Goal: Communication & Community: Share content

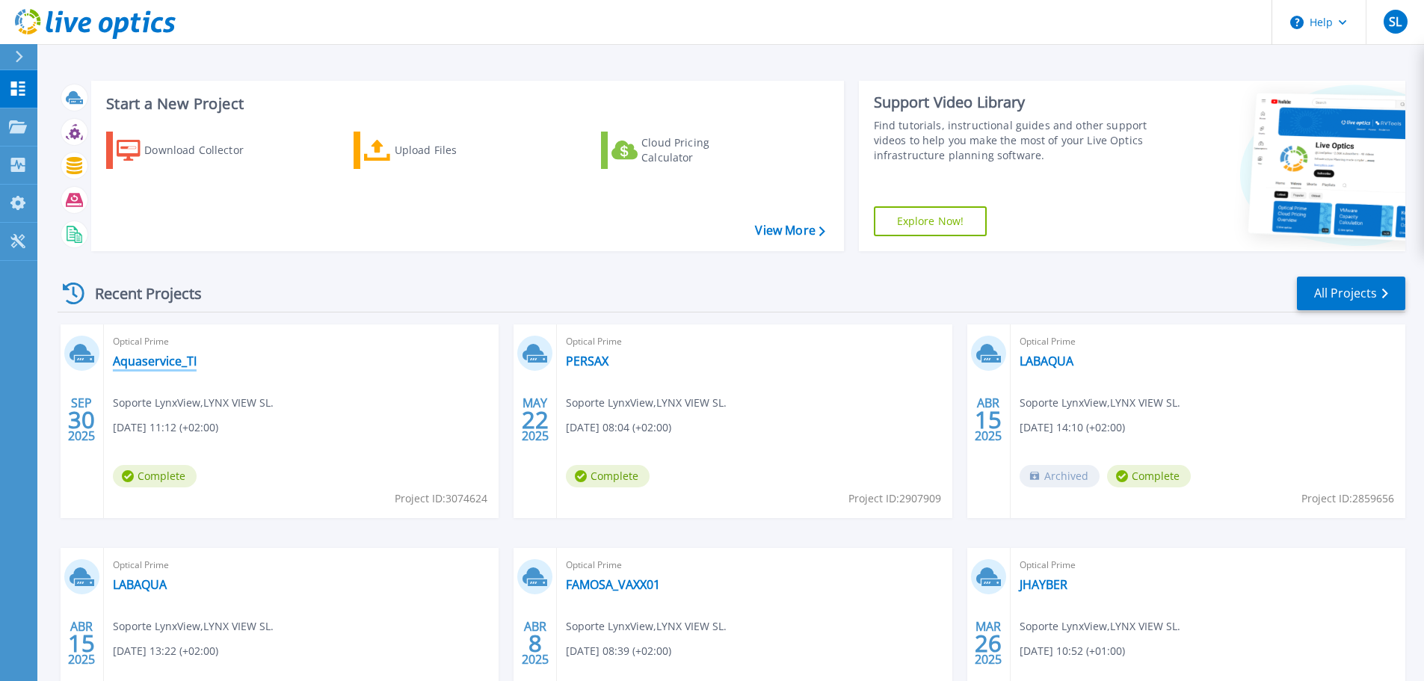
click at [153, 362] on link "Aquaservice_TI" at bounding box center [155, 361] width 84 height 15
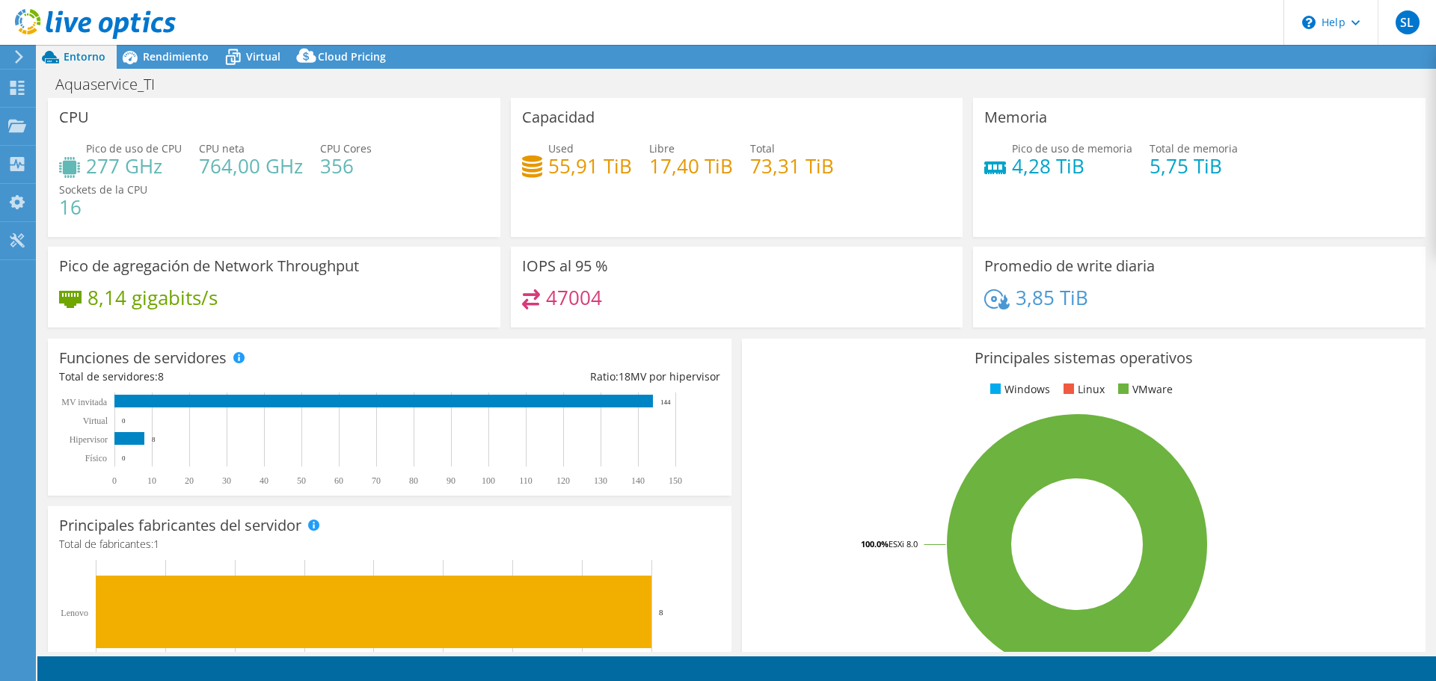
select select "USD"
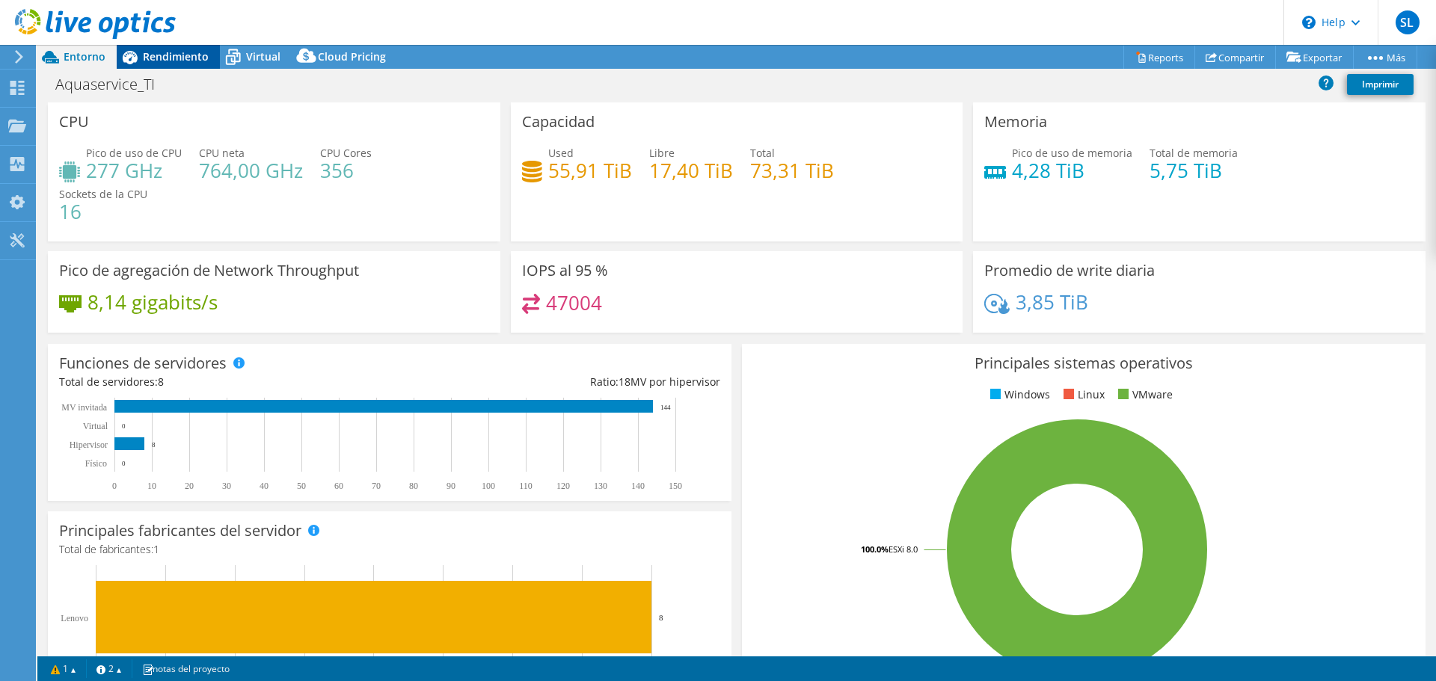
click at [176, 64] on div "Rendimiento" at bounding box center [168, 57] width 103 height 24
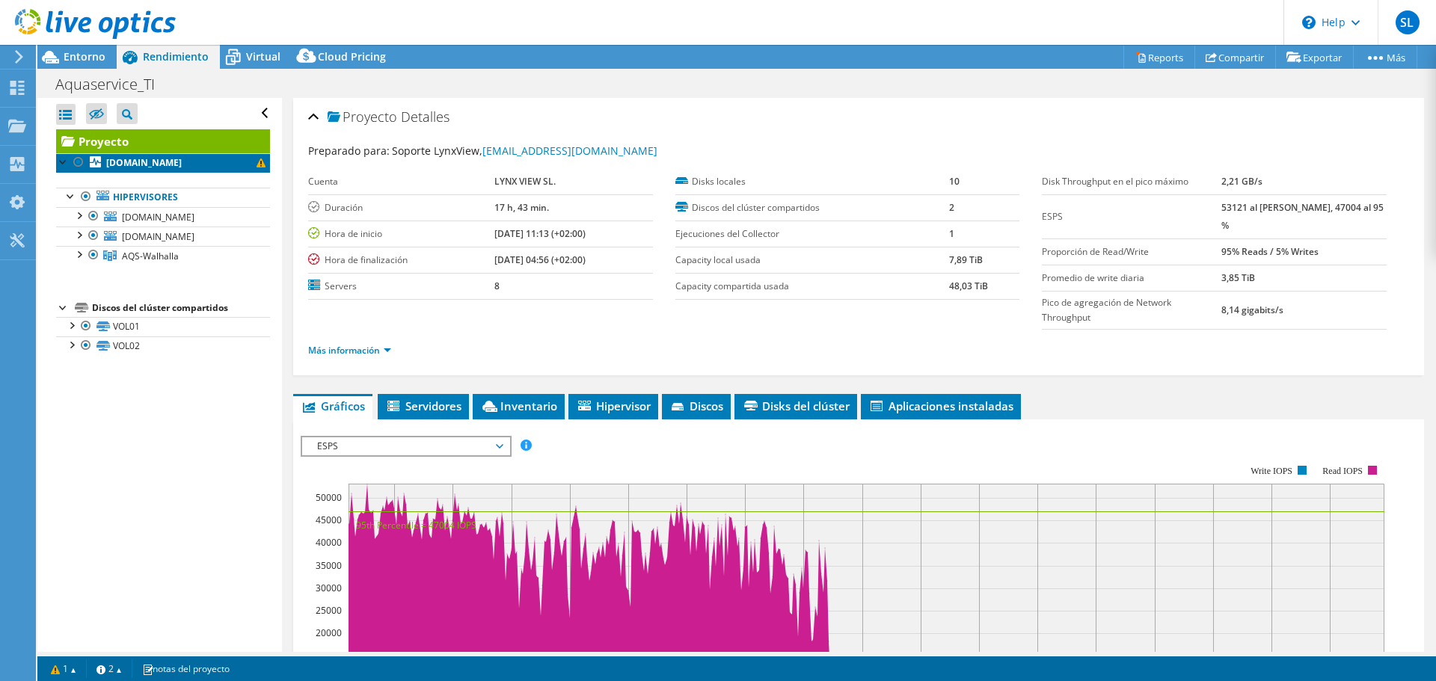
click at [182, 167] on b "[DOMAIN_NAME]" at bounding box center [144, 162] width 76 height 13
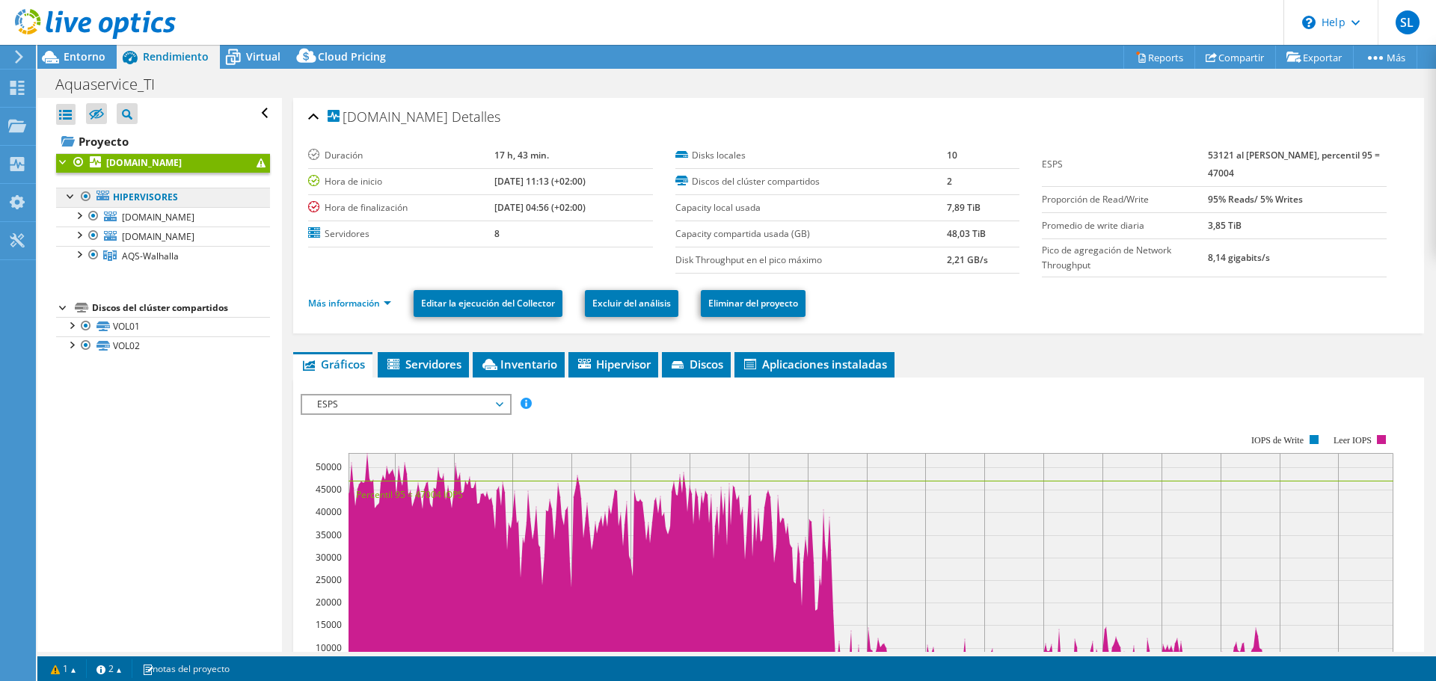
click at [159, 194] on link "Hipervisores" at bounding box center [163, 197] width 214 height 19
click at [445, 353] on li "Servidores" at bounding box center [423, 364] width 91 height 25
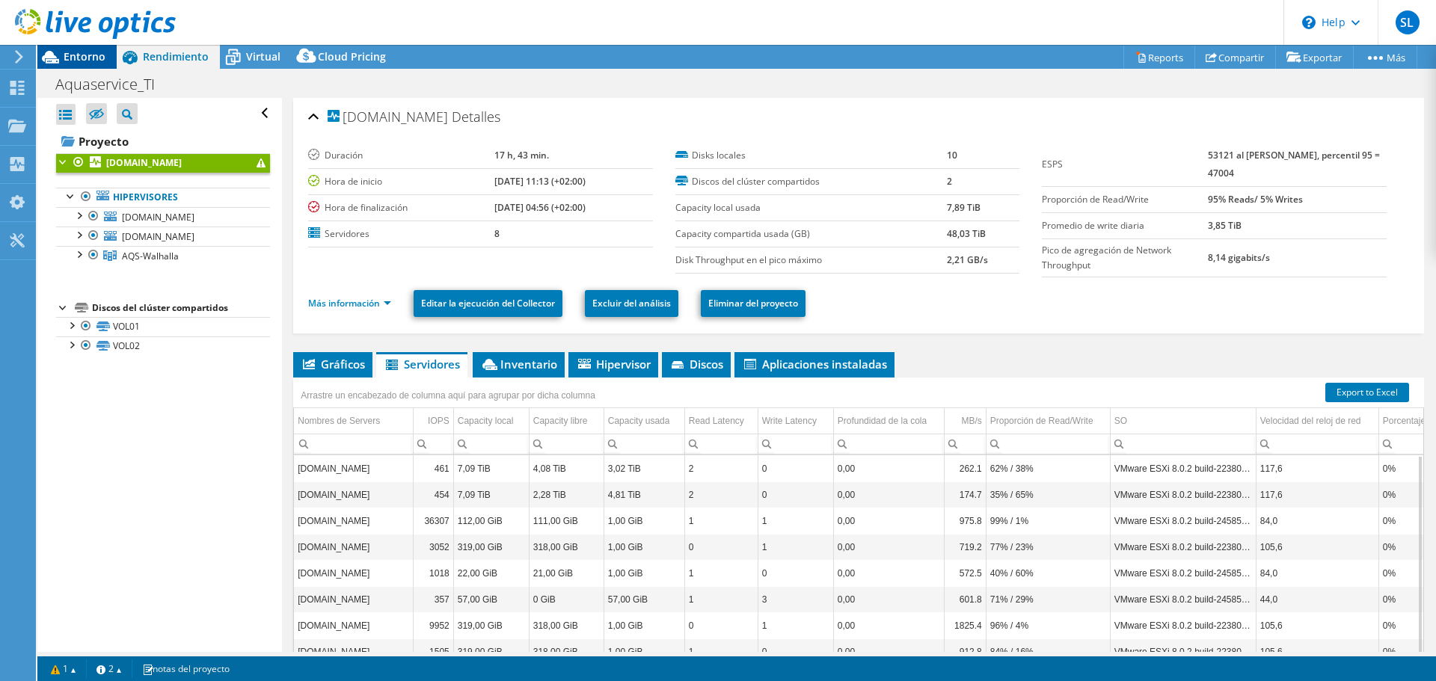
click at [91, 50] on span "Entorno" at bounding box center [85, 56] width 42 height 14
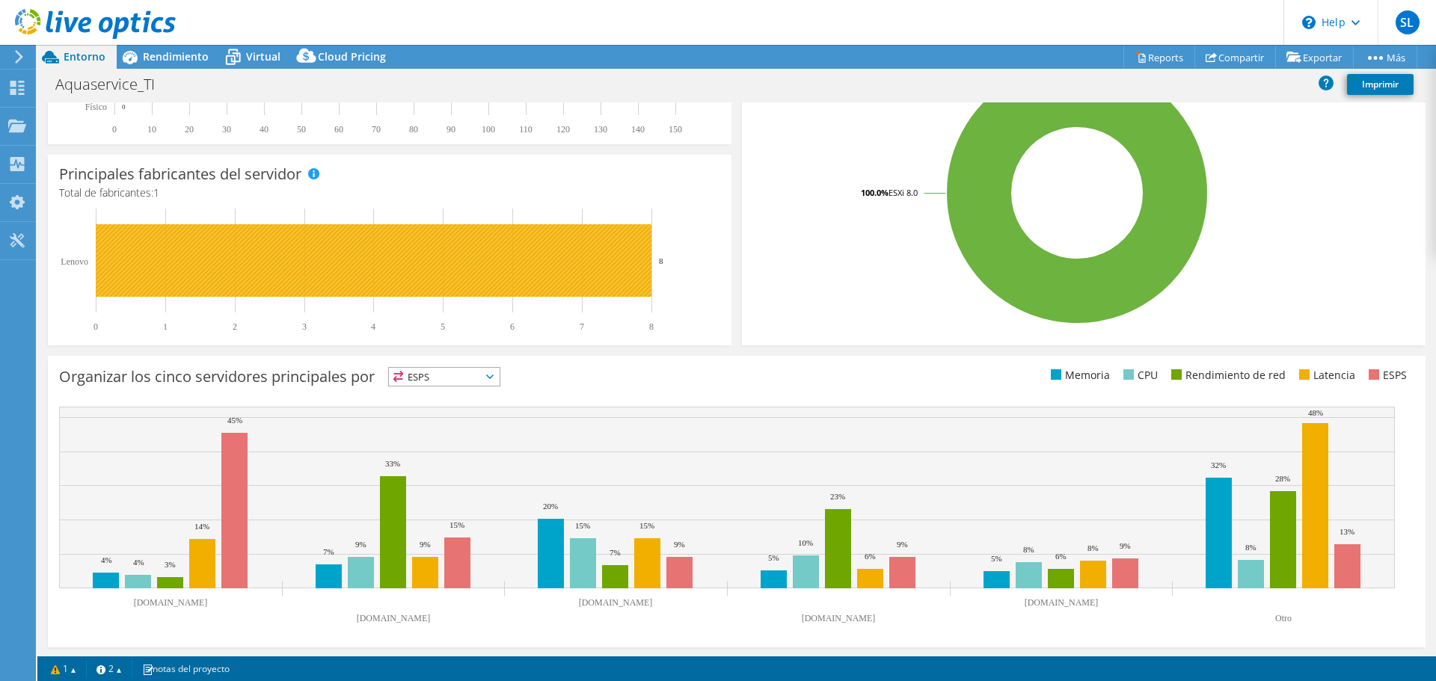
scroll to position [358, 0]
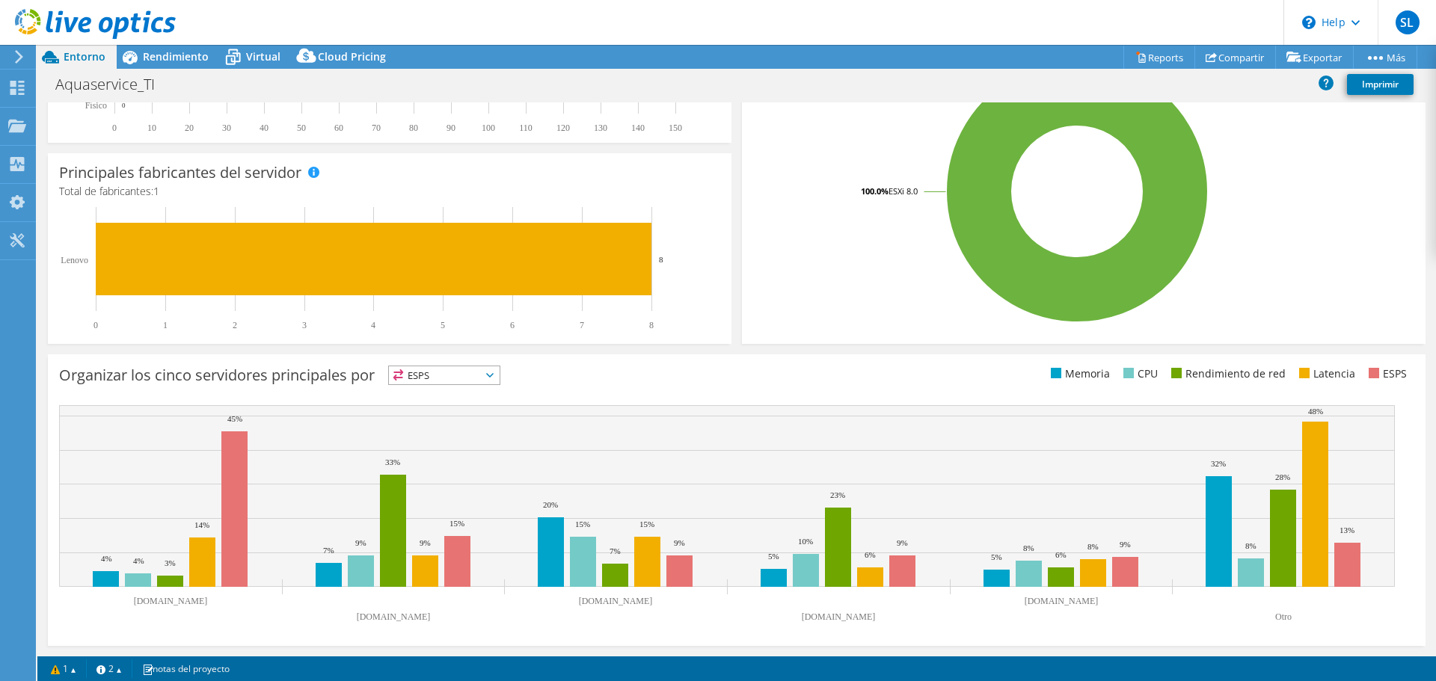
click at [70, 56] on span "Entorno" at bounding box center [85, 56] width 42 height 14
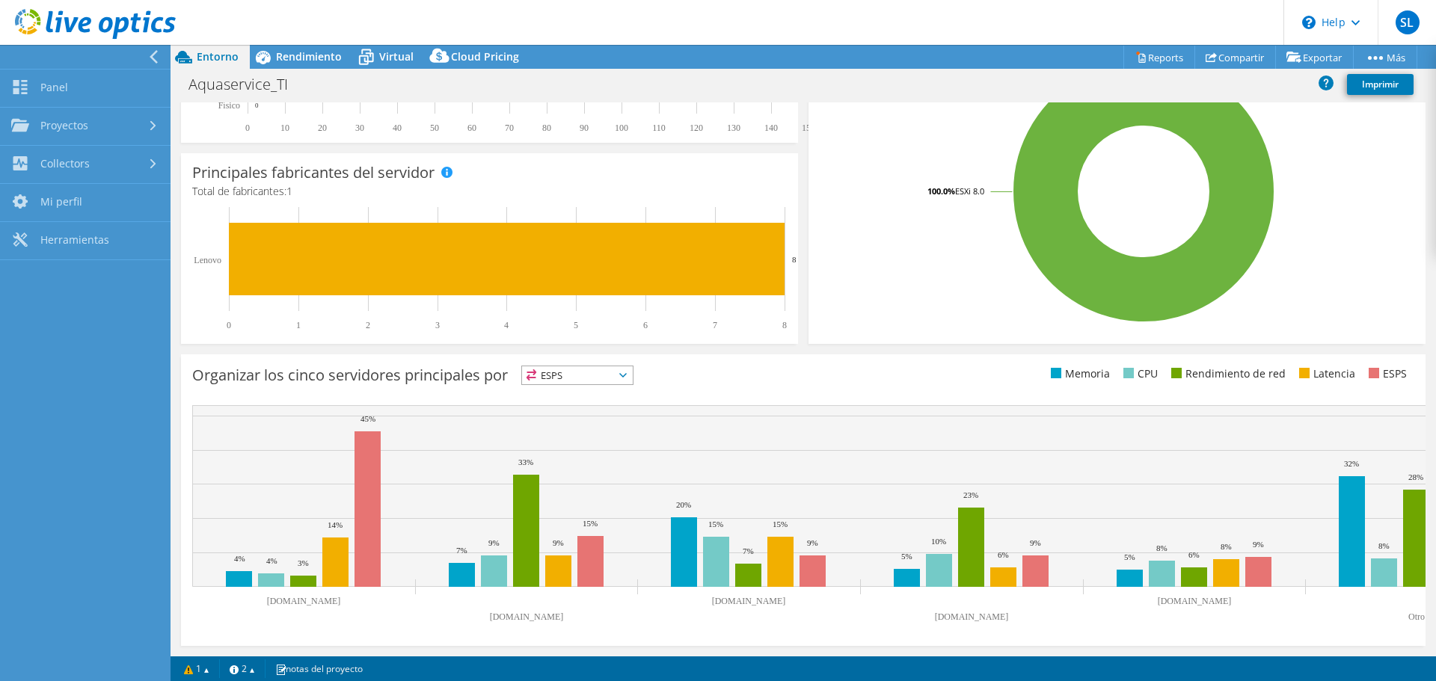
click at [53, 60] on div at bounding box center [81, 57] width 170 height 24
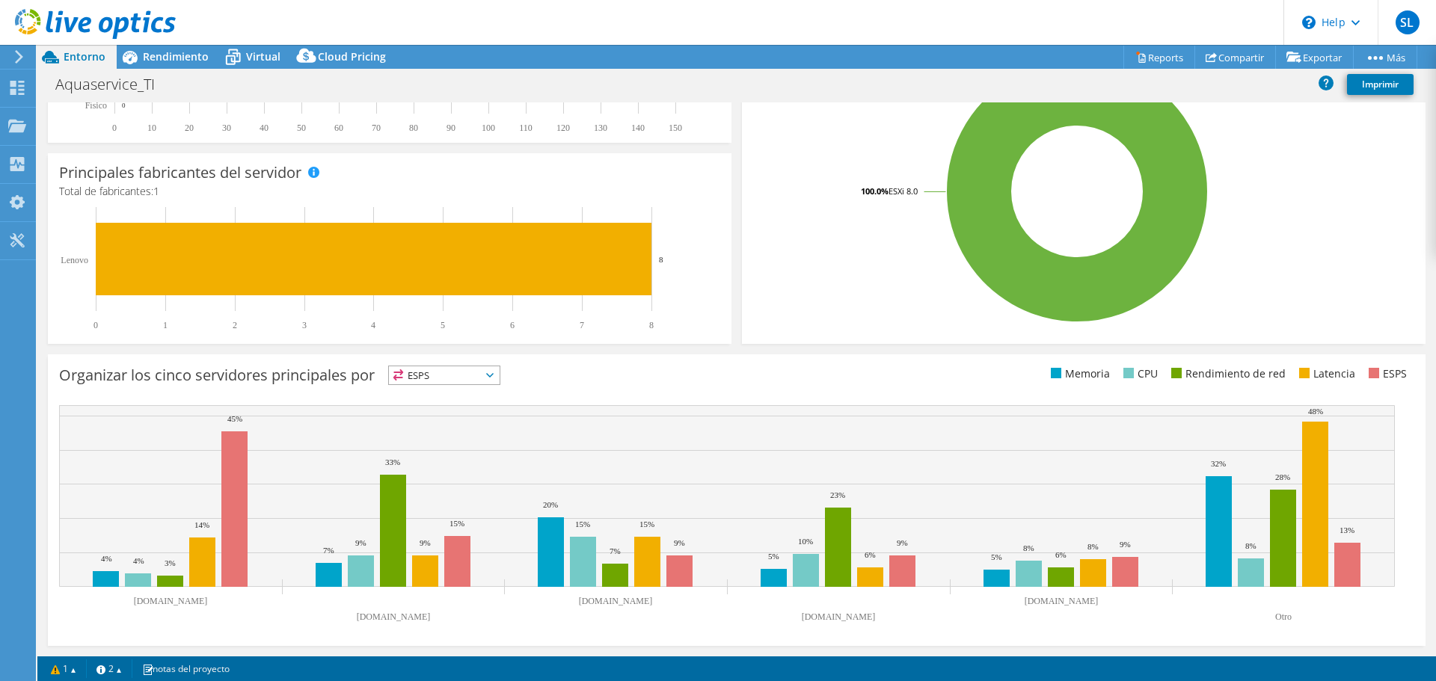
click at [24, 55] on icon at bounding box center [18, 56] width 11 height 13
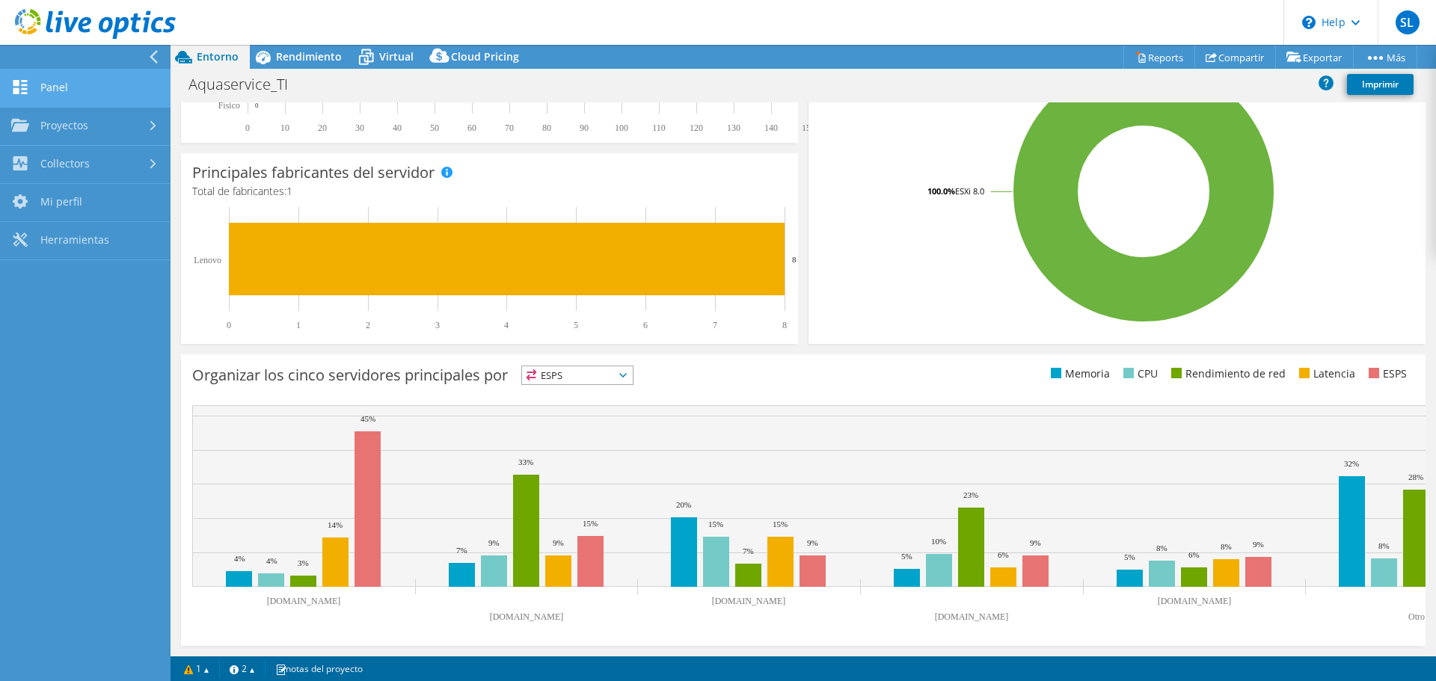
click at [34, 88] on link "Panel" at bounding box center [85, 89] width 170 height 38
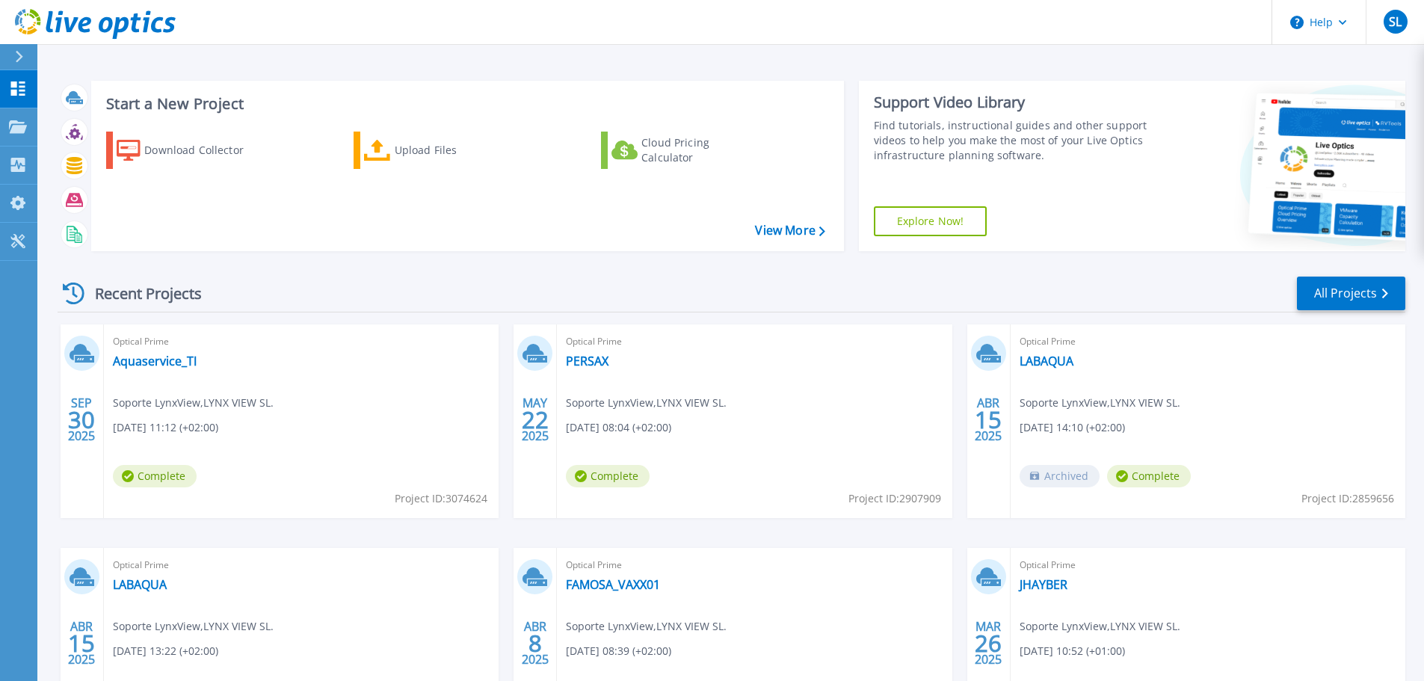
click at [345, 369] on div "Optical Prime Aquaservice_TI Soporte LynxView , LYNX VIEW SL. 09/30/2025, 11:12…" at bounding box center [301, 421] width 395 height 194
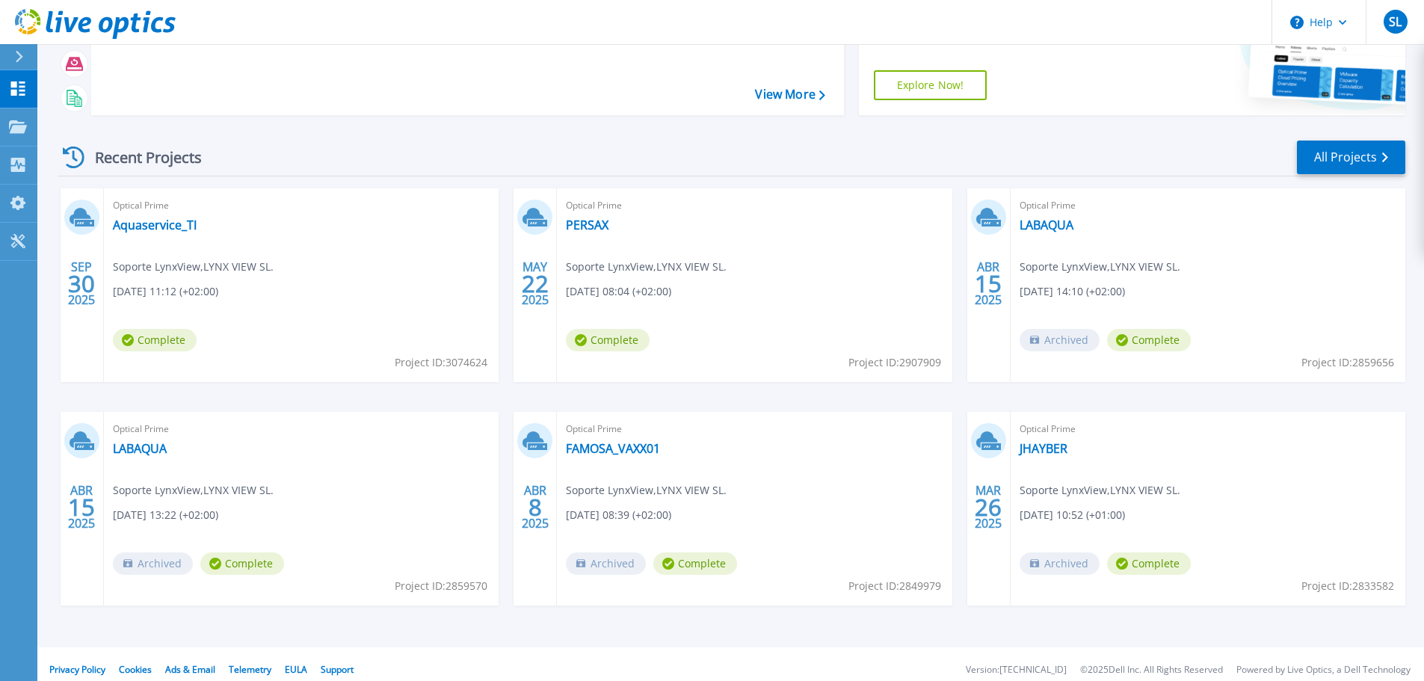
scroll to position [147, 0]
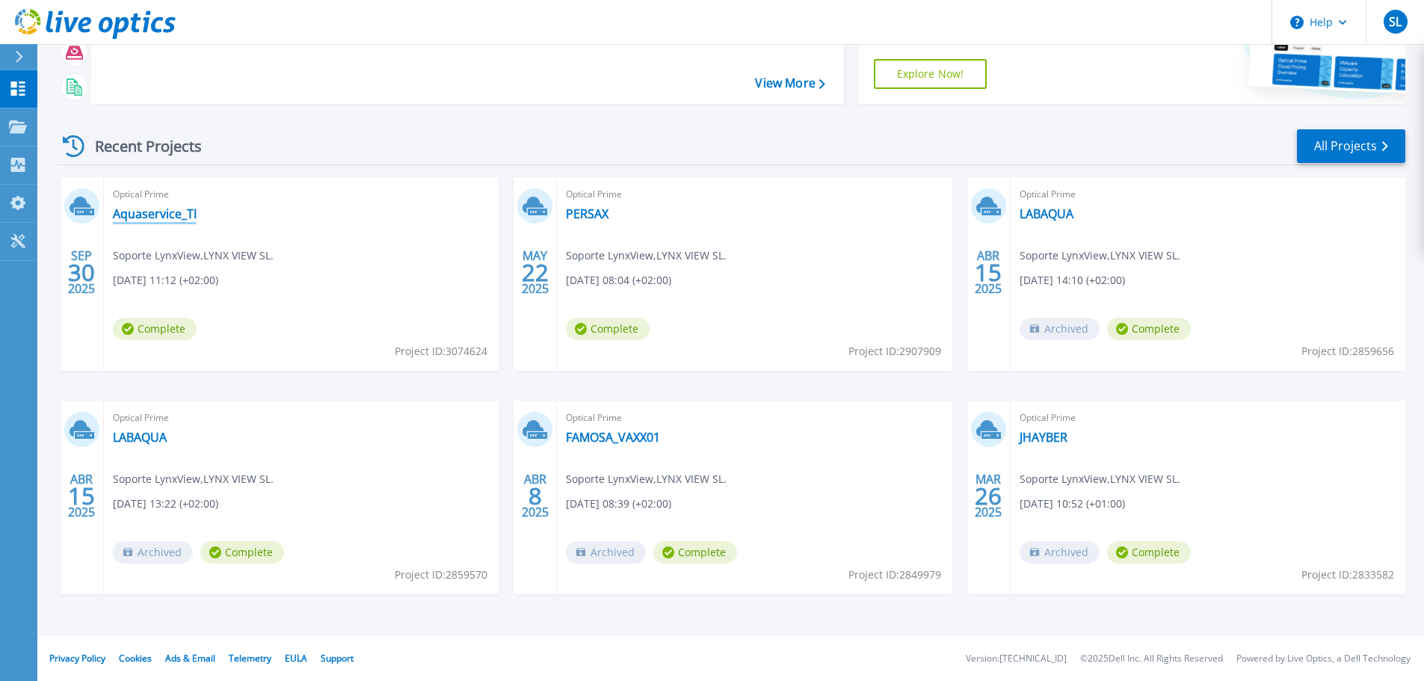
click at [163, 209] on link "Aquaservice_TI" at bounding box center [155, 213] width 84 height 15
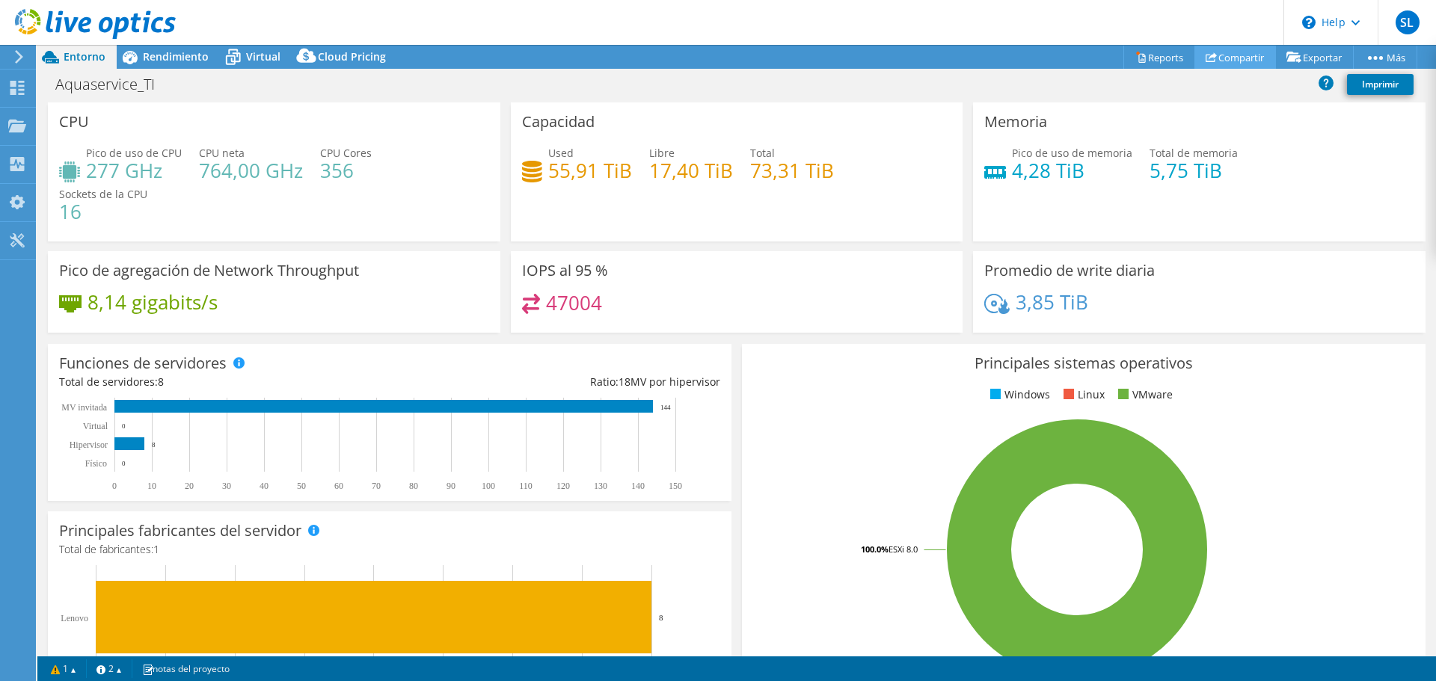
click at [1238, 58] on link "Compartir" at bounding box center [1234, 57] width 81 height 23
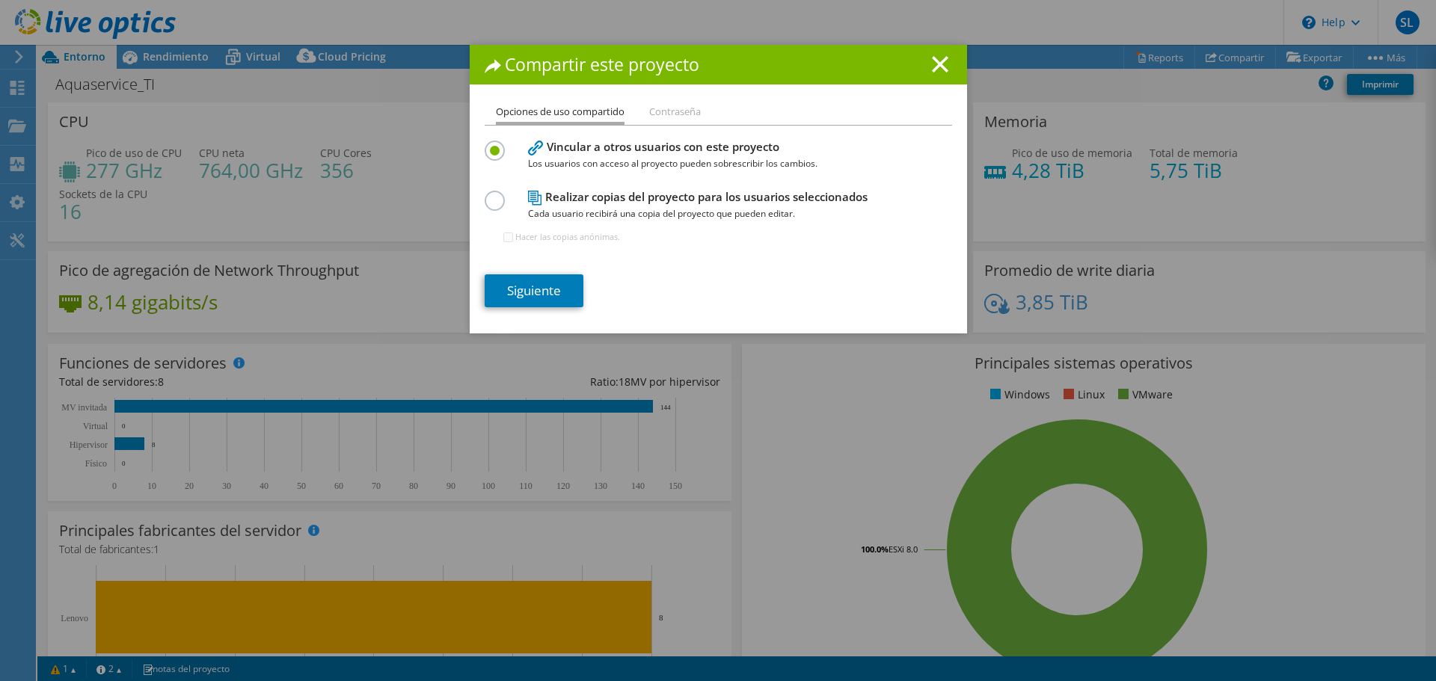
click at [721, 148] on h4 "Vincular a otros usuarios con este proyecto Los usuarios con acceso al proyecto…" at bounding box center [715, 155] width 374 height 34
click at [549, 291] on link "Siguiente" at bounding box center [534, 290] width 99 height 33
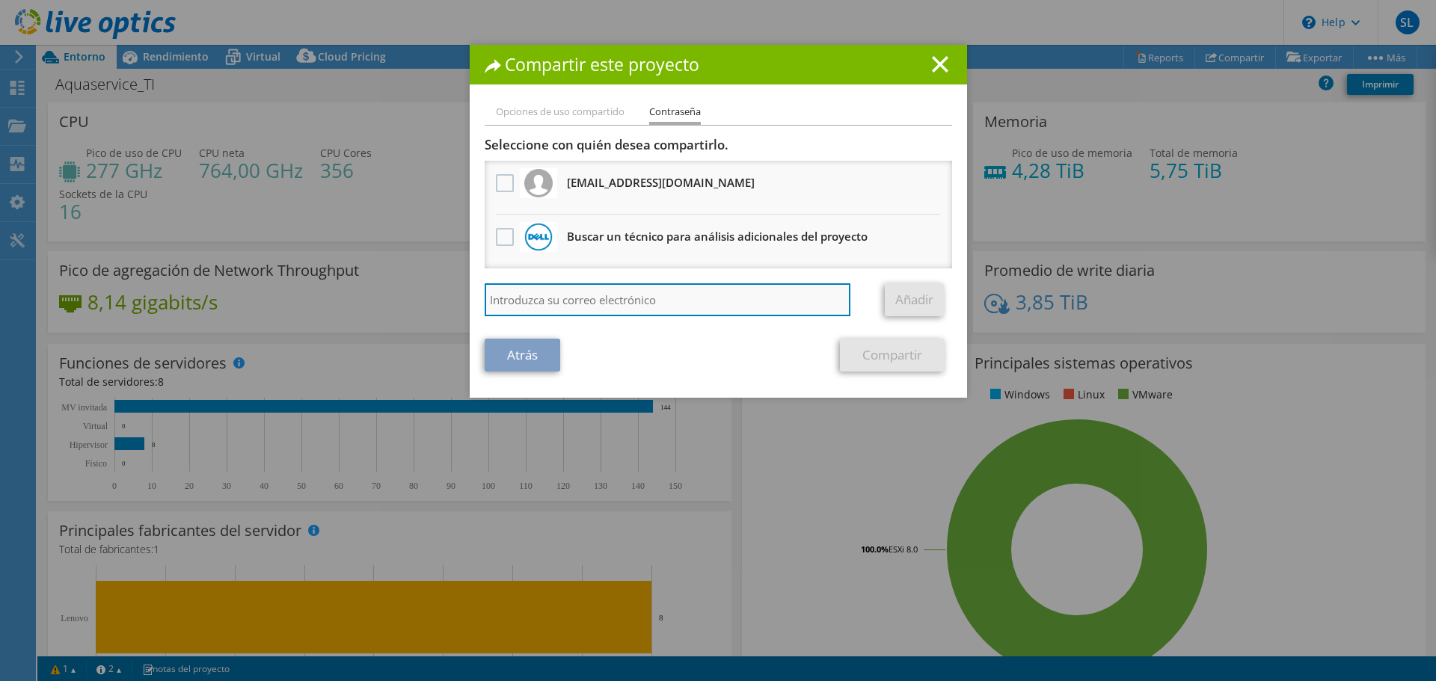
click at [571, 296] on input "search" at bounding box center [668, 299] width 366 height 33
type input "car"
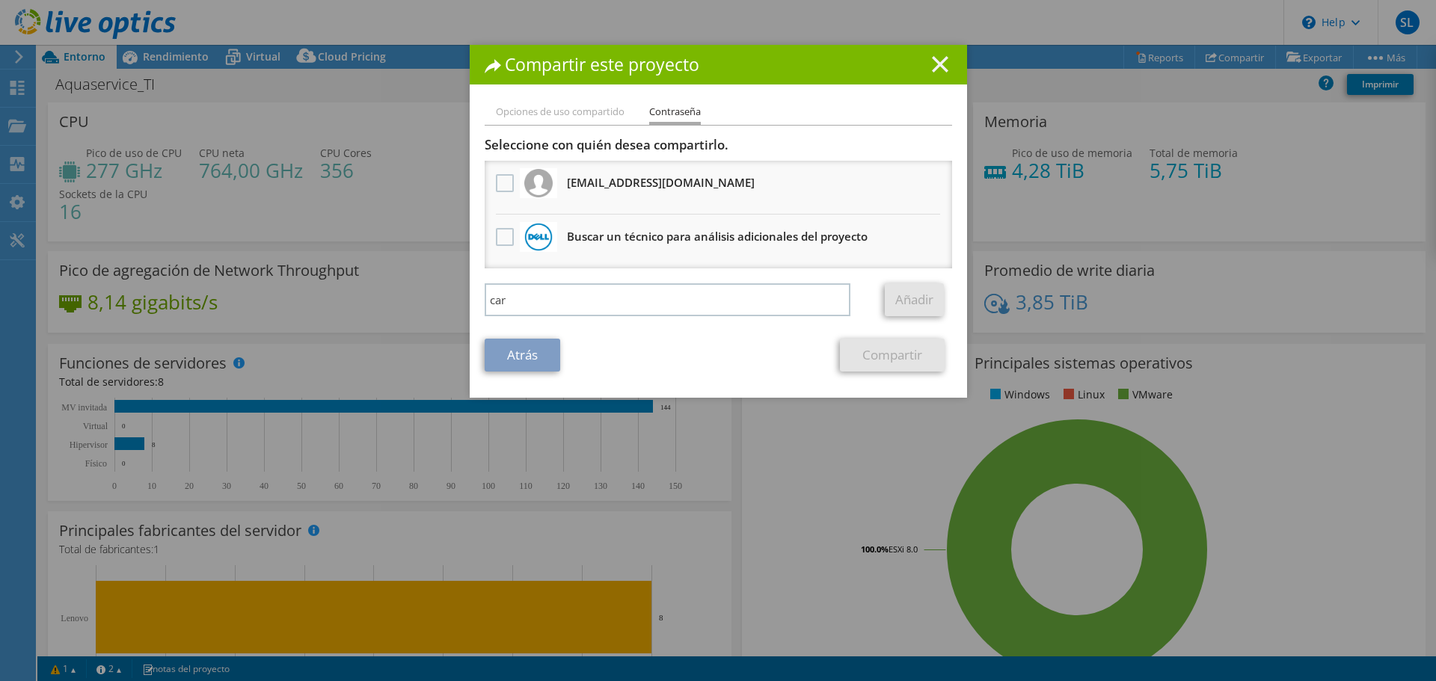
click at [941, 64] on icon at bounding box center [940, 64] width 16 height 16
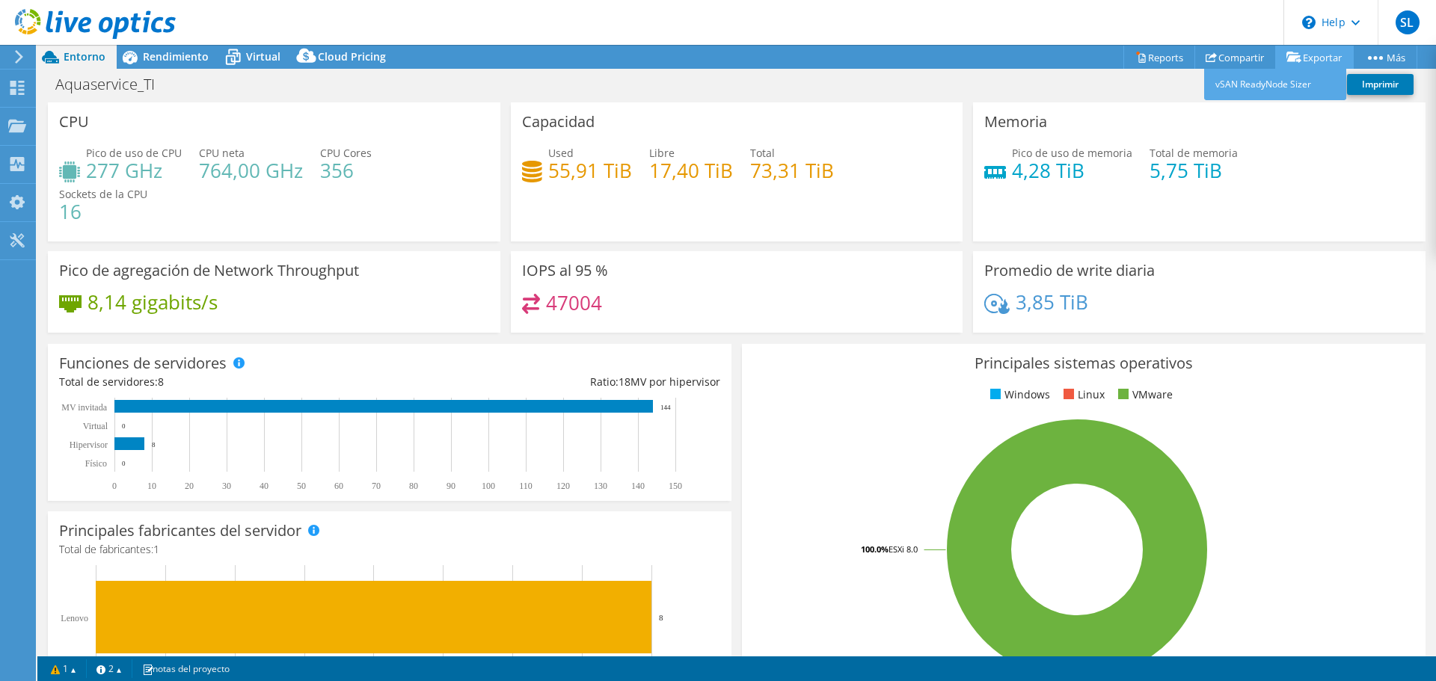
click at [1322, 61] on div "Este proyecto se ha archivado. No se han realizado cambios, y tanto los gráfico…" at bounding box center [736, 363] width 1398 height 636
click at [1292, 52] on icon at bounding box center [1293, 57] width 15 height 11
click at [1293, 64] on link "Exportar" at bounding box center [1314, 57] width 79 height 23
click at [1243, 51] on link "Compartir" at bounding box center [1234, 57] width 81 height 23
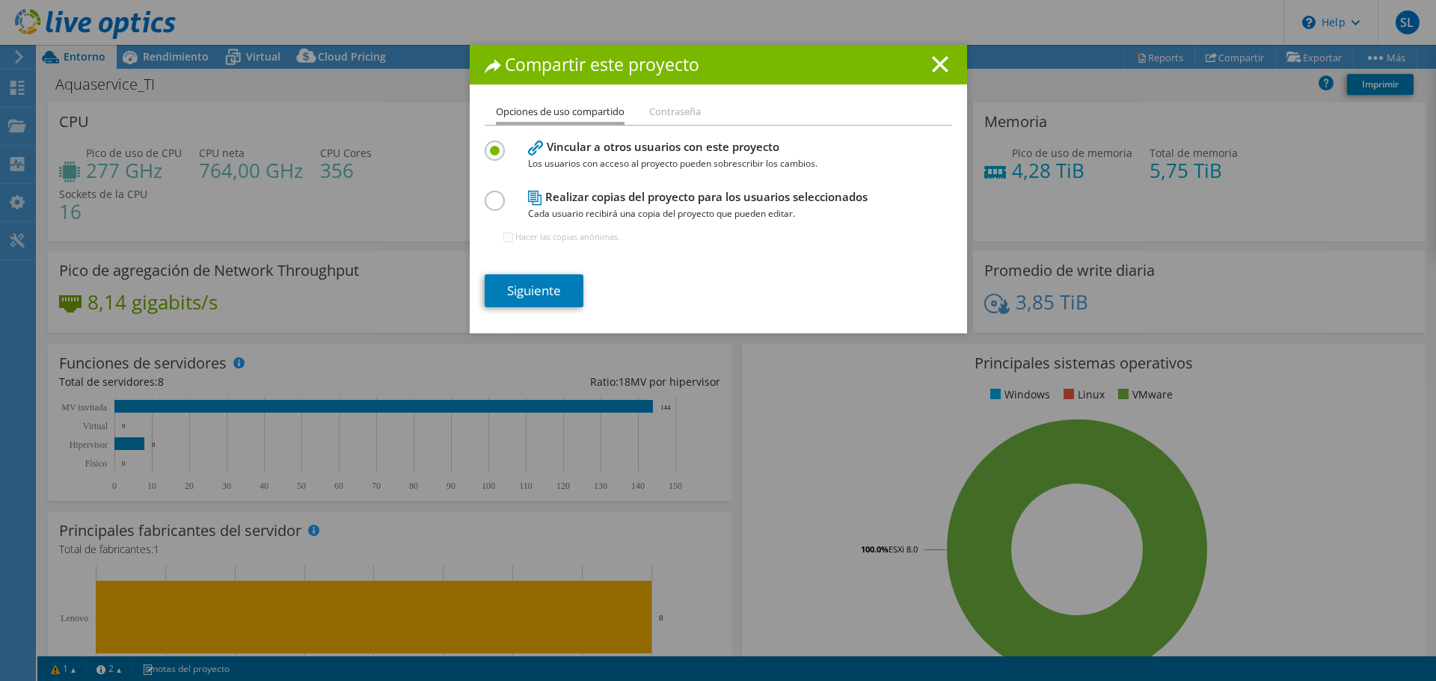
click at [714, 111] on ul "Opciones de uso compartido Contraseña" at bounding box center [718, 114] width 467 height 22
click at [651, 111] on li "Contraseña" at bounding box center [675, 112] width 52 height 19
drag, startPoint x: 596, startPoint y: 125, endPoint x: 599, endPoint y: 162, distance: 37.5
click at [596, 126] on div "Opciones de uso compartido Contraseña" at bounding box center [718, 114] width 467 height 22
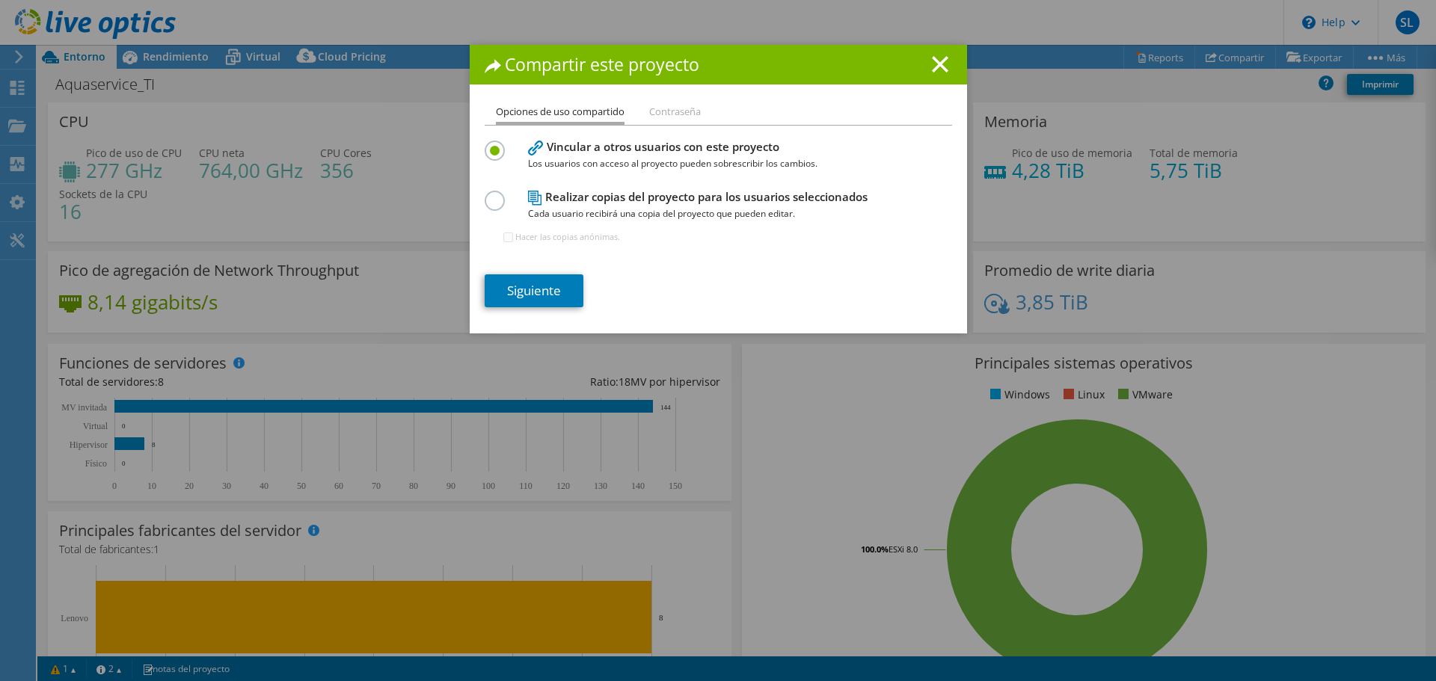
click at [599, 188] on h4 "Realizar copias del proyecto para los usuarios seleccionados Cada usuario recib…" at bounding box center [715, 205] width 374 height 34
click at [594, 206] on span "Cada usuario recibirá una copia del proyecto que pueden editar." at bounding box center [715, 214] width 374 height 16
click at [941, 64] on h1 "Compartir este proyecto" at bounding box center [718, 64] width 467 height 17
click at [932, 64] on line at bounding box center [939, 64] width 15 height 15
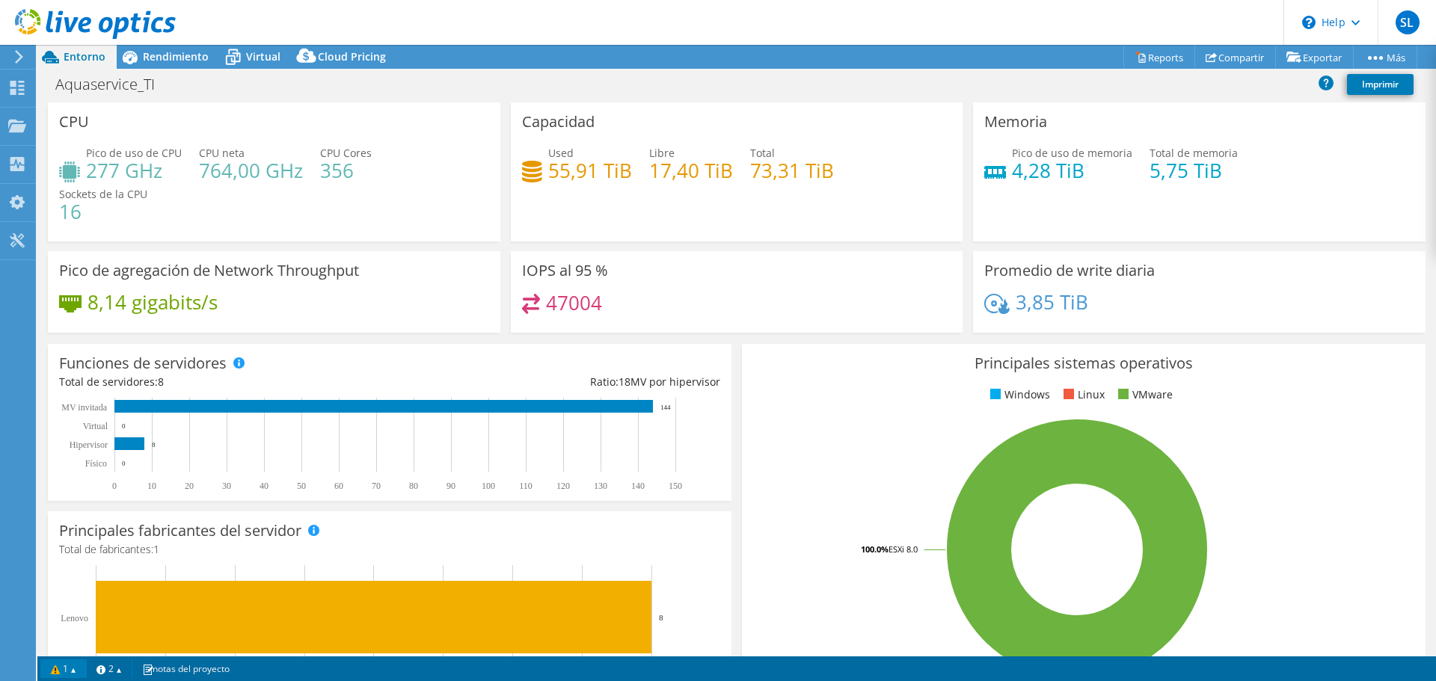
click at [72, 663] on link "1" at bounding box center [63, 668] width 46 height 19
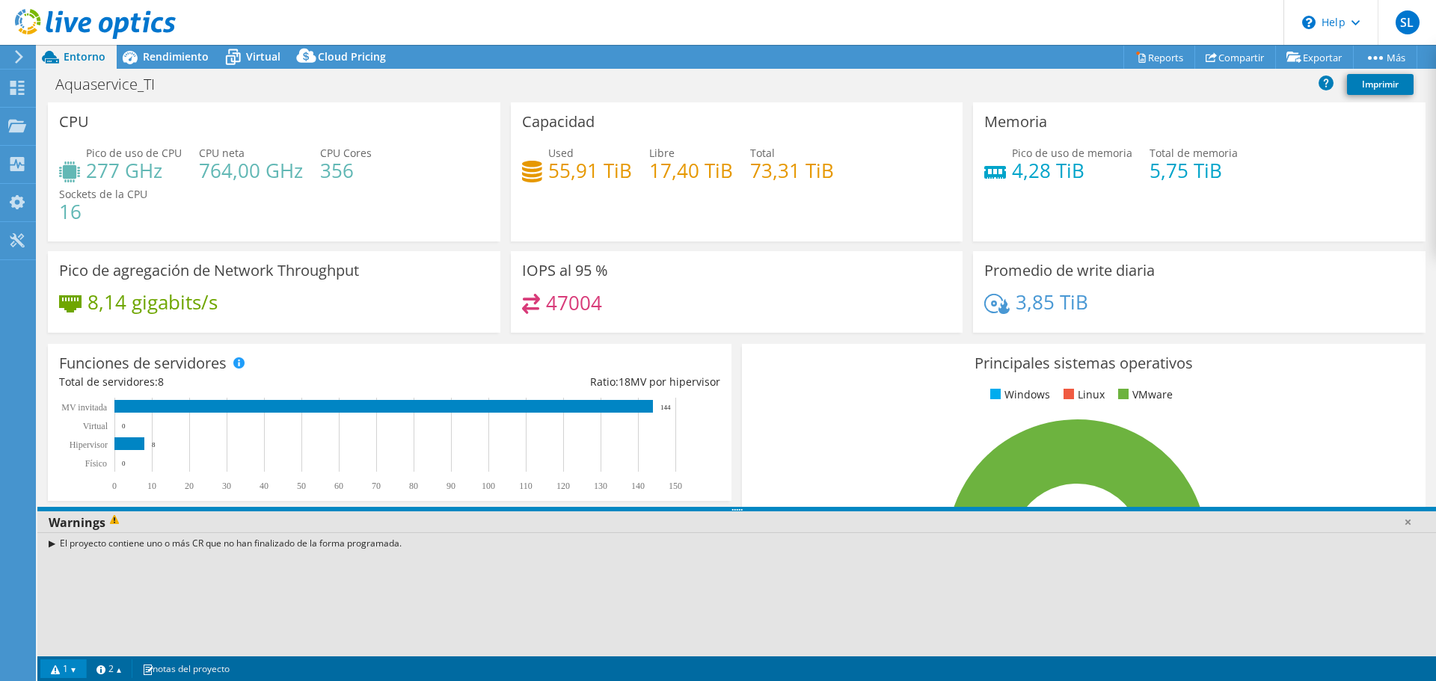
drag, startPoint x: 173, startPoint y: 546, endPoint x: 352, endPoint y: 550, distance: 179.5
click at [350, 550] on div "El proyecto contiene uno o más CR que no han finalizado de la forma programada." at bounding box center [736, 543] width 1398 height 22
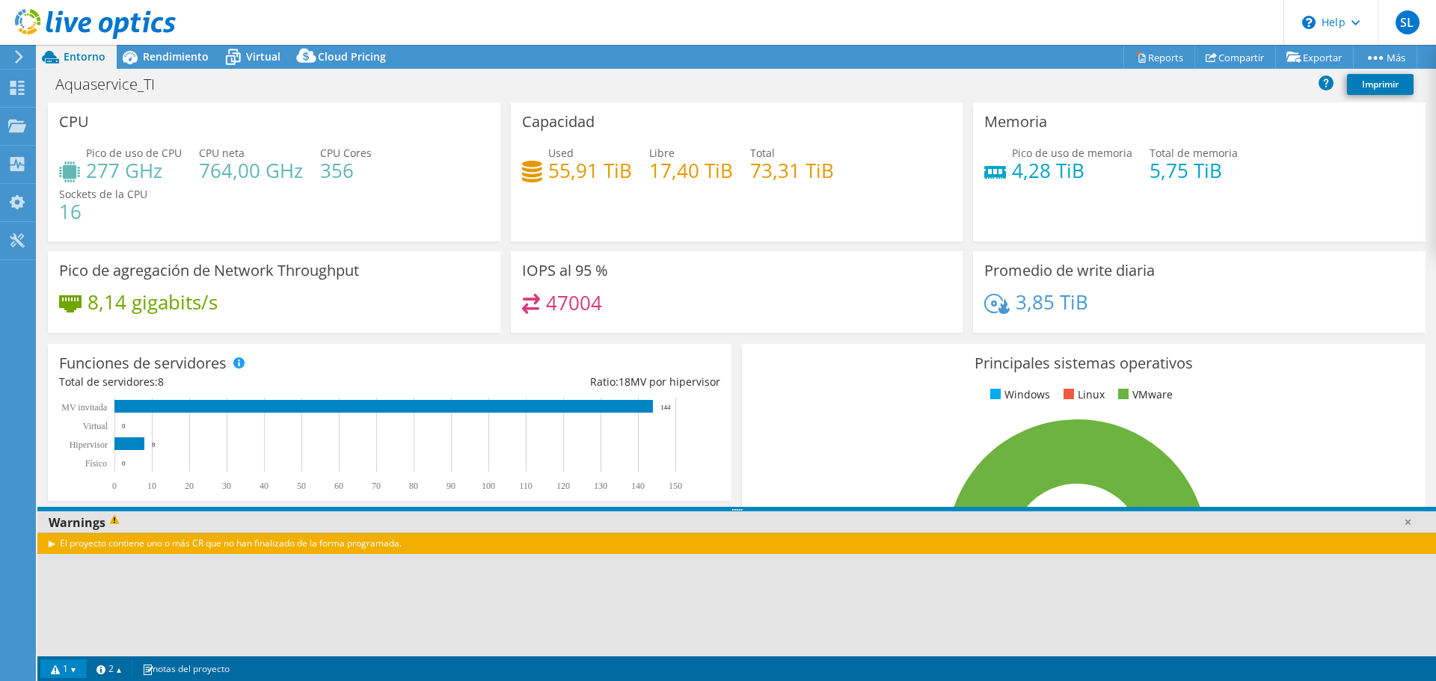
click at [358, 550] on div "El proyecto contiene uno o más CR que no han finalizado de la forma programada." at bounding box center [736, 543] width 1398 height 22
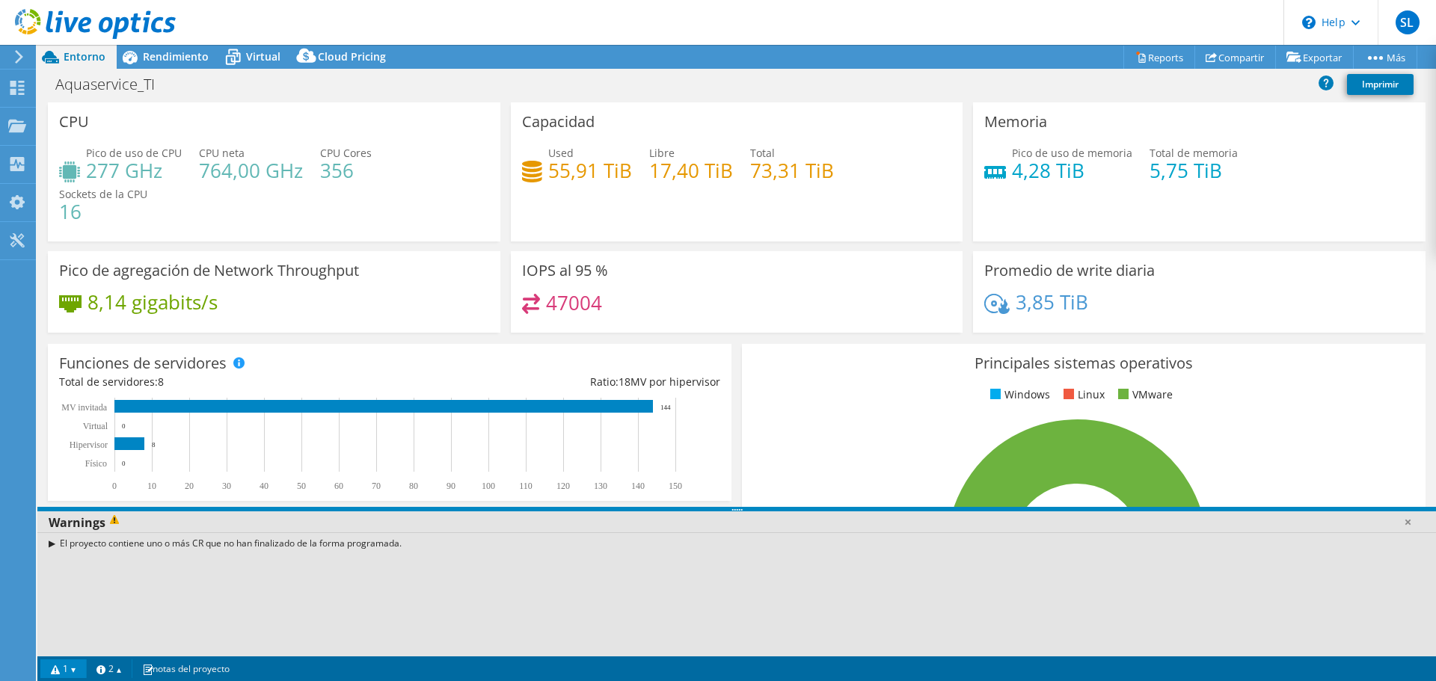
drag, startPoint x: 407, startPoint y: 541, endPoint x: 133, endPoint y: 542, distance: 274.4
click at [133, 542] on div "El proyecto contiene uno o más CR que no han finalizado de la forma programada." at bounding box center [736, 543] width 1398 height 22
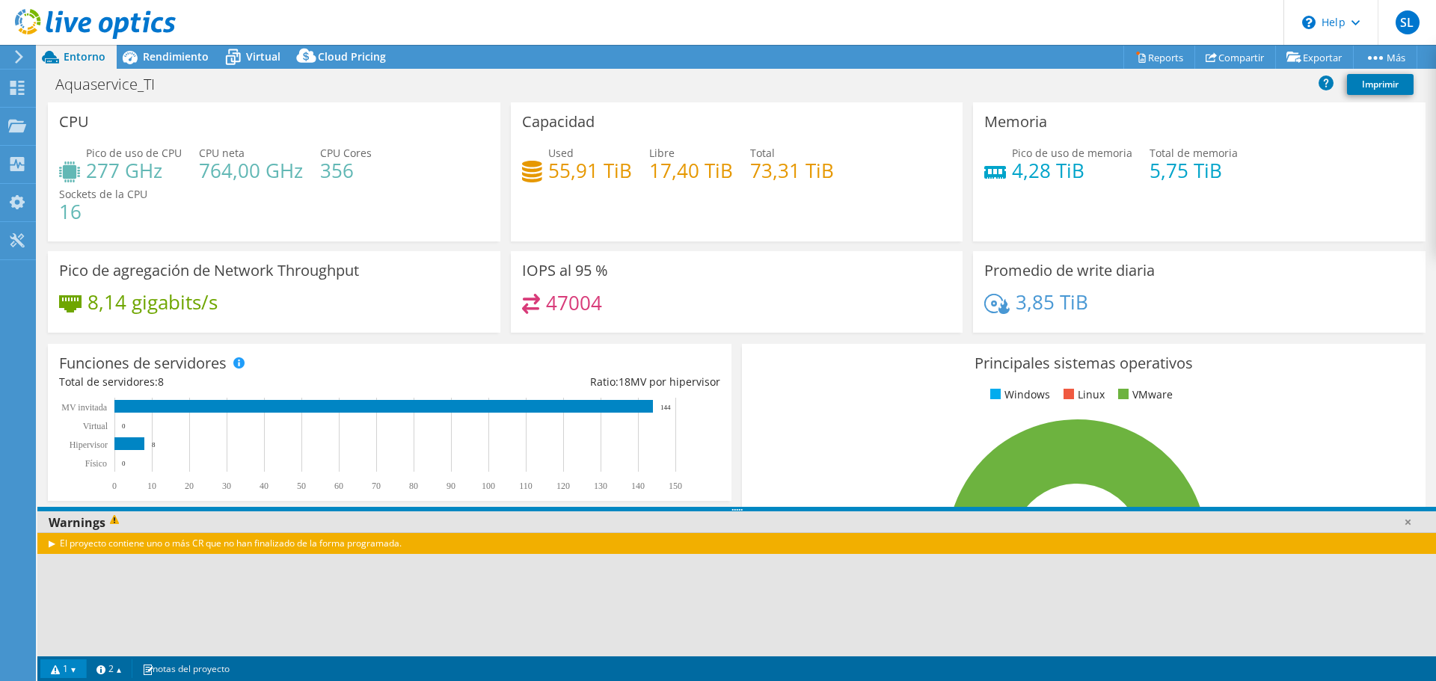
click at [168, 547] on div "El proyecto contiene uno o más CR que no han finalizado de la forma programada." at bounding box center [736, 543] width 1398 height 22
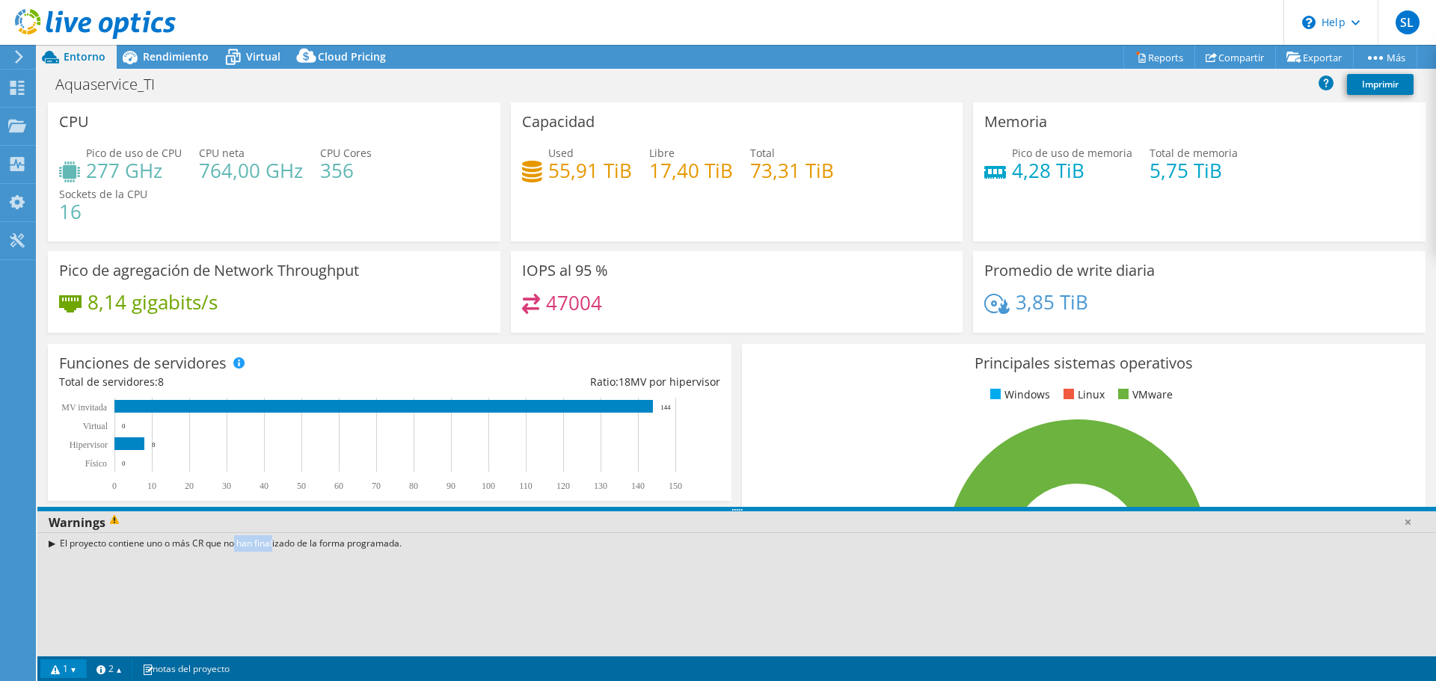
drag, startPoint x: 177, startPoint y: 547, endPoint x: 236, endPoint y: 547, distance: 59.1
click at [227, 547] on div "El proyecto contiene uno o más CR que no han finalizado de la forma programada." at bounding box center [736, 543] width 1398 height 22
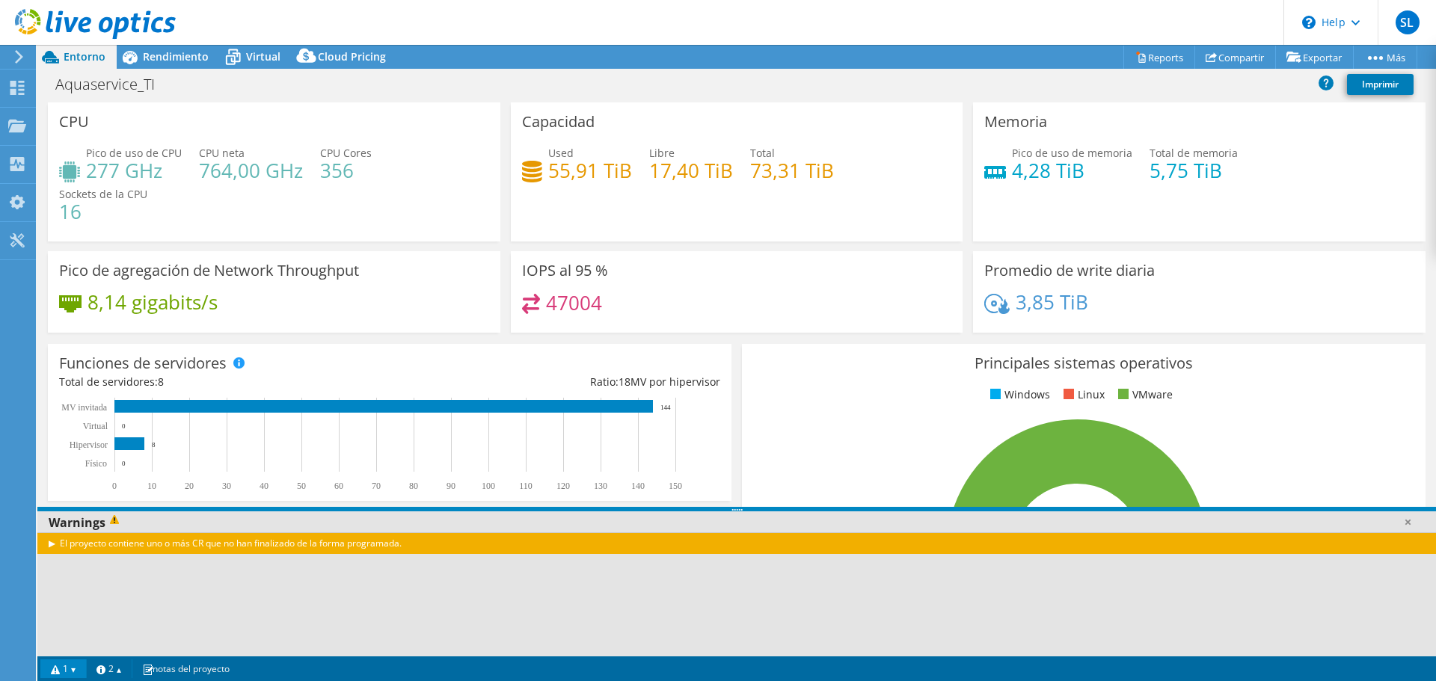
drag, startPoint x: 244, startPoint y: 550, endPoint x: 178, endPoint y: 550, distance: 65.8
click at [237, 550] on div "El proyecto contiene uno o más CR que no han finalizado de la forma programada." at bounding box center [736, 543] width 1398 height 22
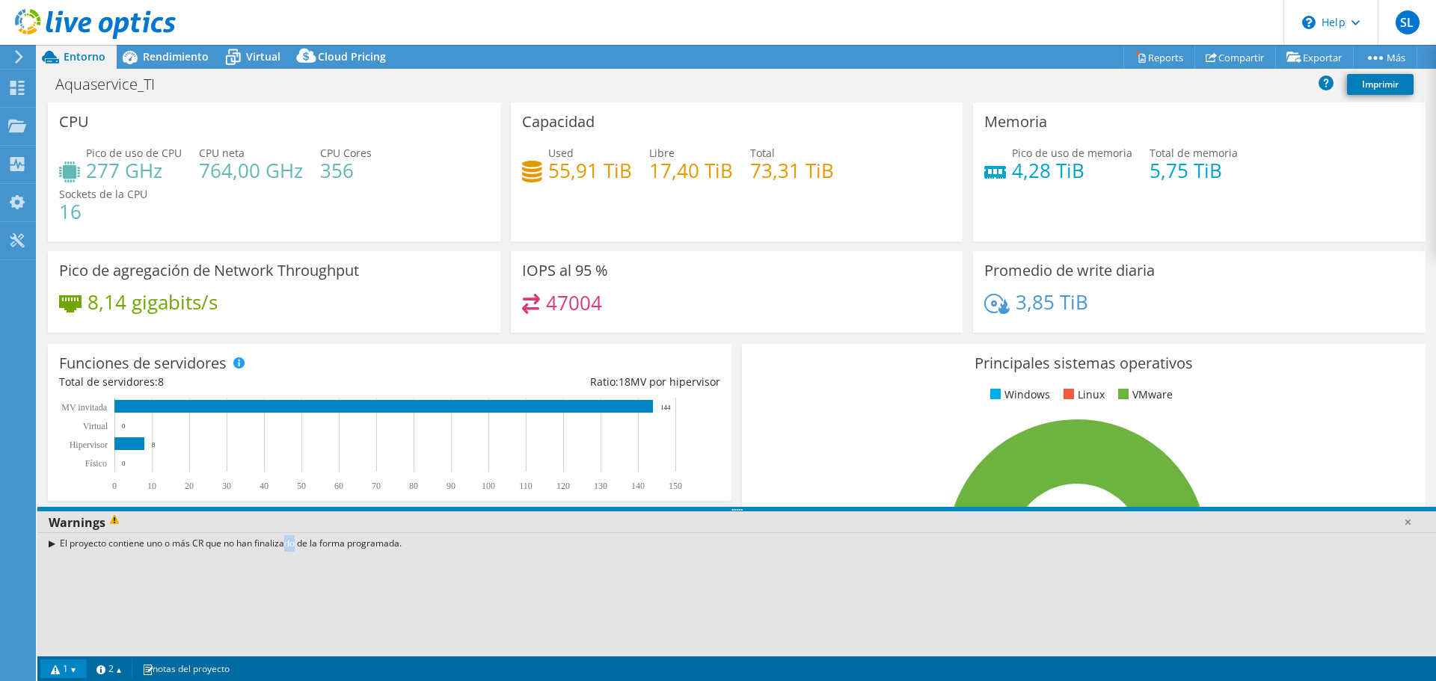
drag, startPoint x: 72, startPoint y: 668, endPoint x: 81, endPoint y: 668, distance: 9.7
click at [72, 669] on link "1" at bounding box center [63, 668] width 46 height 19
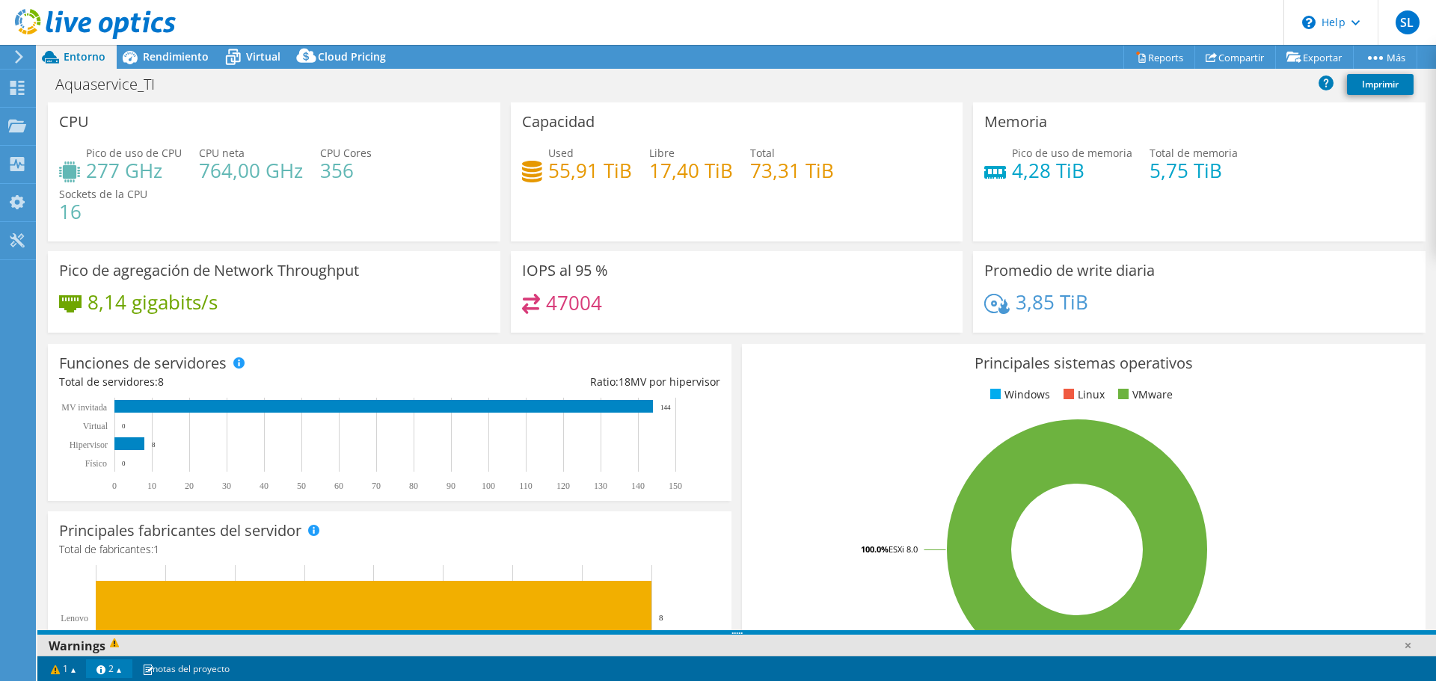
click at [104, 666] on link "2" at bounding box center [109, 668] width 46 height 19
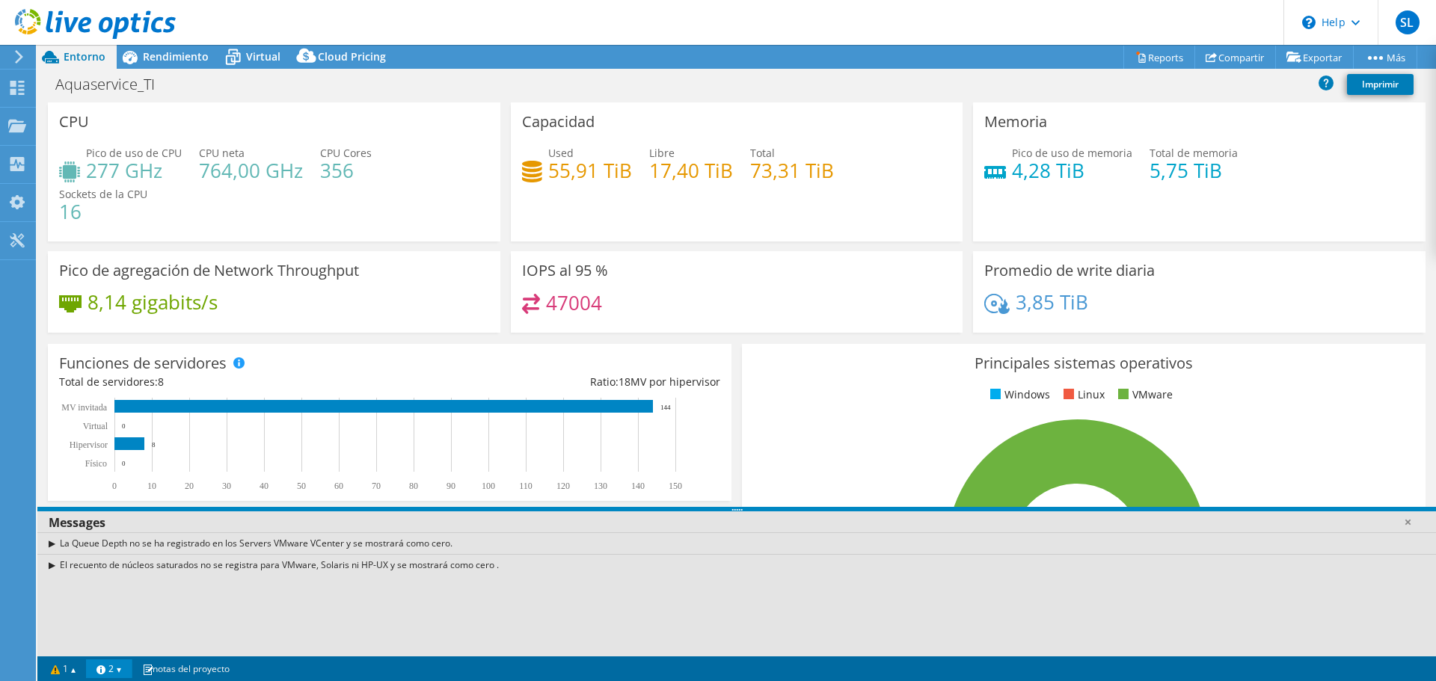
click at [108, 666] on link "2" at bounding box center [109, 668] width 46 height 19
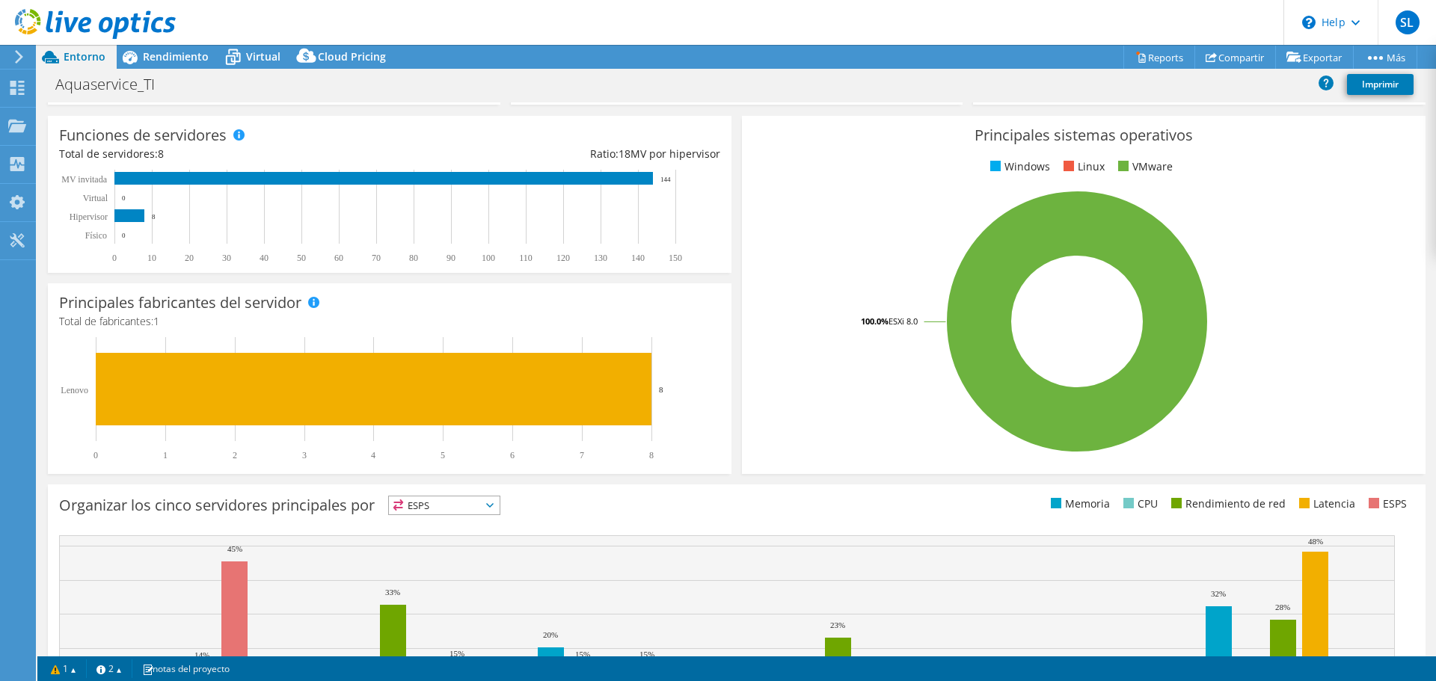
scroll to position [59, 0]
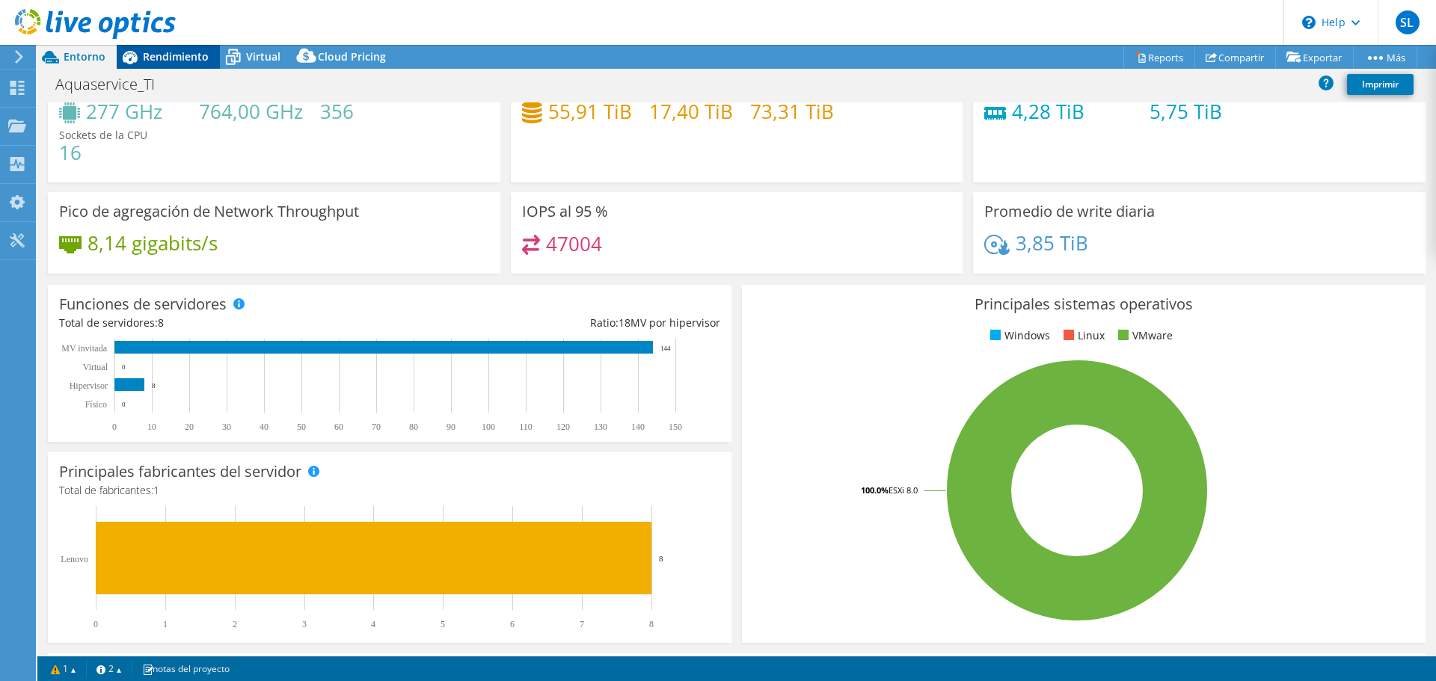
click at [197, 50] on span "Rendimiento" at bounding box center [176, 56] width 66 height 14
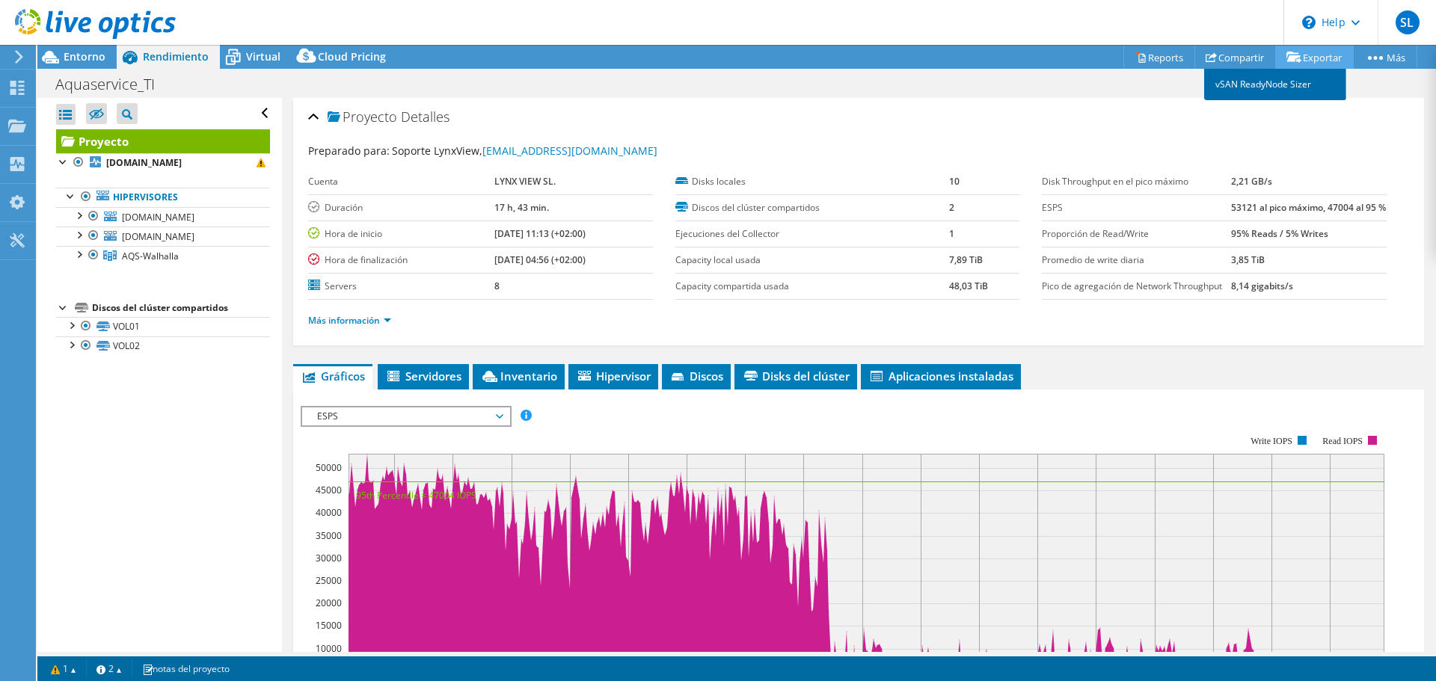
click at [1293, 87] on link "vSAN ReadyNode Sizer" at bounding box center [1275, 84] width 142 height 31
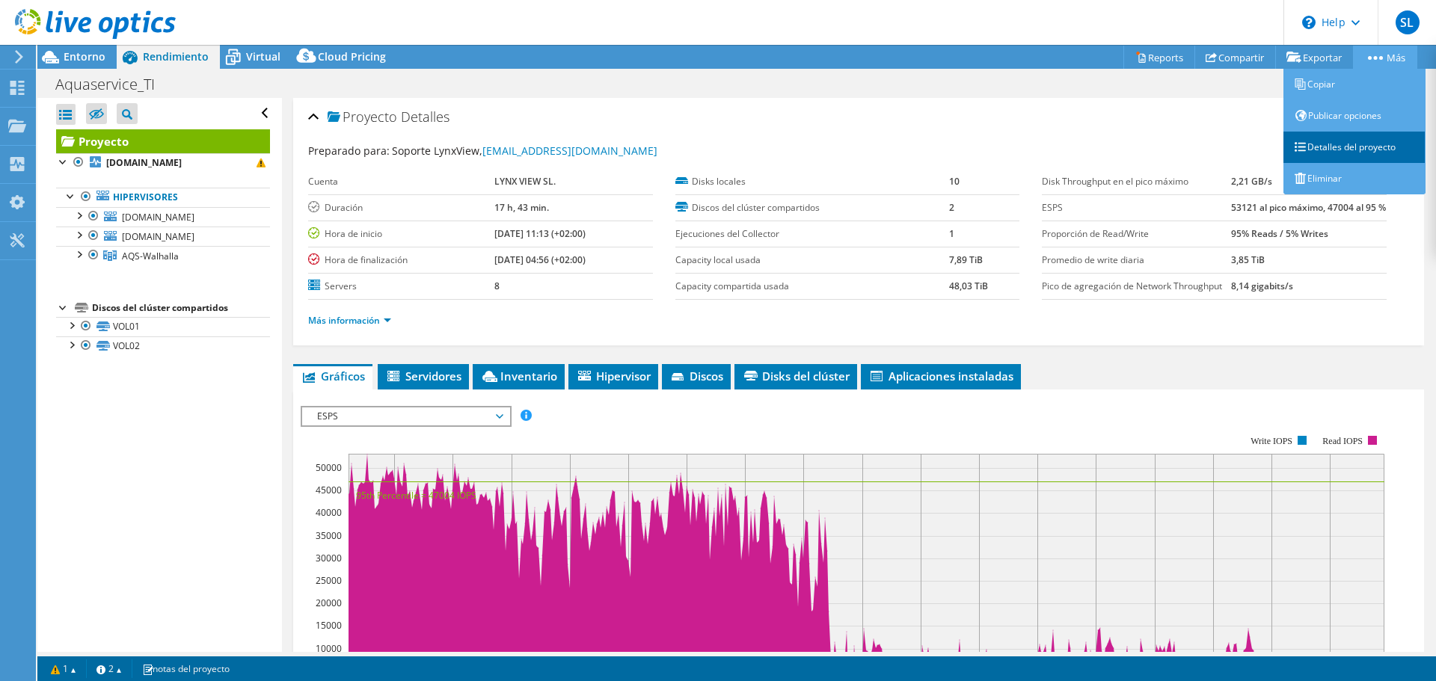
click at [1346, 157] on link "Detalles del proyecto" at bounding box center [1354, 147] width 142 height 31
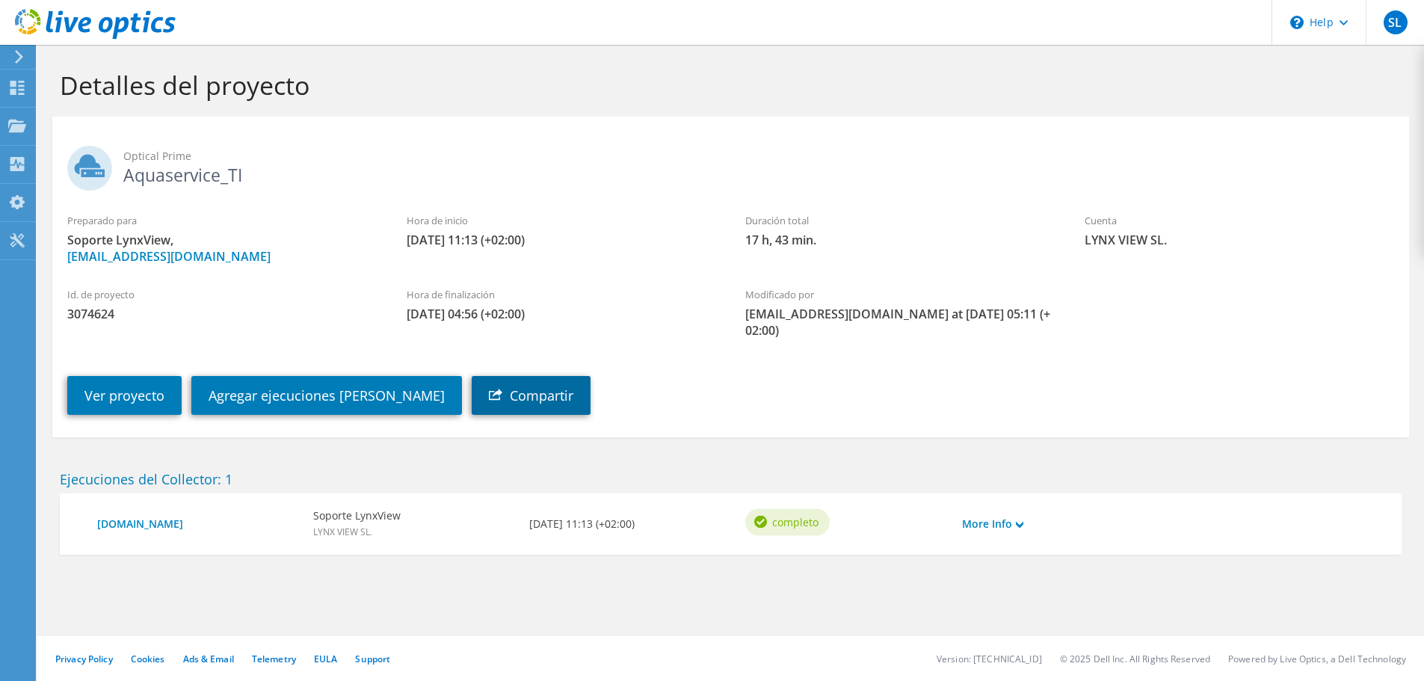
click at [492, 383] on link "Compartir" at bounding box center [531, 395] width 119 height 39
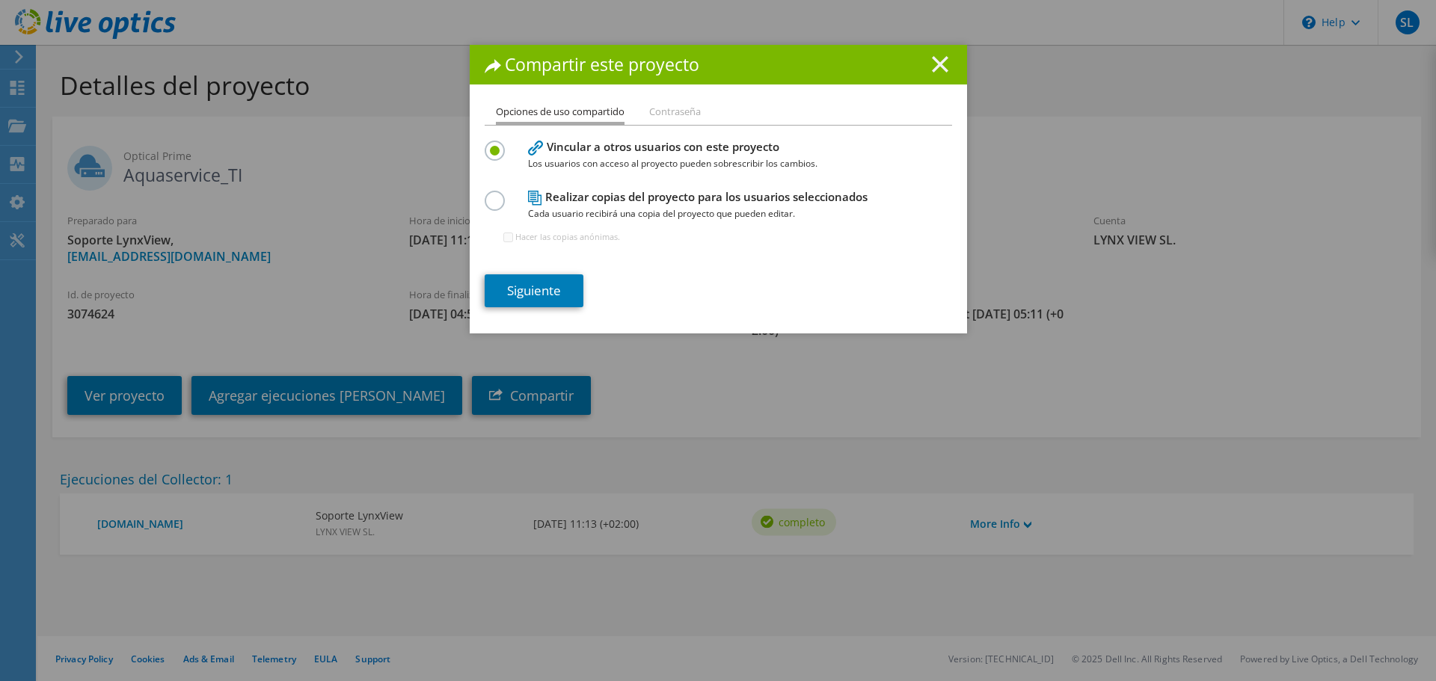
click at [935, 71] on icon at bounding box center [940, 64] width 16 height 16
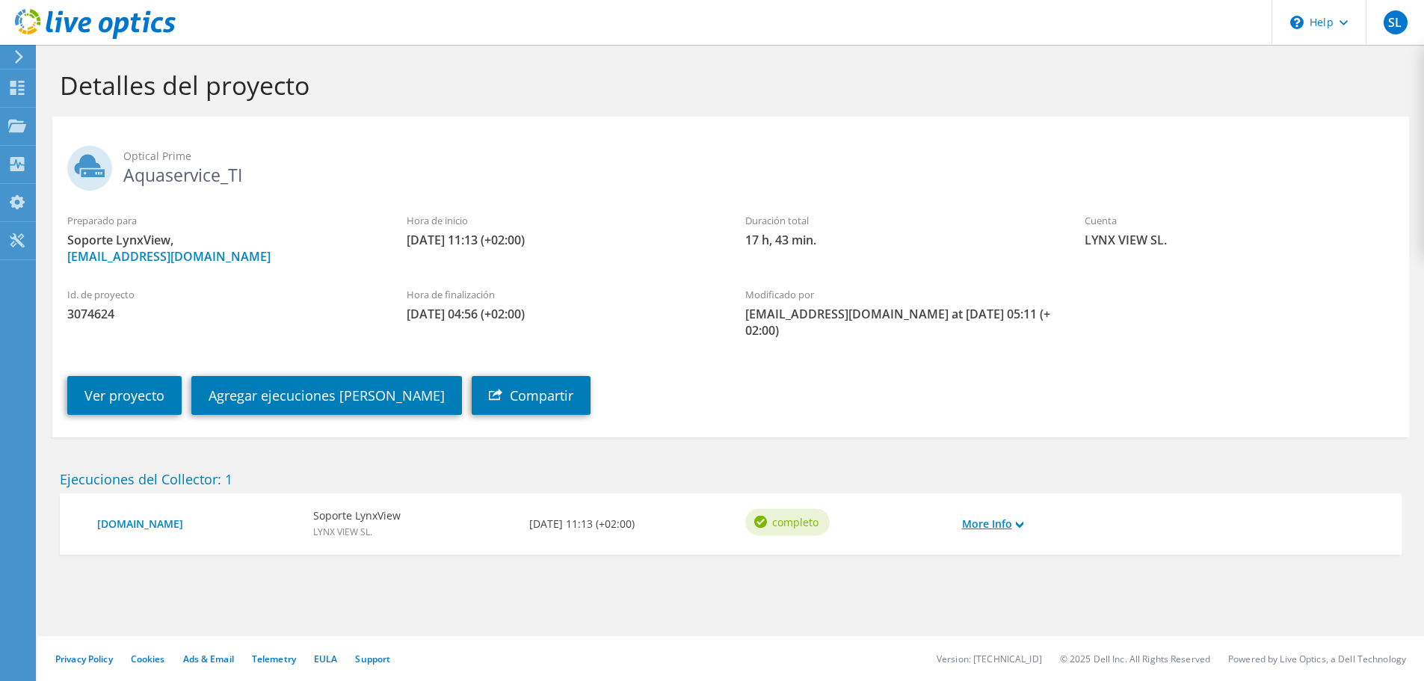
click at [986, 516] on link "More Info" at bounding box center [992, 524] width 61 height 16
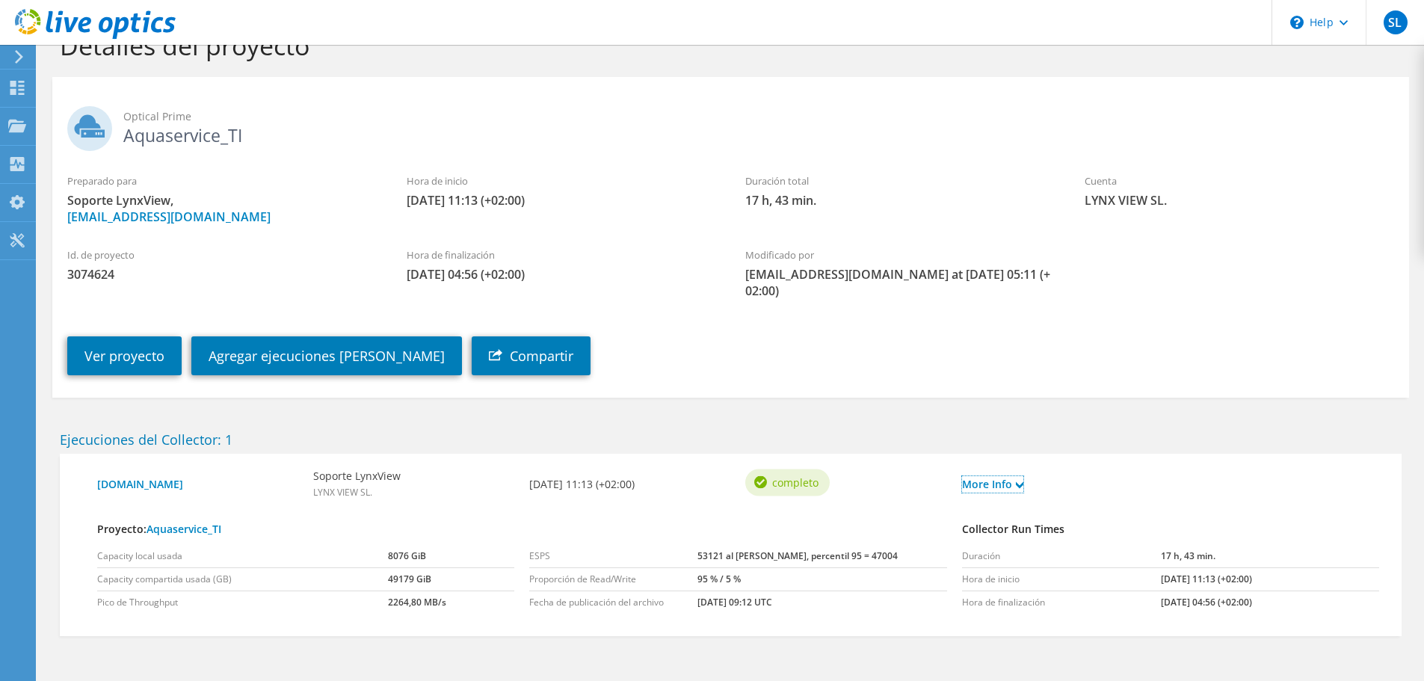
scroll to position [68, 0]
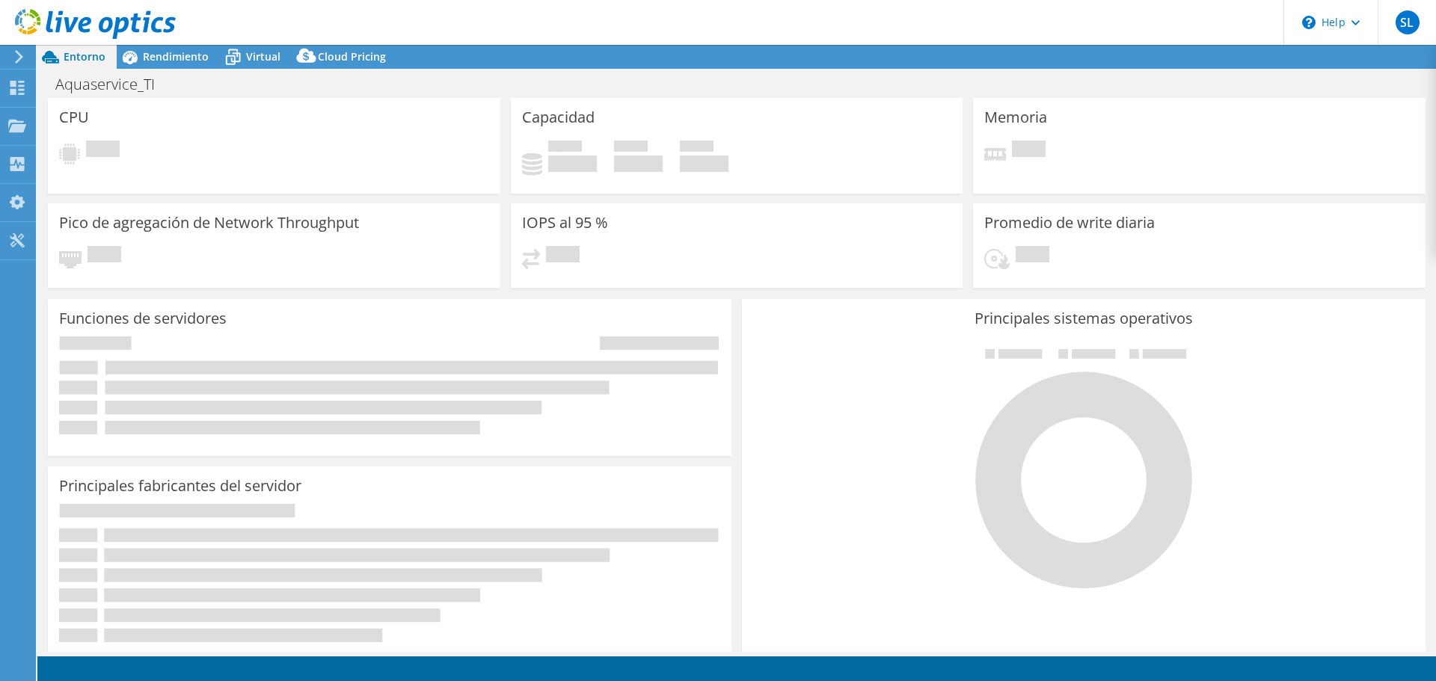
select select "USD"
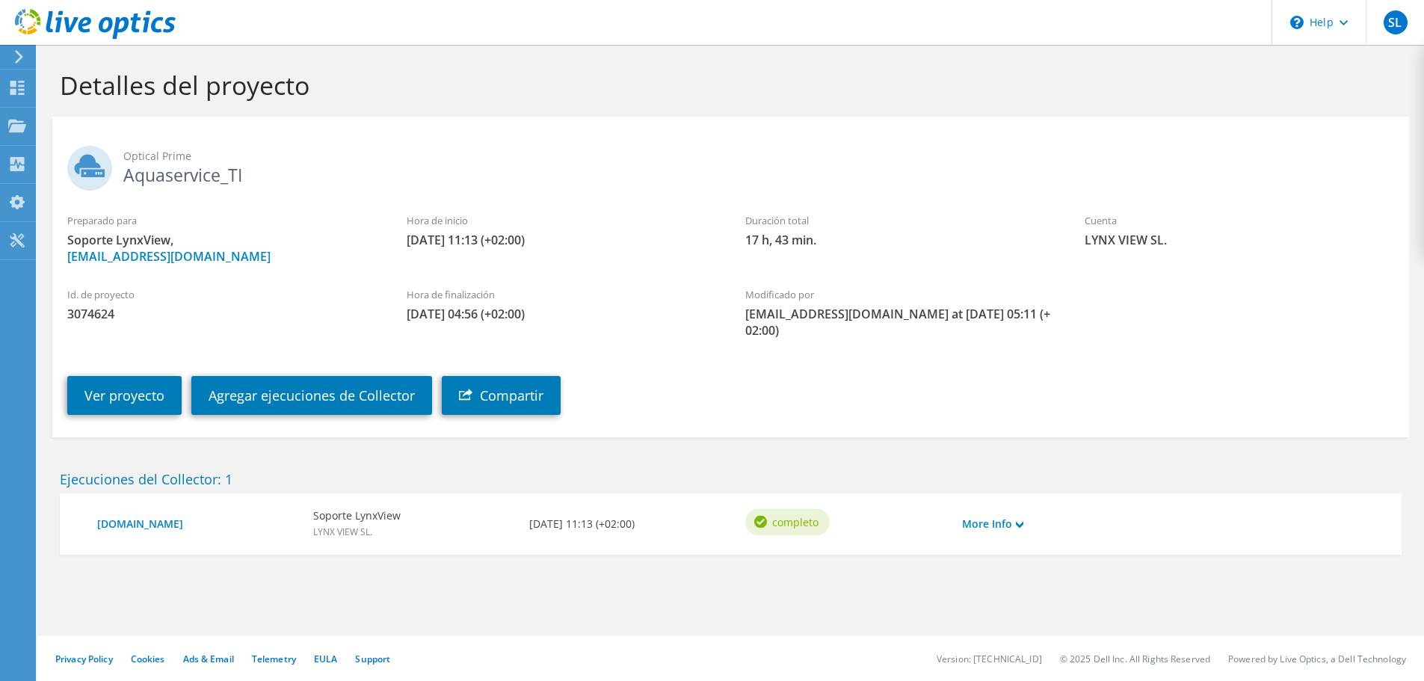
click at [1022, 517] on div "More Info" at bounding box center [1009, 523] width 108 height 31
click at [1016, 516] on link "More Info" at bounding box center [992, 524] width 61 height 16
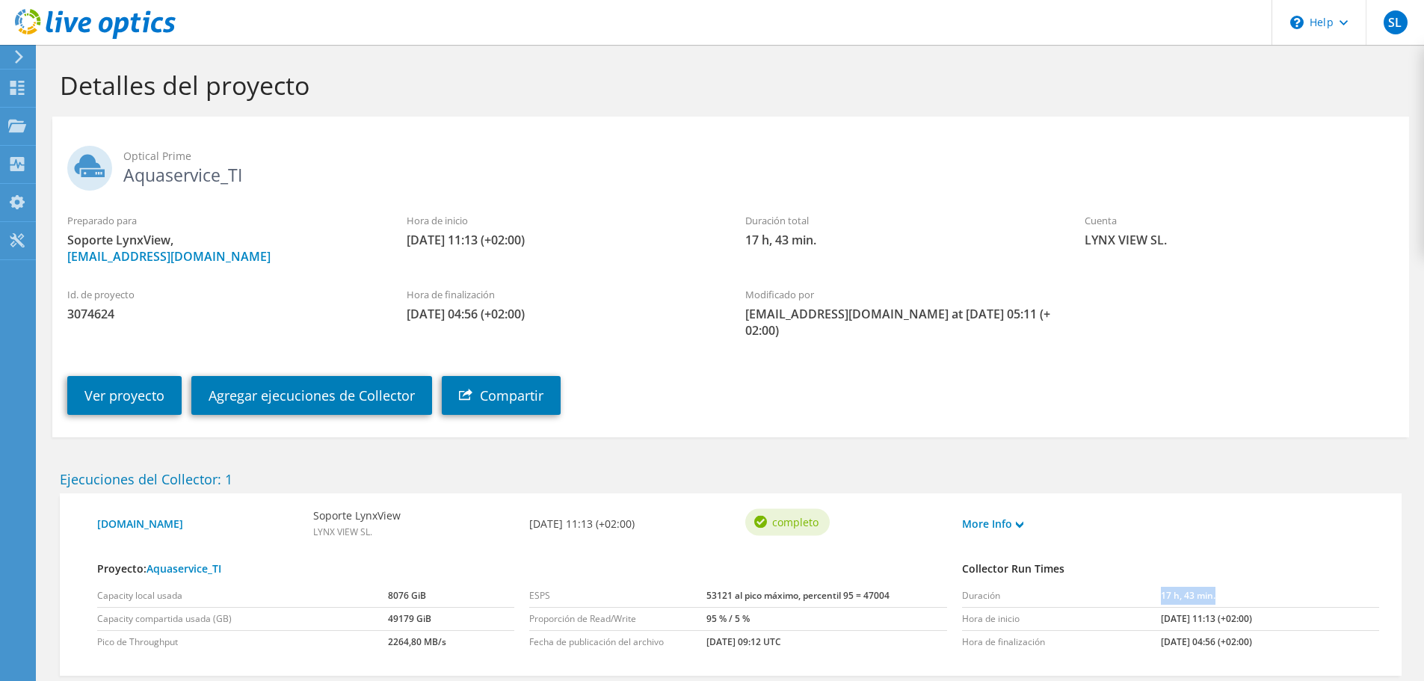
drag, startPoint x: 1125, startPoint y: 575, endPoint x: 1211, endPoint y: 589, distance: 87.1
click at [1211, 589] on tr "Duración 17 h, 43 min." at bounding box center [1170, 596] width 417 height 23
click at [1211, 589] on td "17 h, 43 min." at bounding box center [1270, 596] width 218 height 23
drag, startPoint x: 1134, startPoint y: 626, endPoint x: 1265, endPoint y: 638, distance: 131.4
click at [1264, 638] on div "Duración 17 h, 43 min. Hora de inicio 09/30/2025, 11:13 (+02:00) Hora de finali…" at bounding box center [1171, 619] width 432 height 84
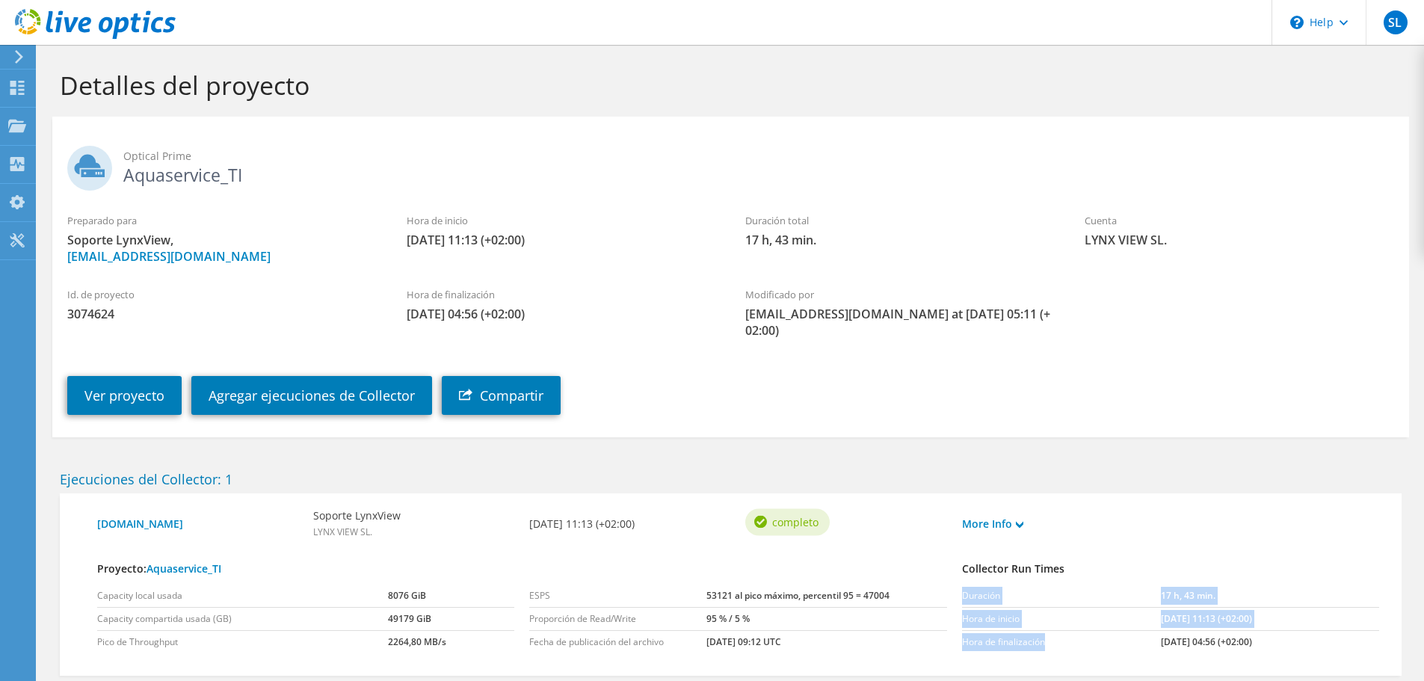
click at [1221, 638] on div "Duración 17 h, 43 min. Hora de inicio 09/30/2025, 11:13 (+02:00) Hora de finali…" at bounding box center [1171, 619] width 432 height 84
click at [1161, 631] on td "[DATE] 04:56 (+02:00)" at bounding box center [1270, 642] width 218 height 23
drag, startPoint x: 1154, startPoint y: 628, endPoint x: 1174, endPoint y: 629, distance: 20.2
click at [1172, 631] on td "[DATE] 04:56 (+02:00)" at bounding box center [1270, 642] width 218 height 23
click at [974, 540] on div "Collector Run Times" at bounding box center [1171, 559] width 432 height 38
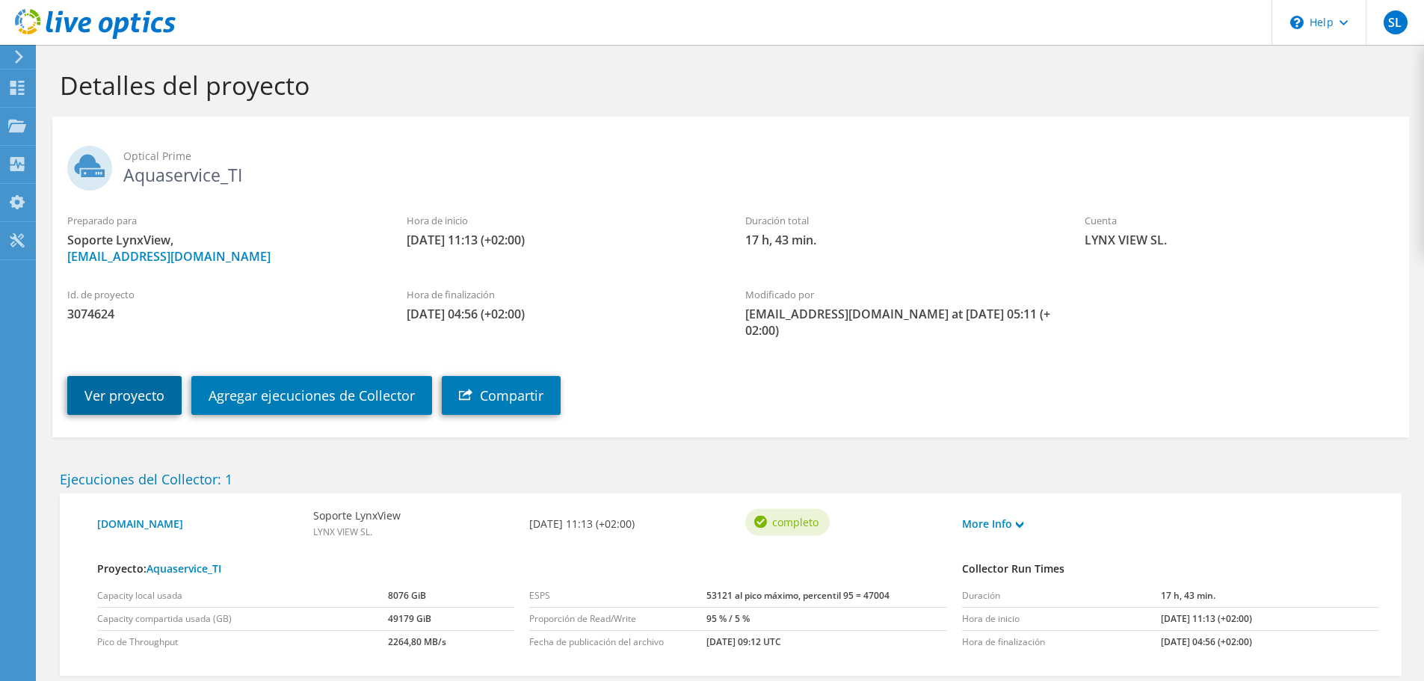
click at [105, 376] on link "Ver proyecto" at bounding box center [124, 395] width 114 height 39
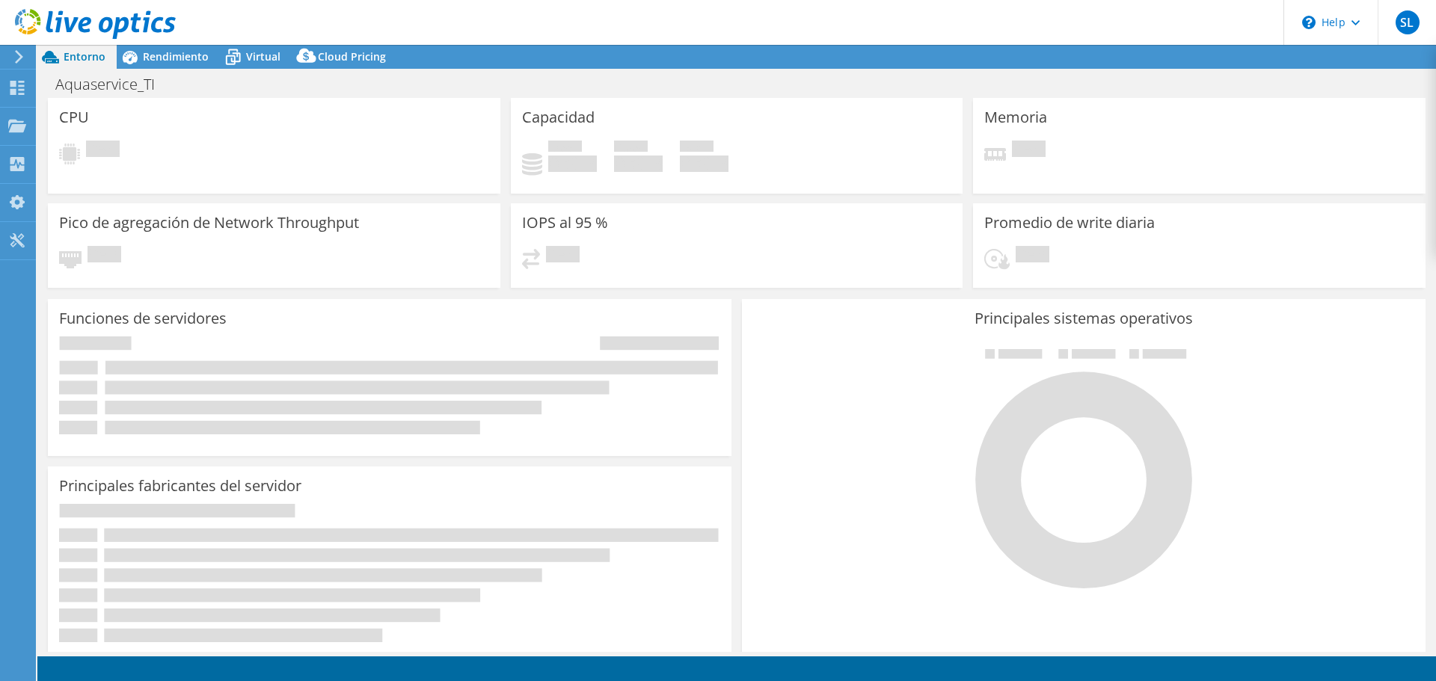
select select "USD"
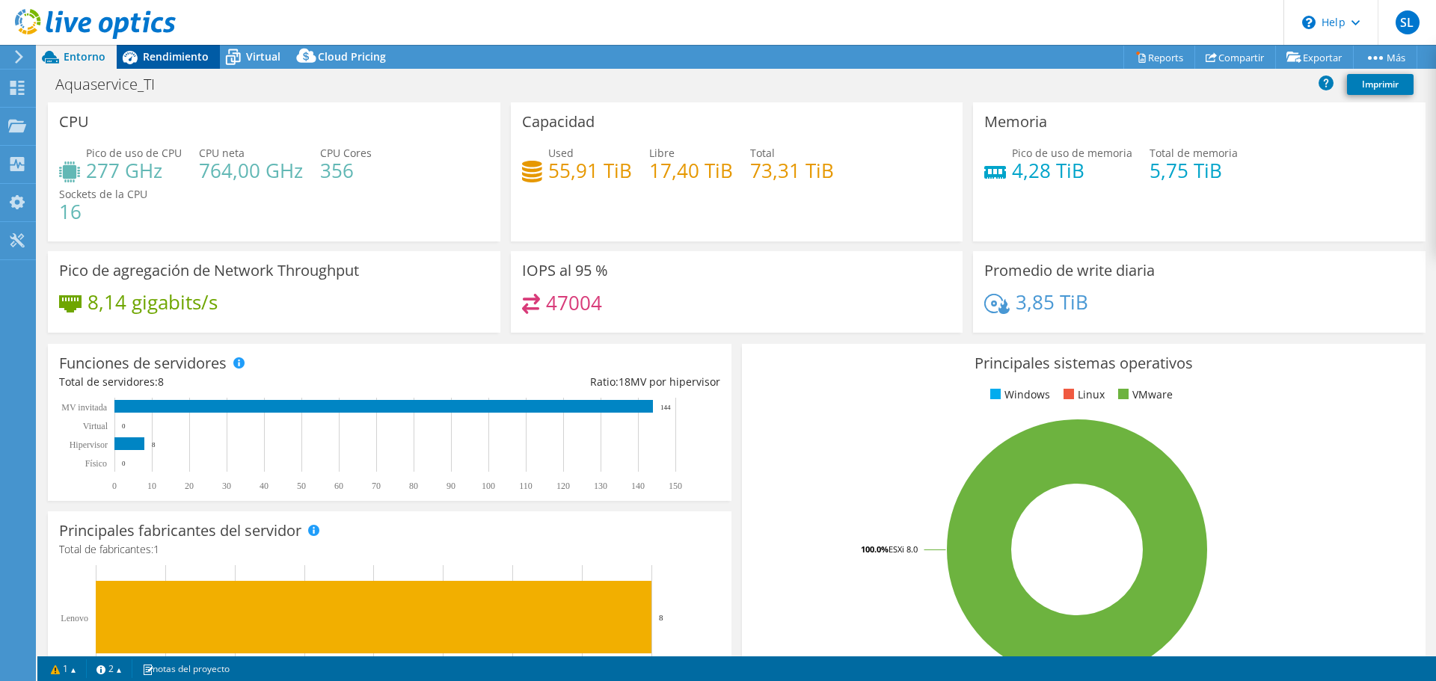
click at [180, 59] on span "Rendimiento" at bounding box center [176, 56] width 66 height 14
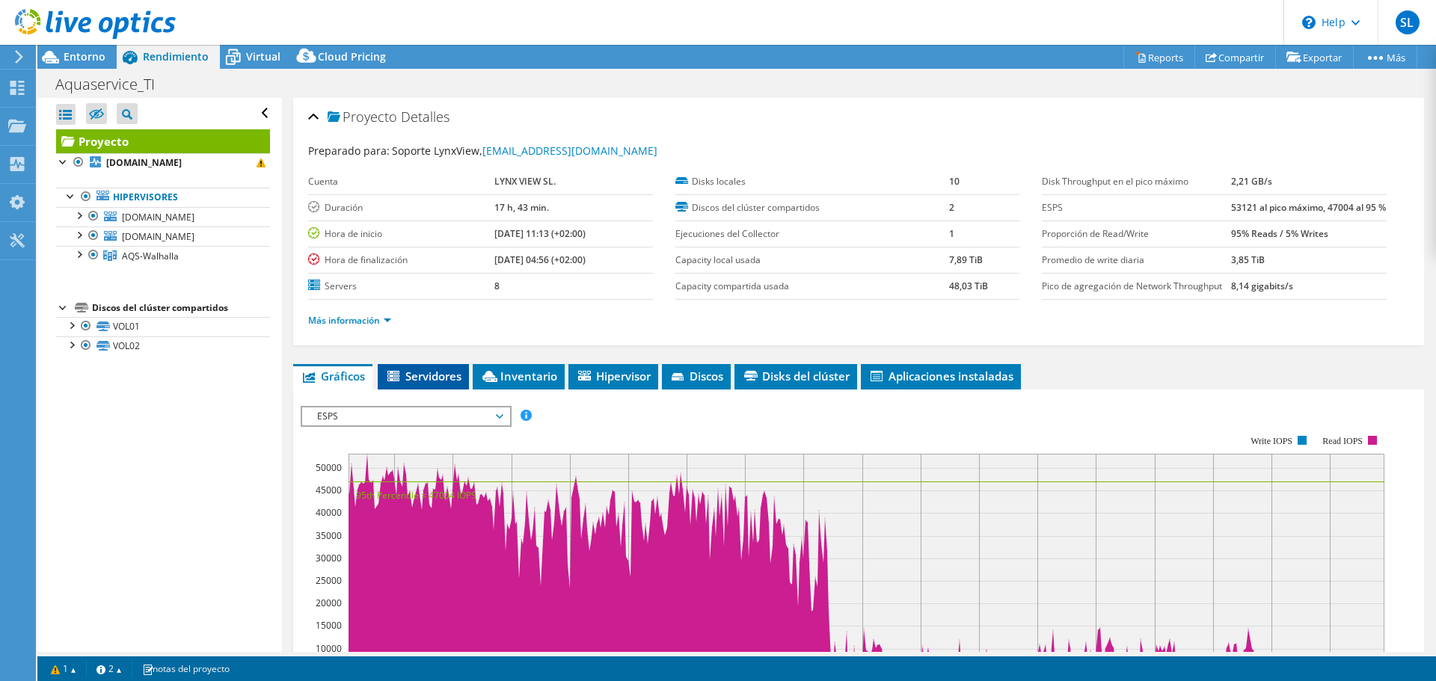
click at [435, 384] on span "Servidores" at bounding box center [423, 376] width 76 height 15
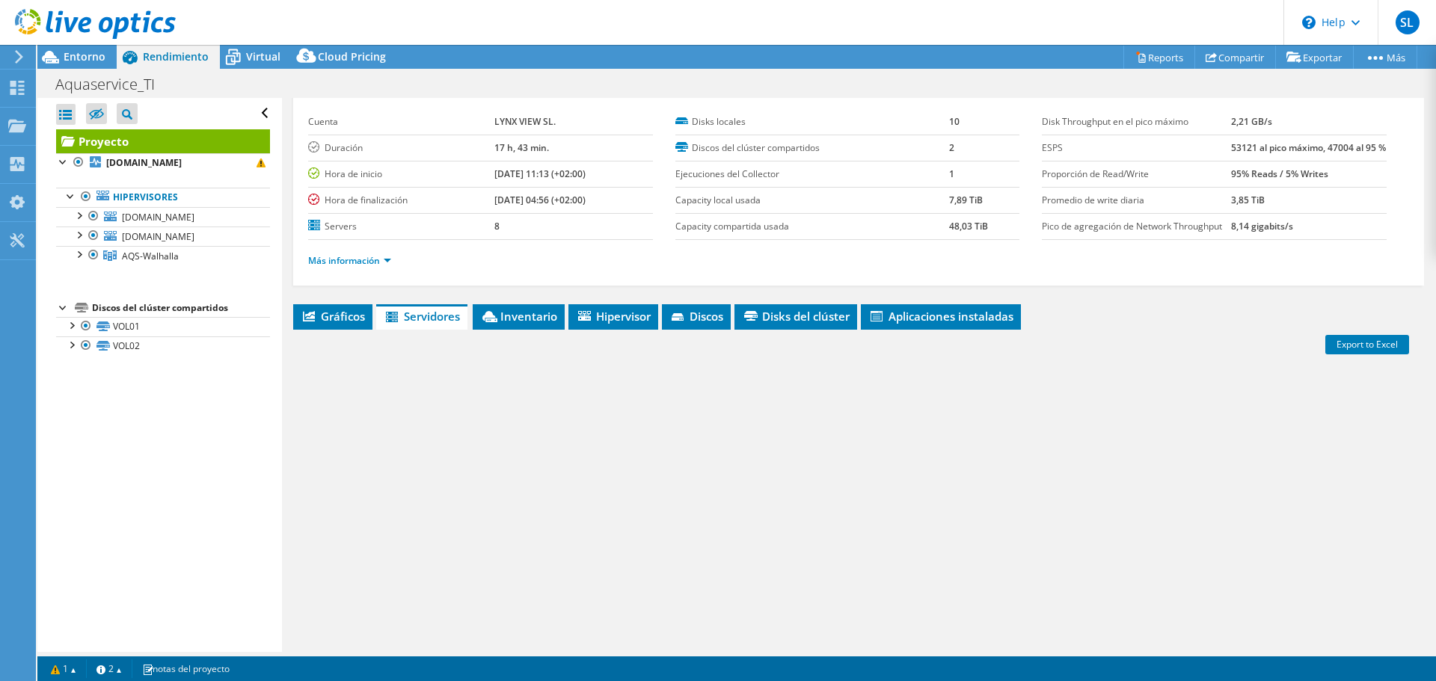
scroll to position [142, 0]
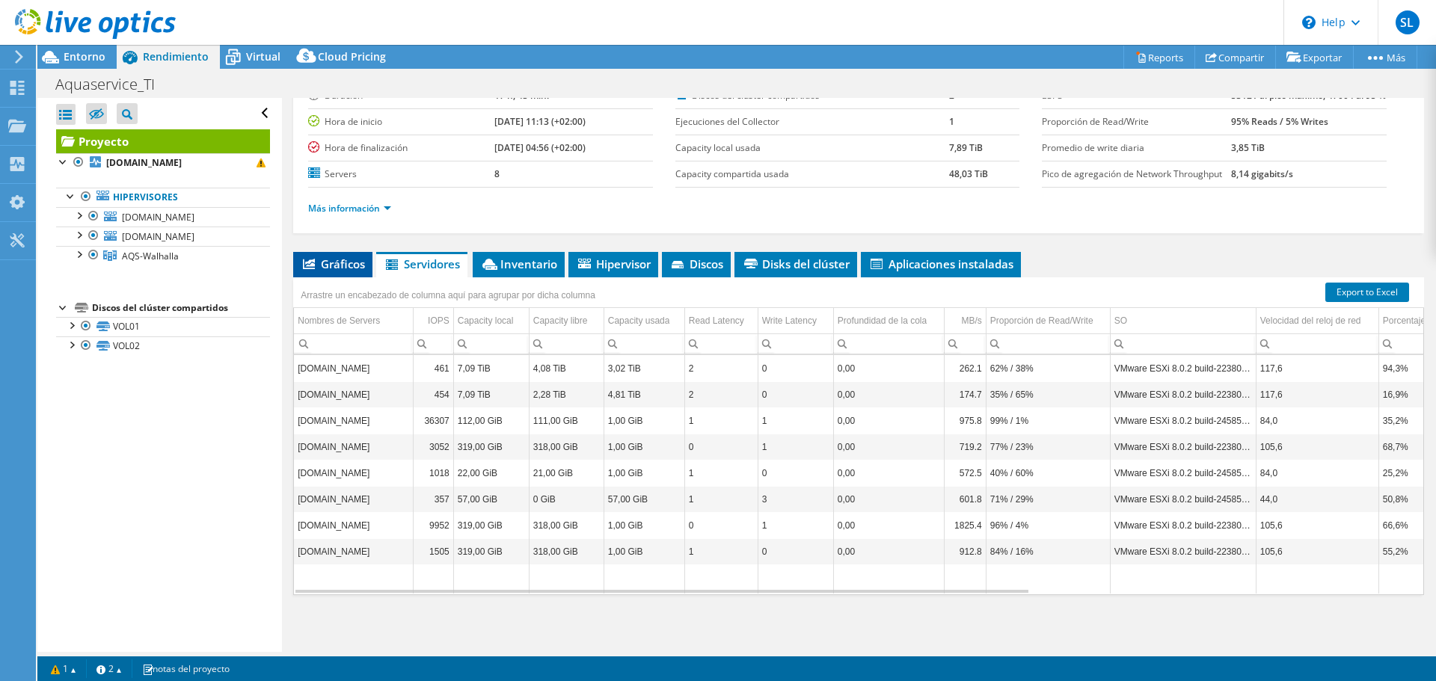
click at [340, 262] on span "Gráficos" at bounding box center [333, 263] width 64 height 15
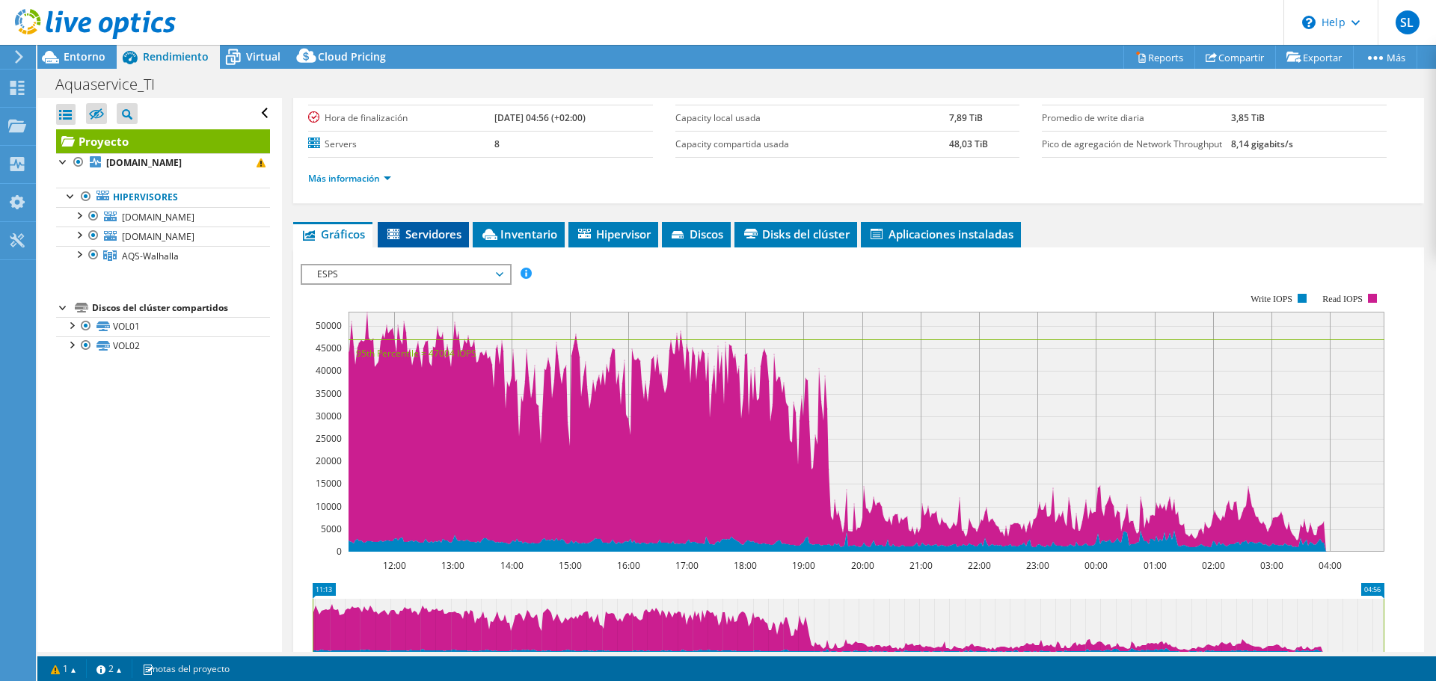
click at [463, 247] on li "Servidores" at bounding box center [423, 234] width 91 height 25
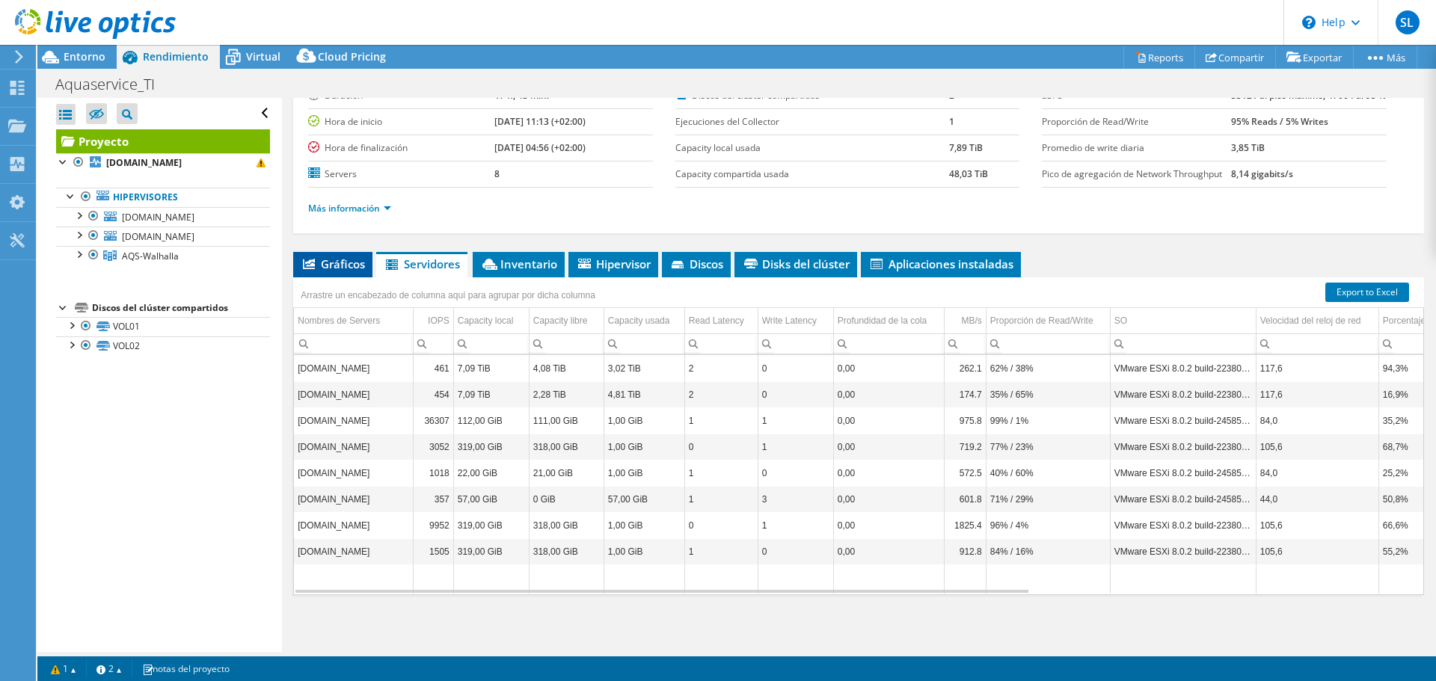
click at [357, 263] on span "Gráficos" at bounding box center [333, 263] width 64 height 15
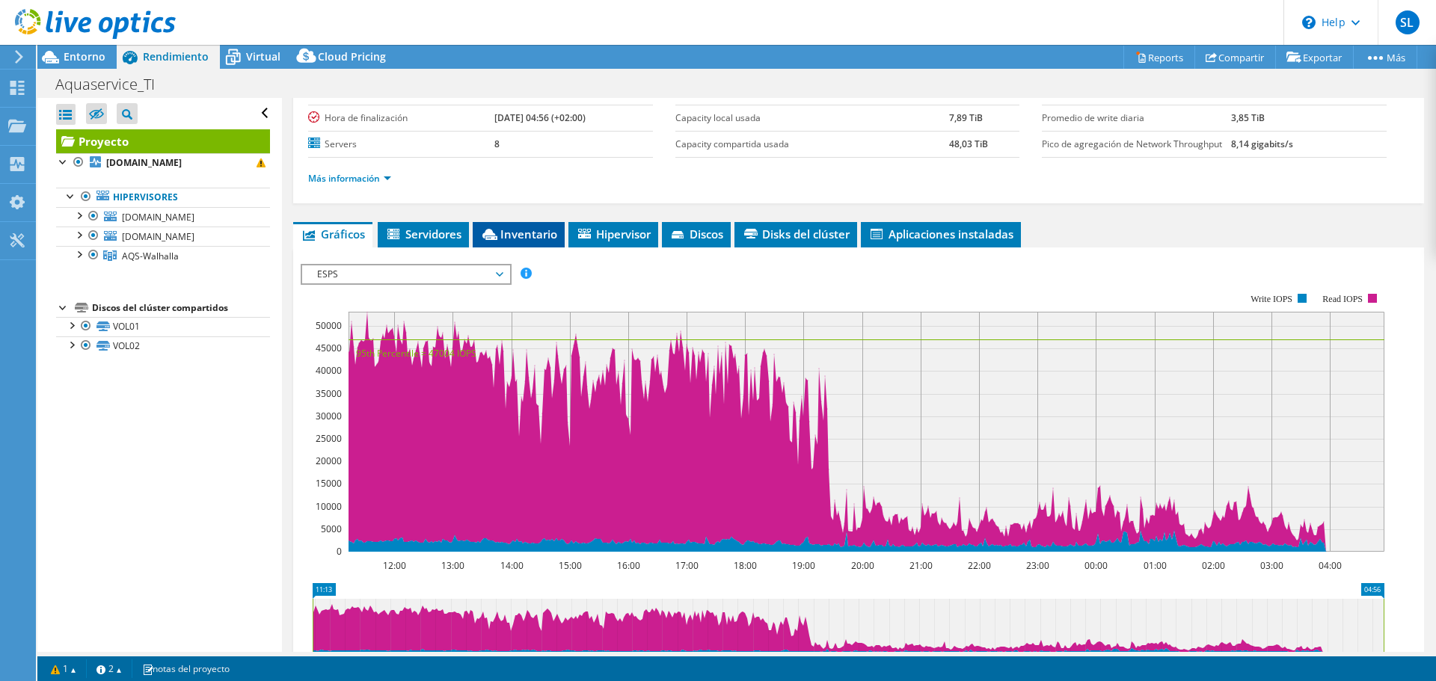
click at [525, 247] on li "Inventario" at bounding box center [519, 234] width 92 height 25
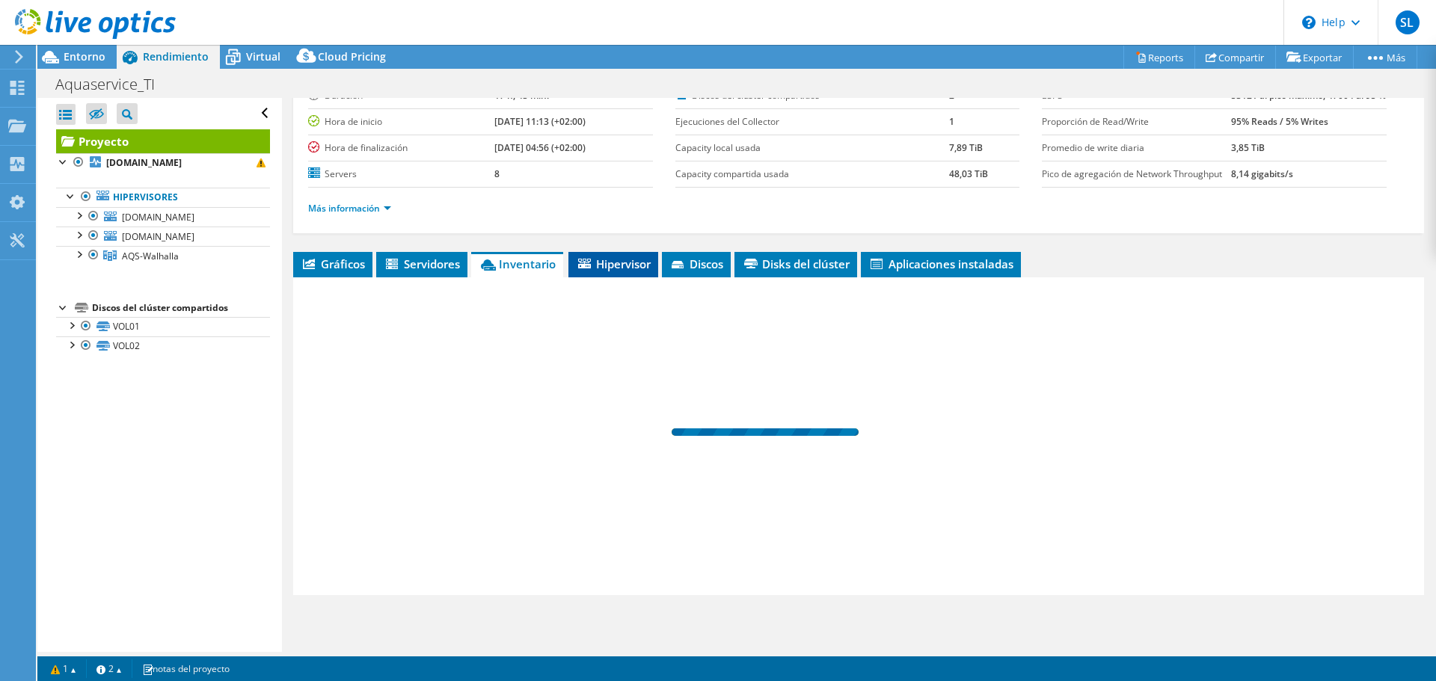
click at [593, 262] on span "Hipervisor" at bounding box center [613, 263] width 75 height 15
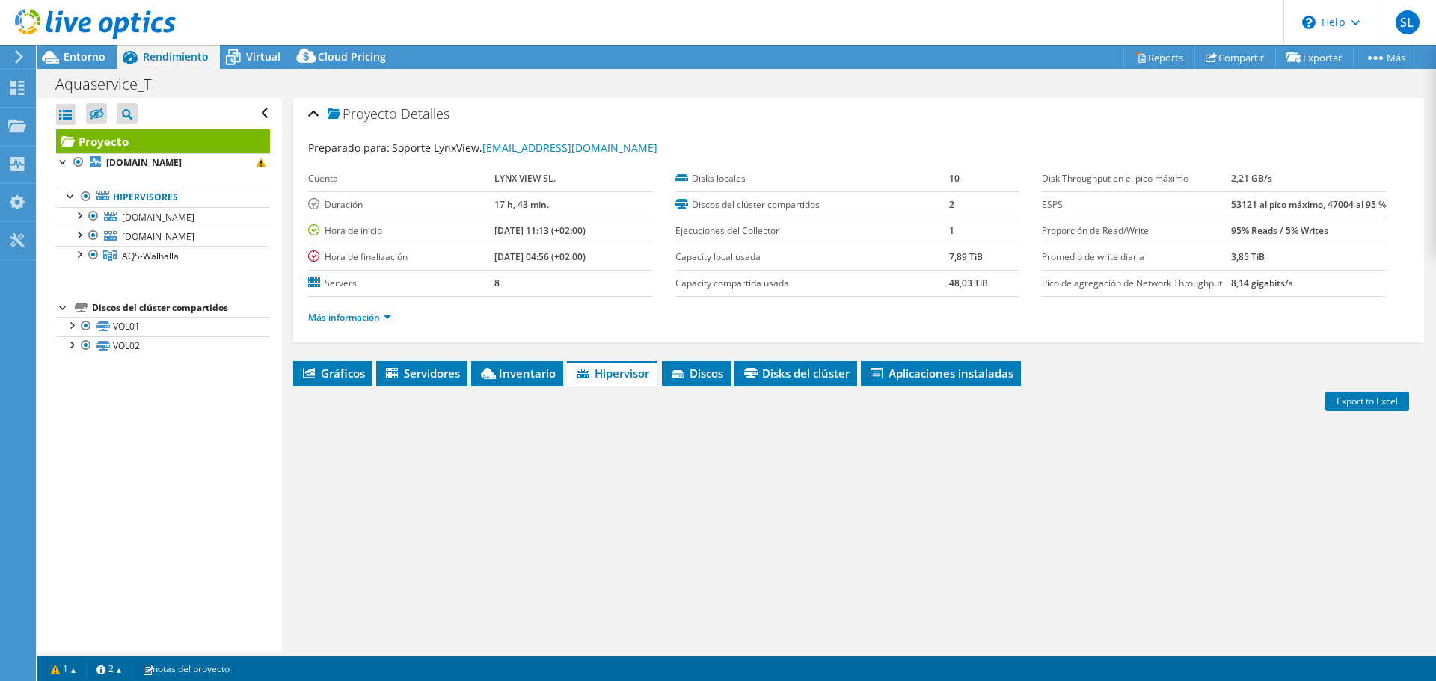
scroll to position [0, 0]
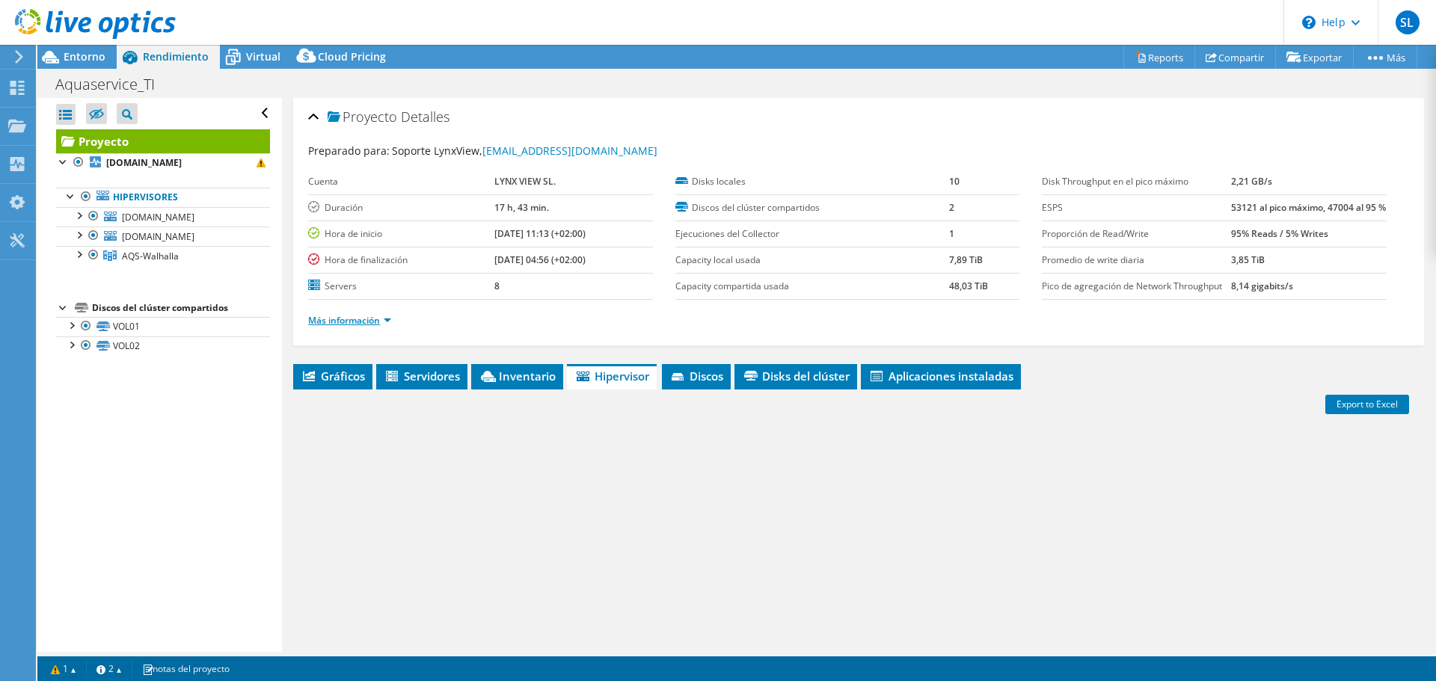
click at [338, 327] on link "Más información" at bounding box center [349, 320] width 83 height 13
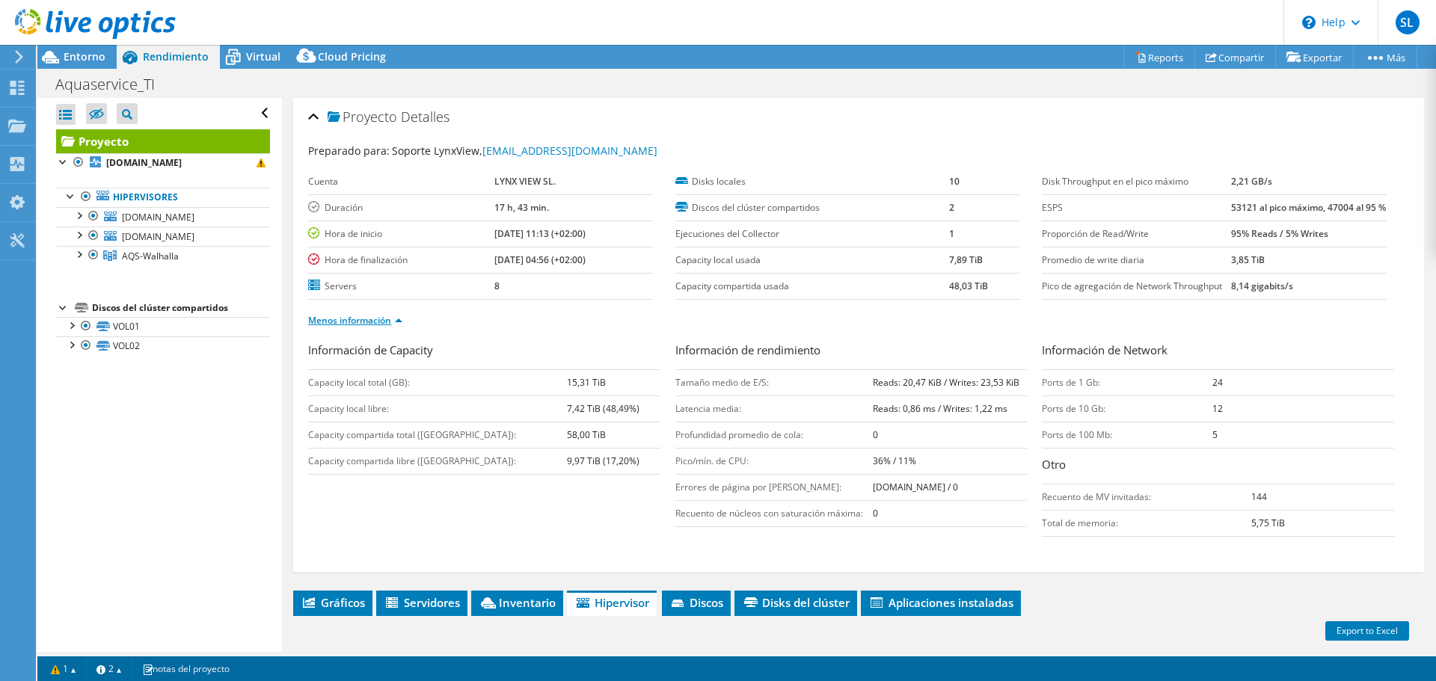
click at [370, 327] on link "Menos información" at bounding box center [355, 320] width 94 height 13
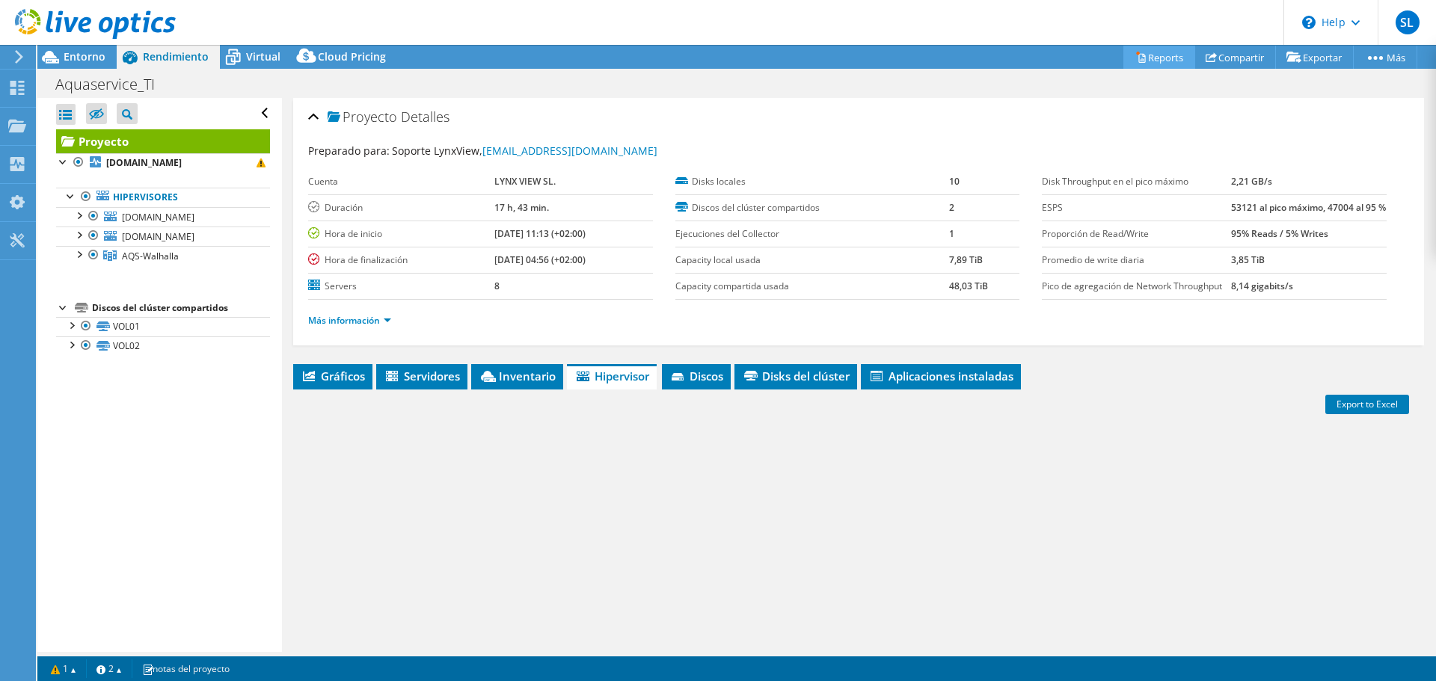
click at [1136, 56] on link "Reports" at bounding box center [1159, 57] width 72 height 23
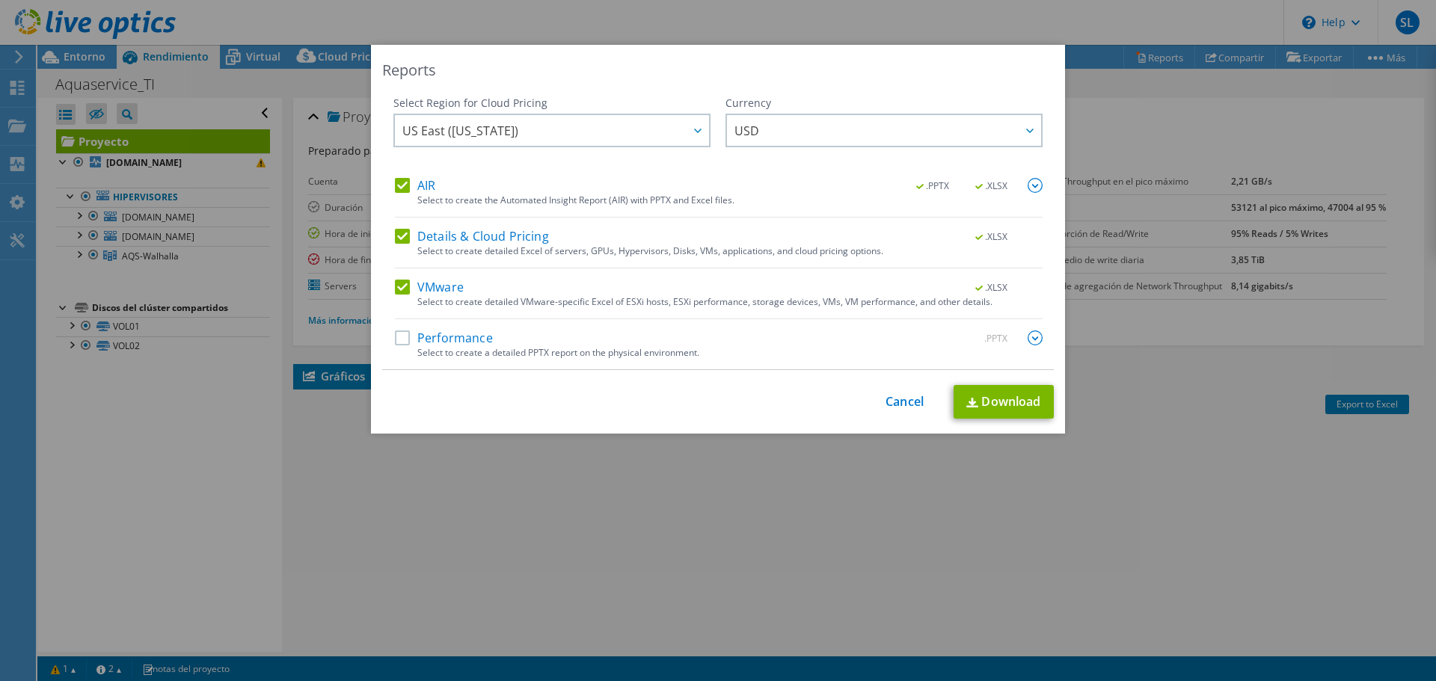
click at [457, 246] on div "Select to create detailed Excel of servers, GPUs, Hypervisors, Disks, VMs, appl…" at bounding box center [729, 251] width 625 height 10
click at [429, 330] on label "Performance" at bounding box center [444, 337] width 98 height 15
click at [0, 0] on input "Performance" at bounding box center [0, 0] width 0 height 0
click at [459, 340] on label "Performance" at bounding box center [444, 337] width 98 height 15
click at [0, 0] on input "Performance" at bounding box center [0, 0] width 0 height 0
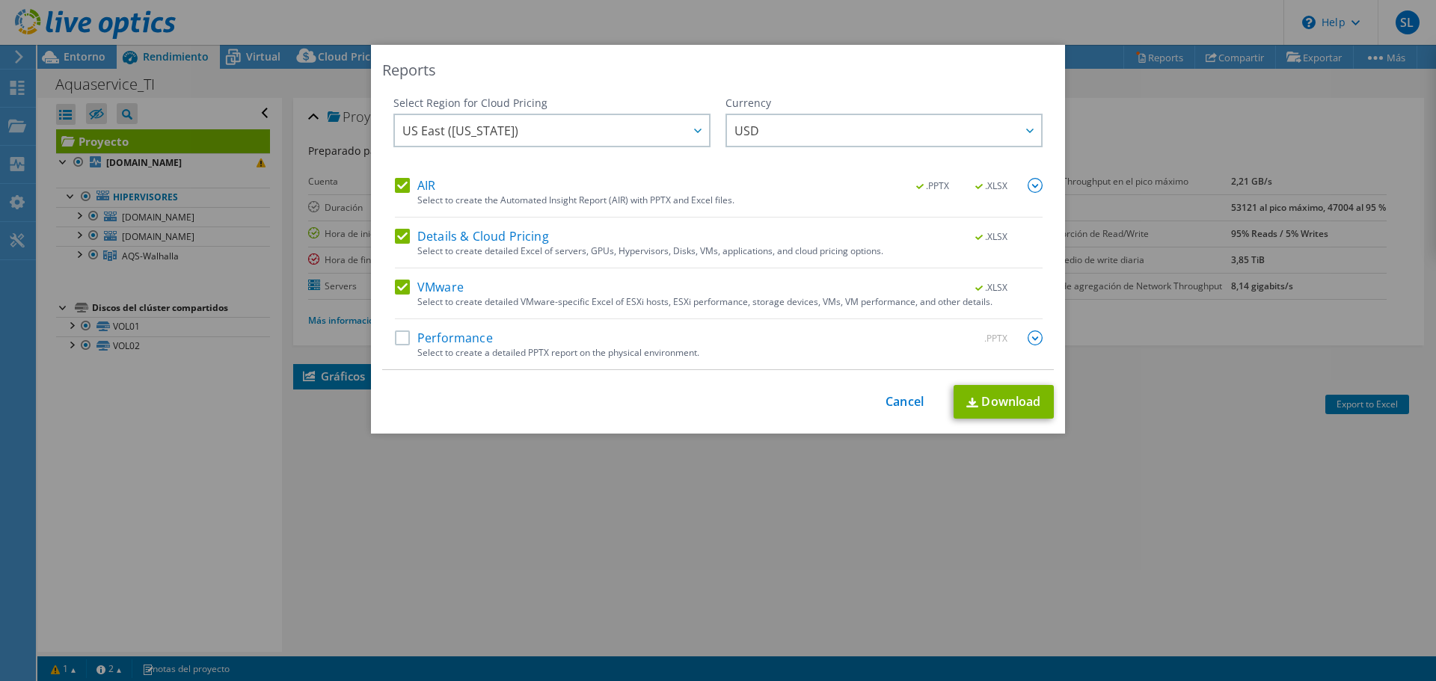
click at [451, 247] on div "Select to create detailed Excel of servers, GPUs, Hypervisors, Disks, VMs, appl…" at bounding box center [729, 251] width 625 height 10
click at [447, 240] on label "Details & Cloud Pricing" at bounding box center [472, 236] width 154 height 15
click at [0, 0] on input "Details & Cloud Pricing" at bounding box center [0, 0] width 0 height 0
click at [425, 180] on label "AIR" at bounding box center [415, 185] width 40 height 15
click at [0, 0] on input "AIR" at bounding box center [0, 0] width 0 height 0
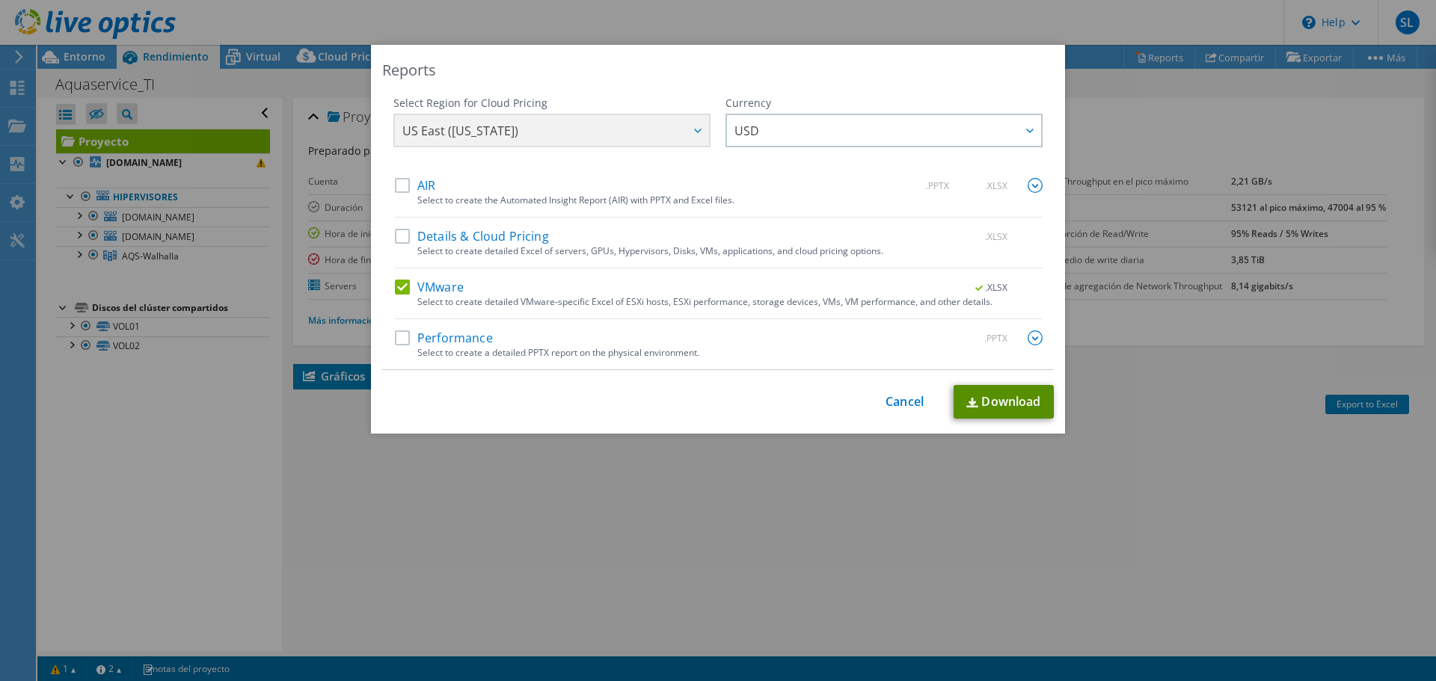
click at [991, 405] on link "Download" at bounding box center [1003, 402] width 100 height 34
click at [994, 401] on link "Download" at bounding box center [1003, 402] width 100 height 34
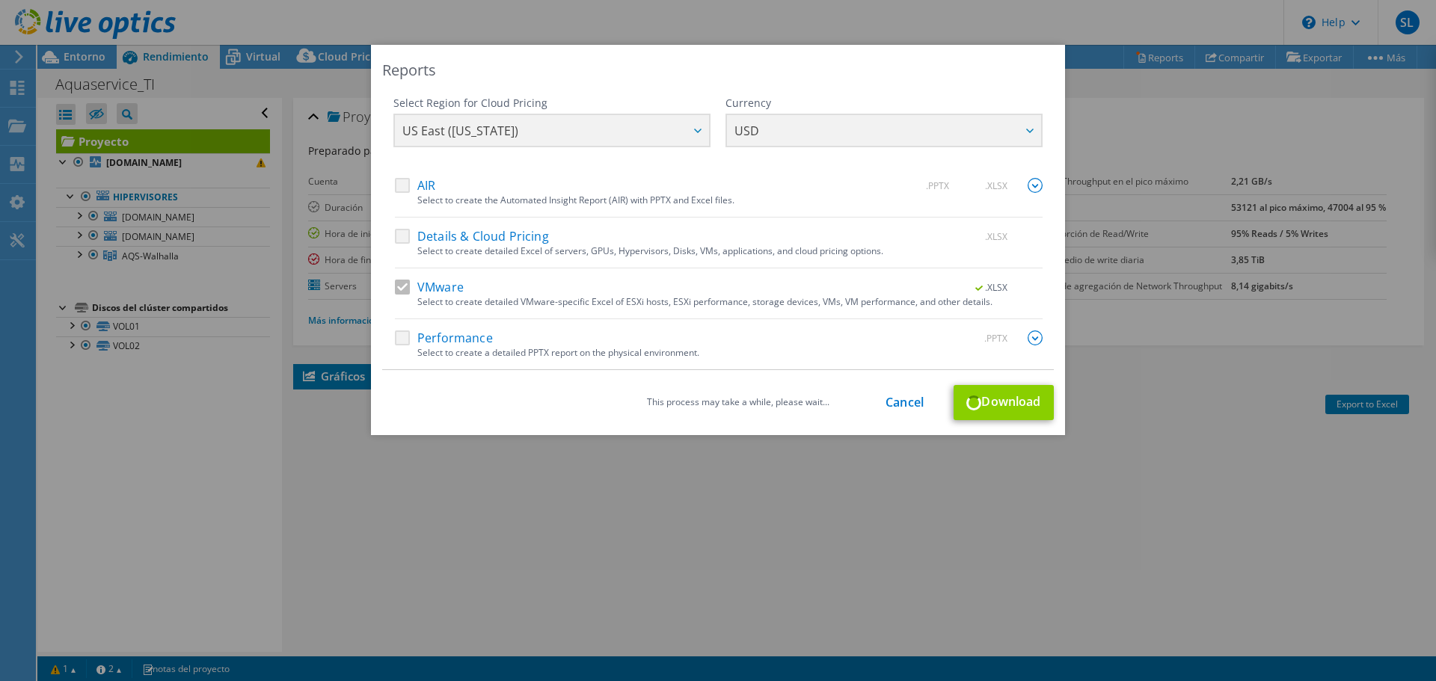
click at [994, 401] on div "This process may take a while, please wait... Cancel Download" at bounding box center [717, 402] width 671 height 35
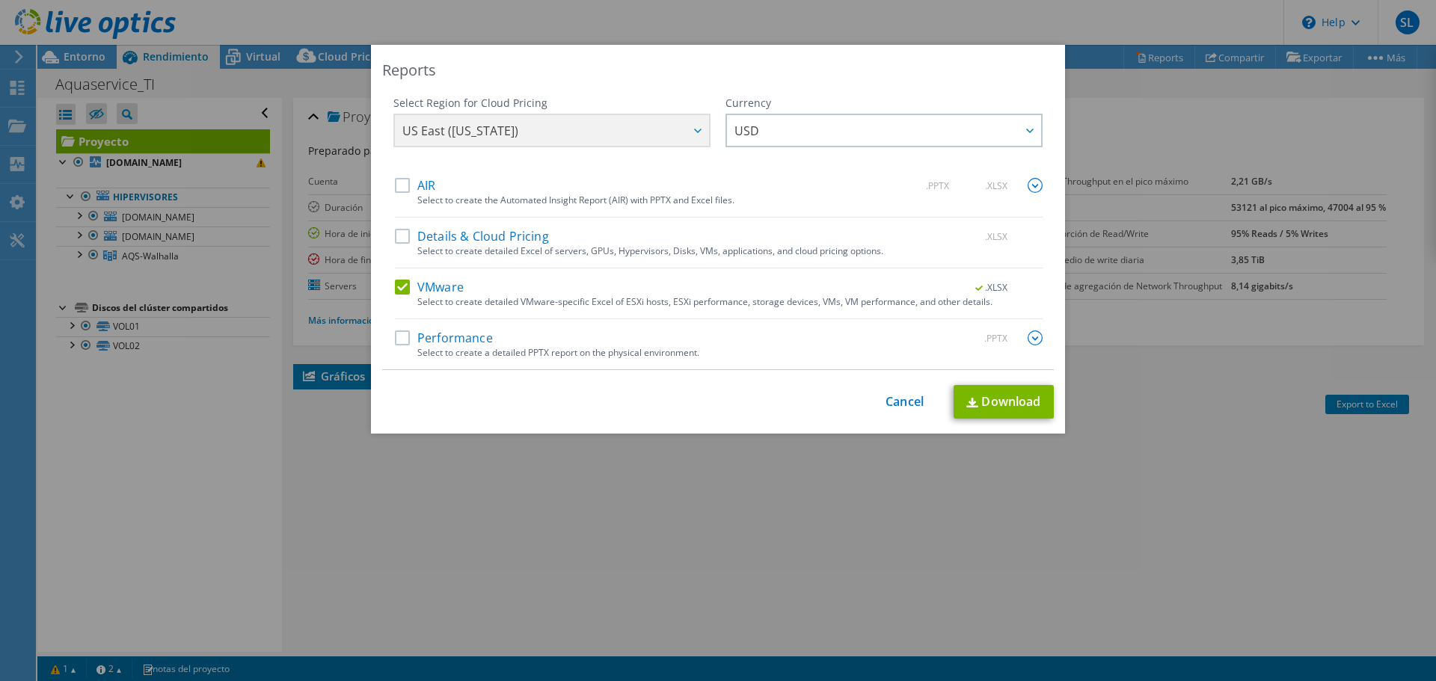
click at [780, 484] on div "Reports Select Region for Cloud Pricing Asia Pacific (Hong Kong) Asia Pacific (…" at bounding box center [718, 340] width 1436 height 591
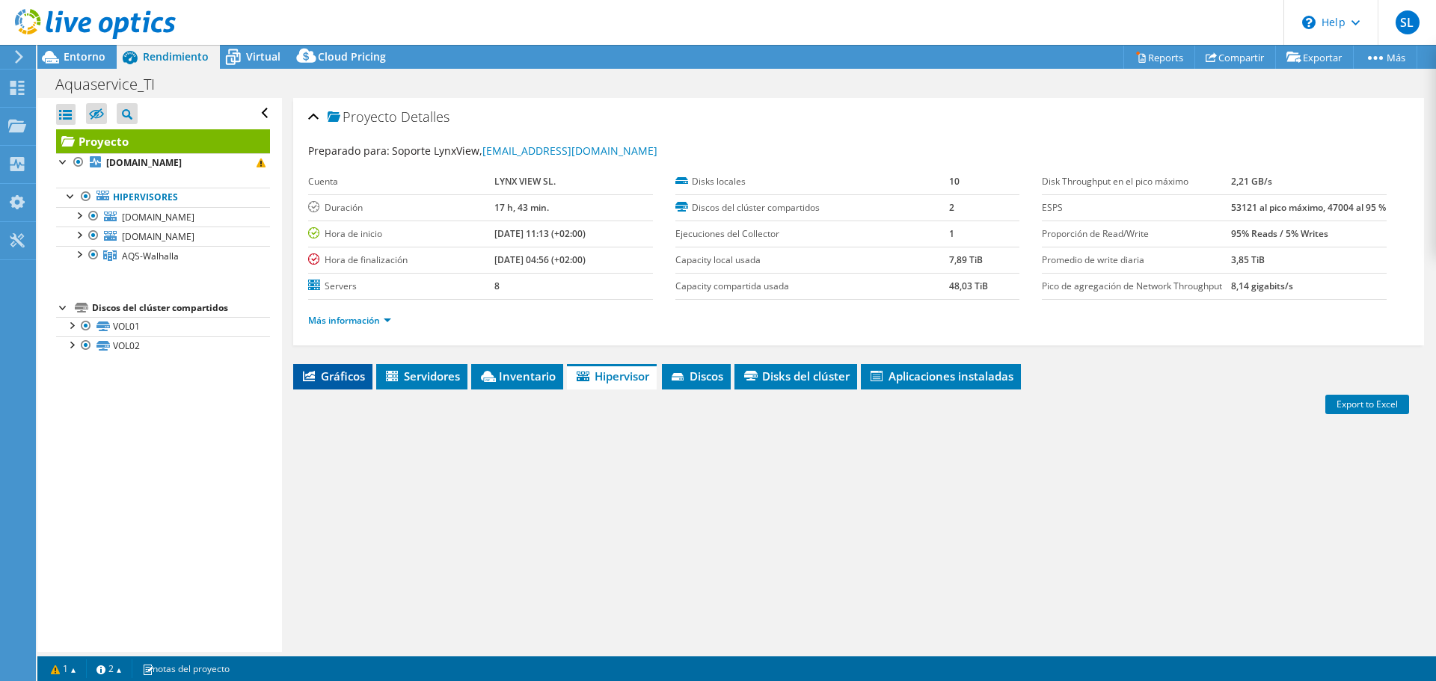
click at [366, 390] on li "Gráficos" at bounding box center [332, 376] width 79 height 25
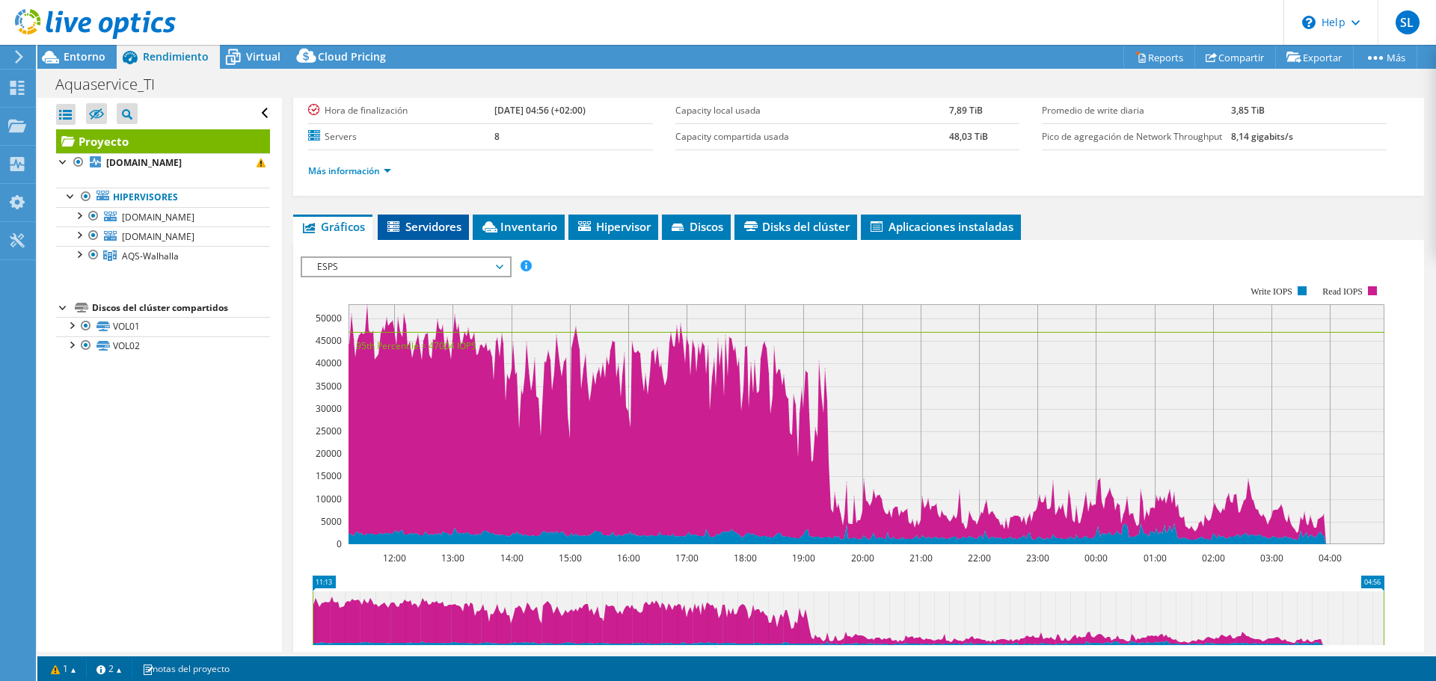
click at [437, 234] on span "Servidores" at bounding box center [423, 226] width 76 height 15
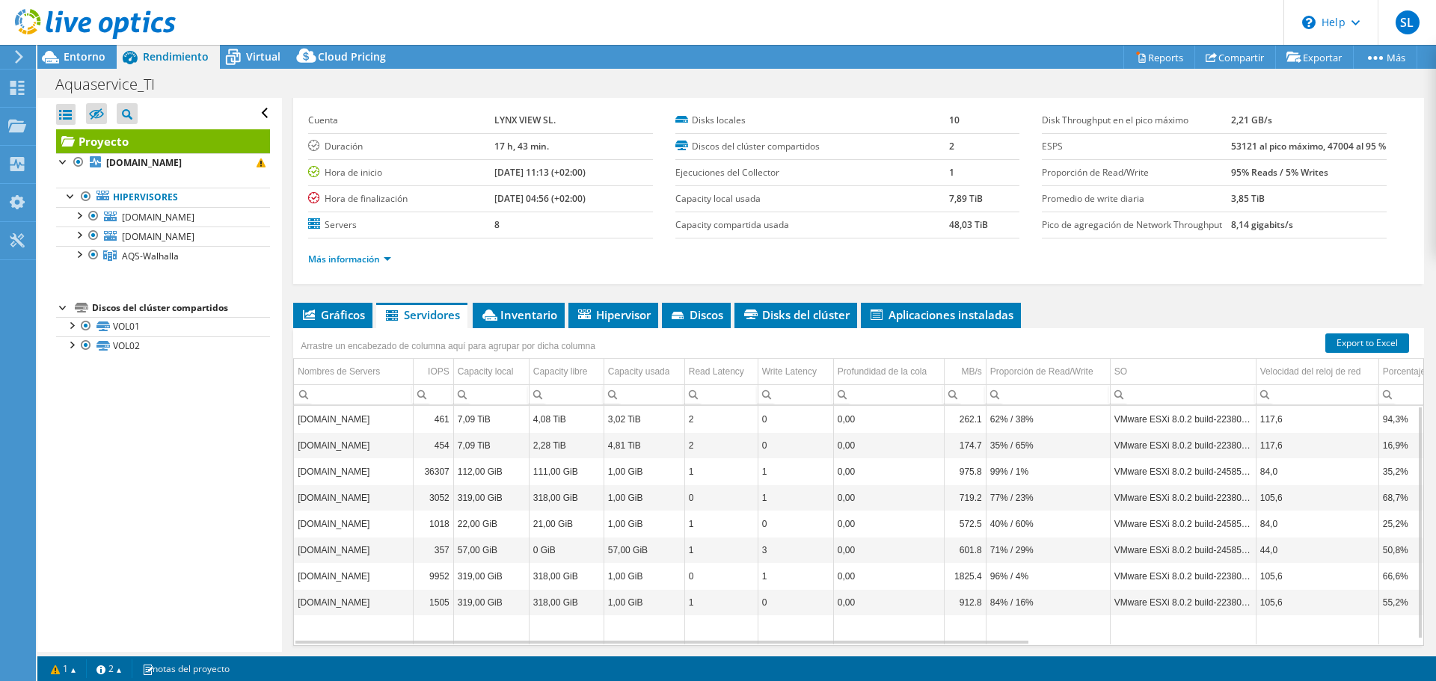
scroll to position [142, 0]
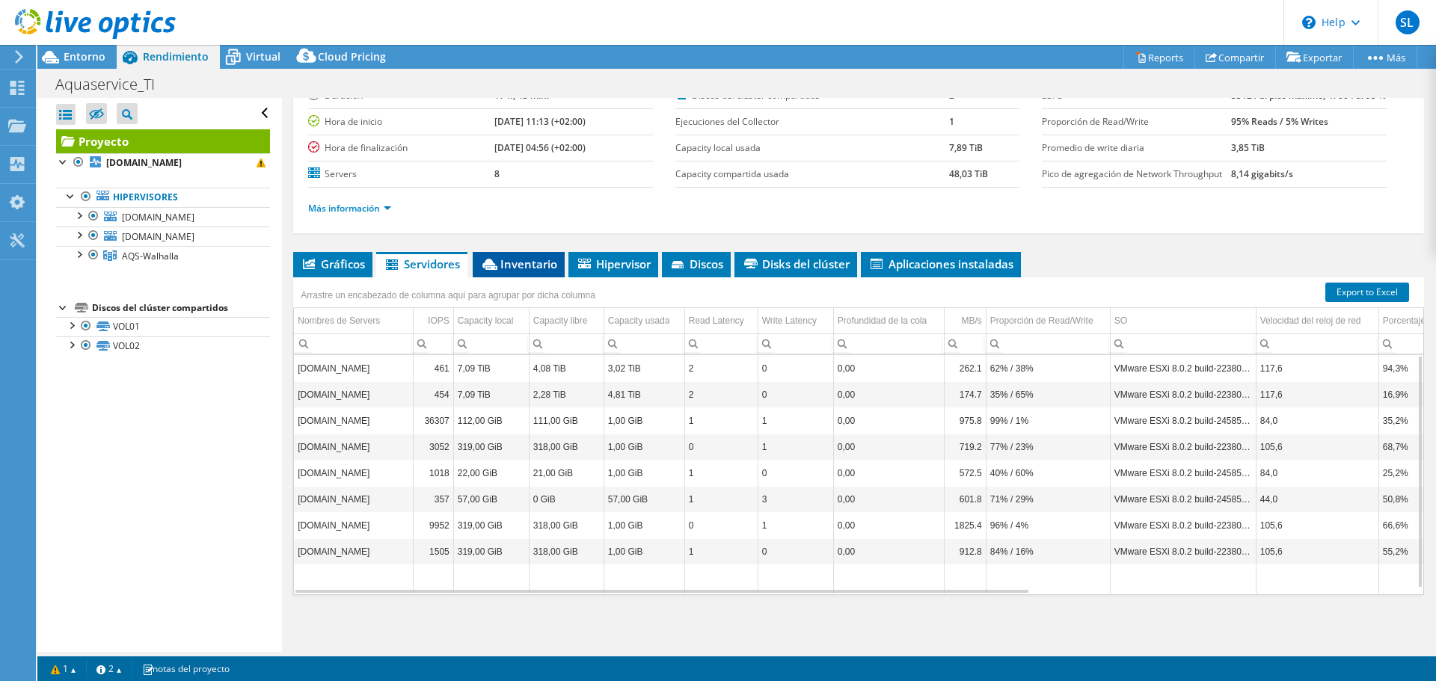
click at [510, 269] on span "Inventario" at bounding box center [518, 263] width 77 height 15
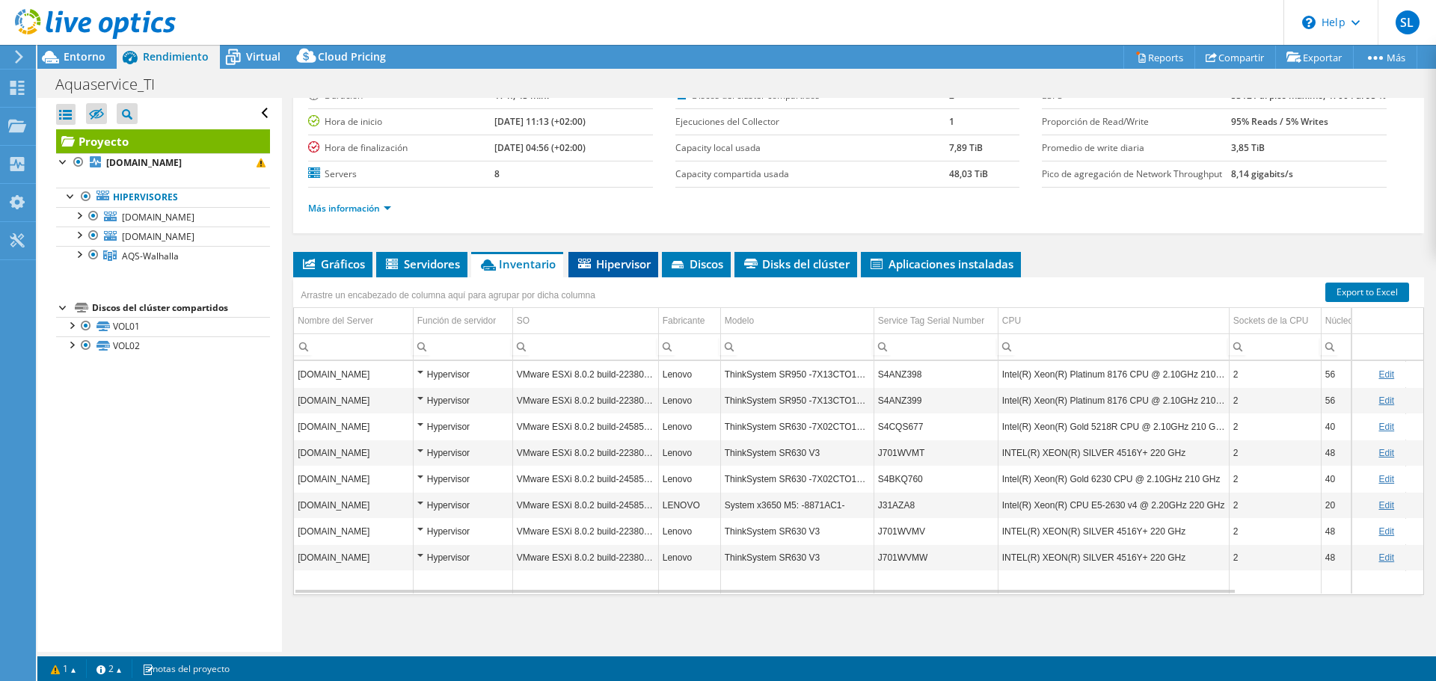
click at [594, 276] on li "Hipervisor" at bounding box center [613, 264] width 90 height 25
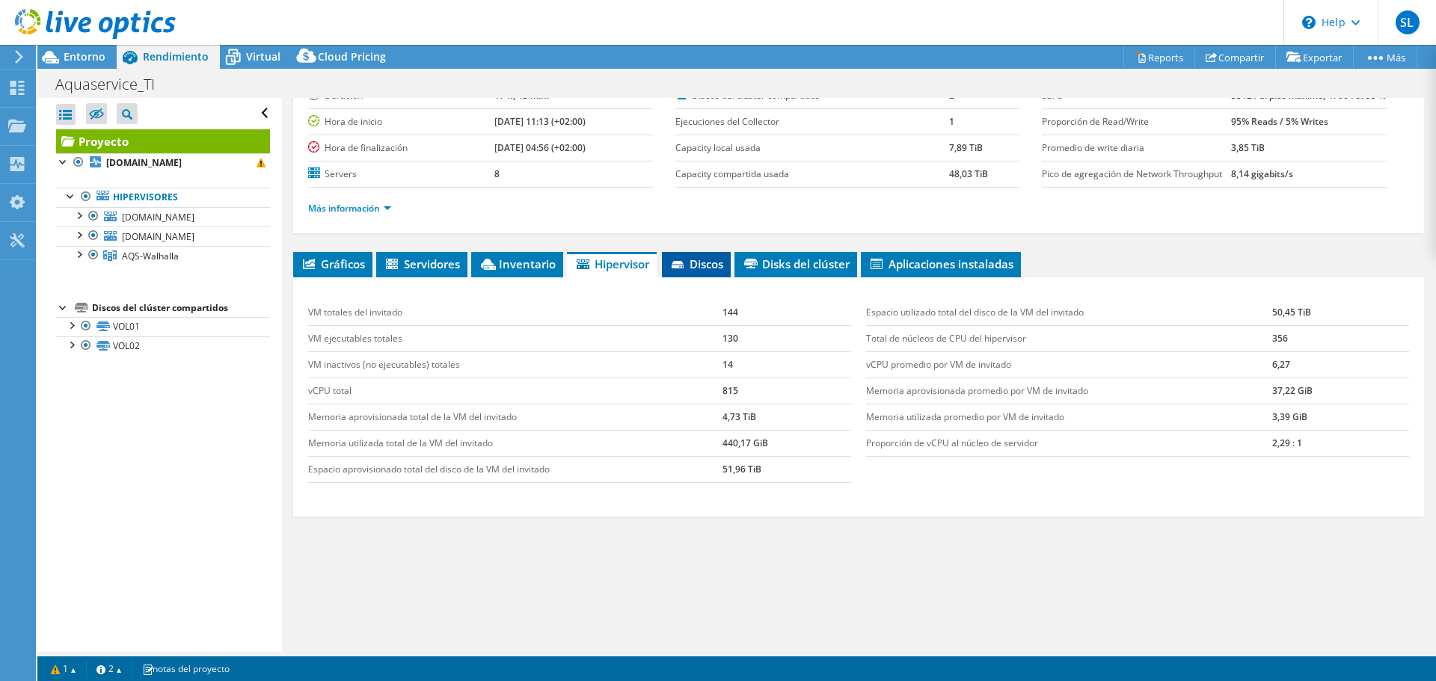
click at [705, 261] on span "Discos" at bounding box center [696, 263] width 54 height 15
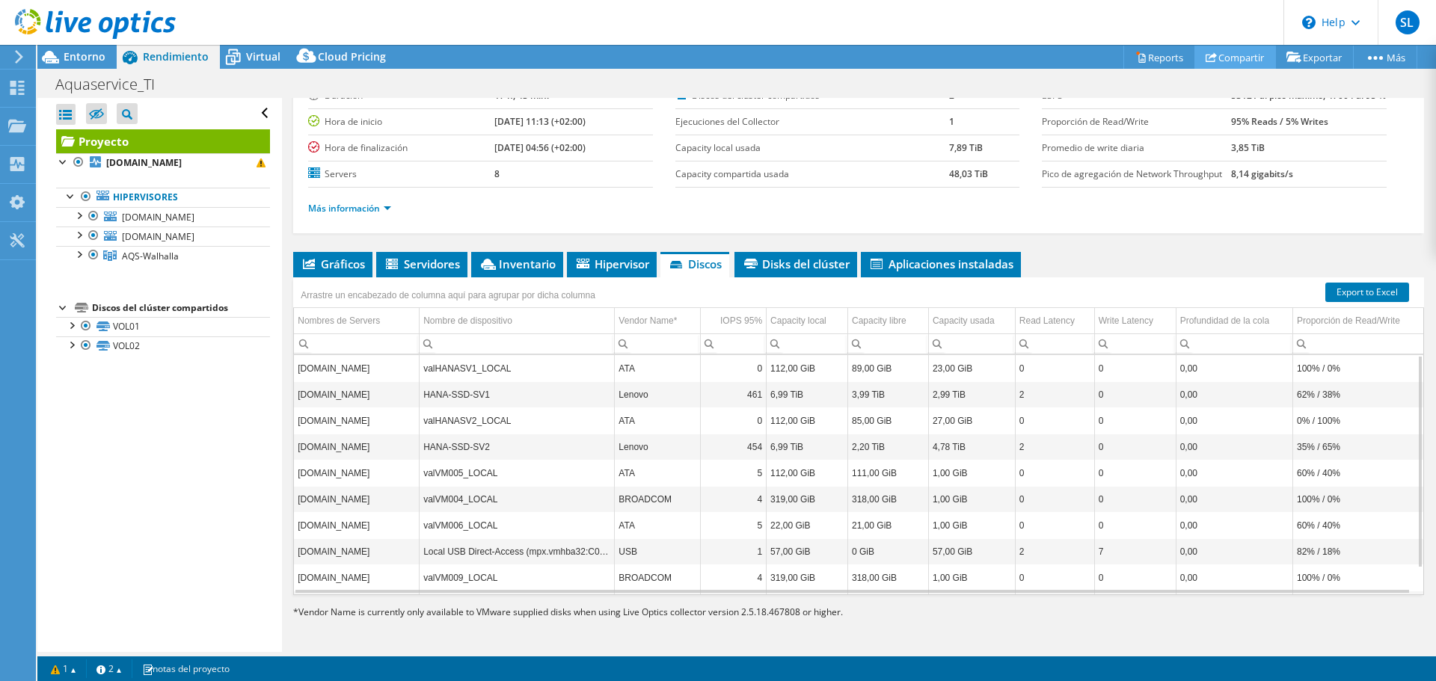
click at [1214, 55] on link "Compartir" at bounding box center [1234, 57] width 81 height 23
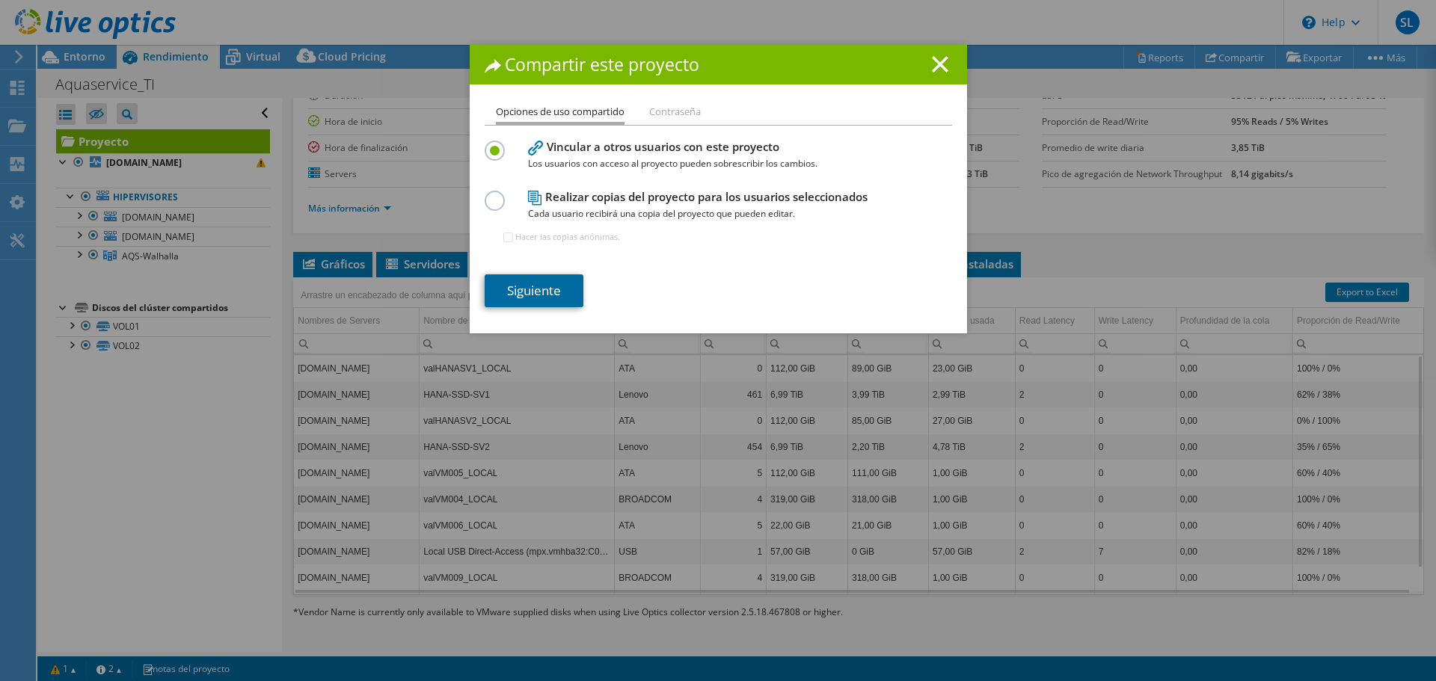
click at [567, 278] on link "Siguiente" at bounding box center [534, 290] width 99 height 33
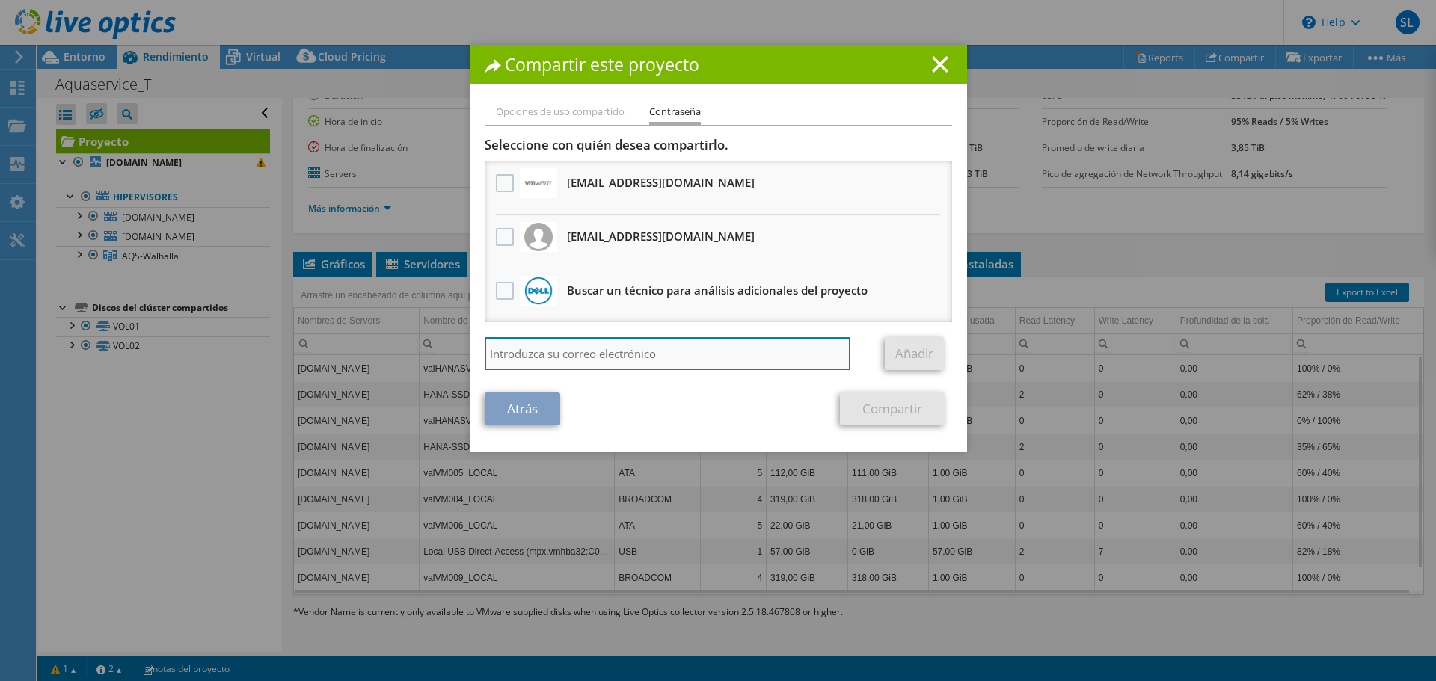
click at [616, 354] on input "search" at bounding box center [668, 353] width 366 height 33
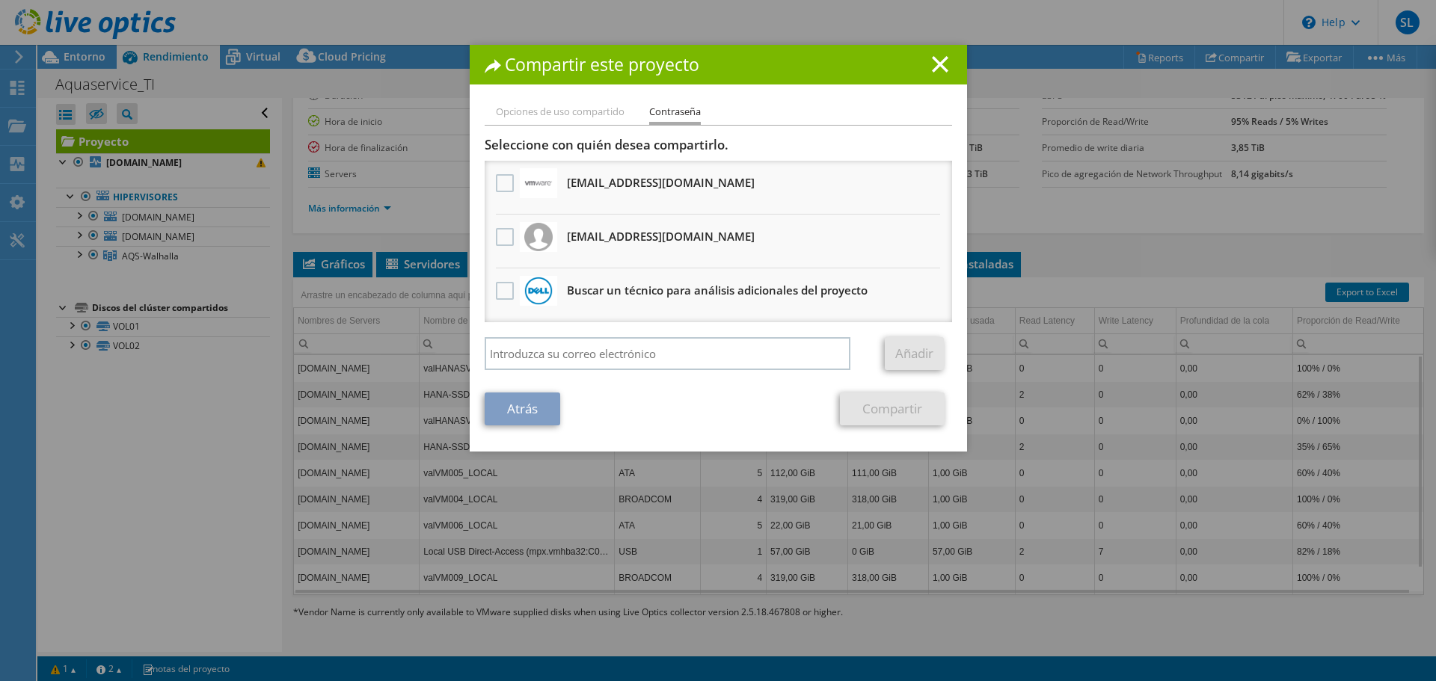
click at [603, 190] on h3 "louattesting@vmware.com Recibirá una copia anónima" at bounding box center [661, 182] width 188 height 24
drag, startPoint x: 594, startPoint y: 184, endPoint x: 873, endPoint y: 189, distance: 278.2
click at [873, 189] on li "louattesting@vmware.com Recibirá una copia anónima" at bounding box center [718, 188] width 467 height 54
click at [647, 371] on div "Añadir" at bounding box center [718, 357] width 467 height 40
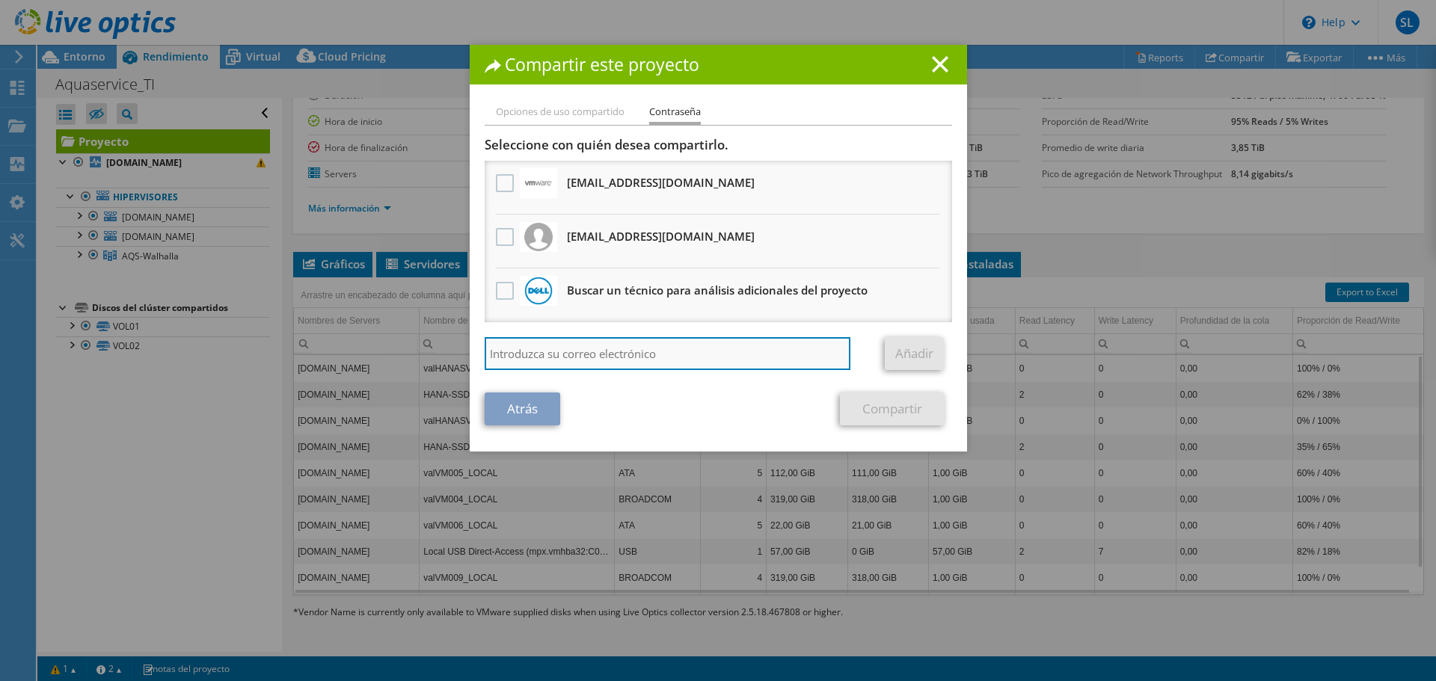
click at [656, 362] on input "search" at bounding box center [668, 353] width 366 height 33
paste input "cporto@lynxview.es"
type input "cporto@lynxview.es"
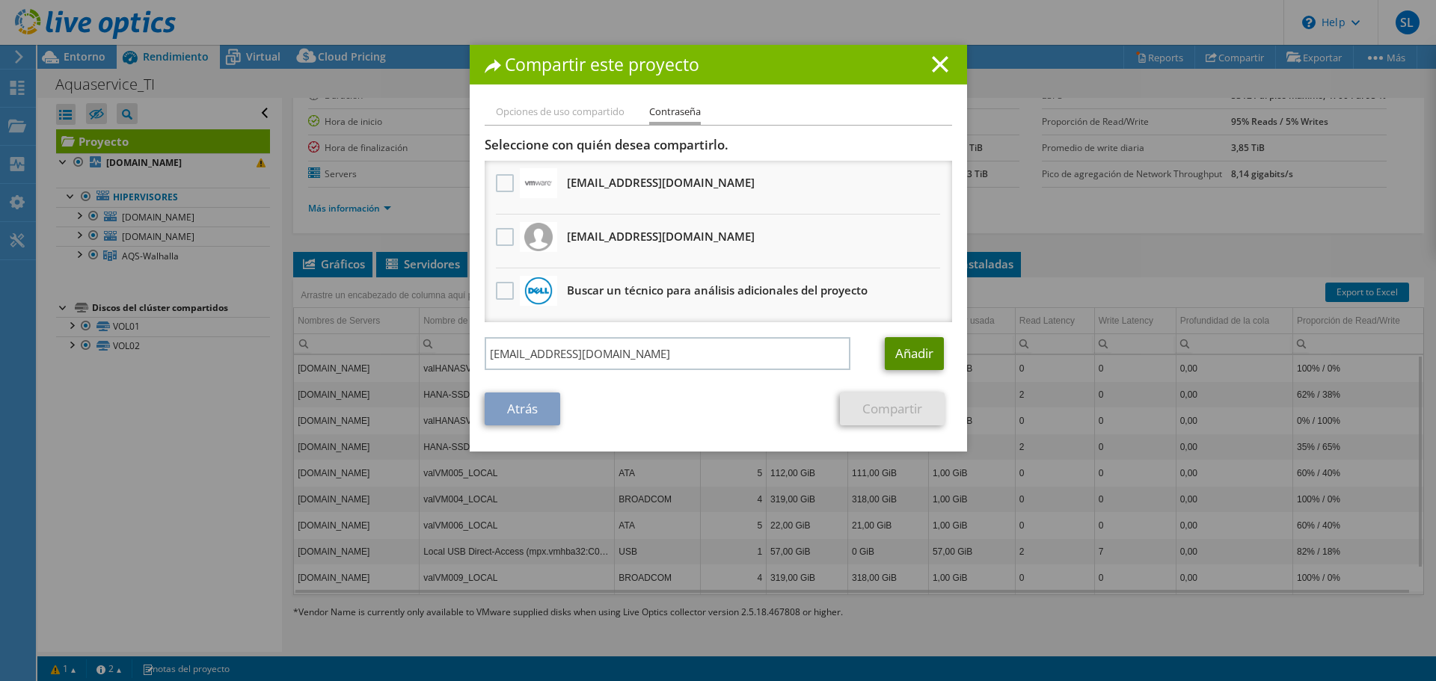
click at [924, 368] on link "Añadir" at bounding box center [914, 353] width 59 height 33
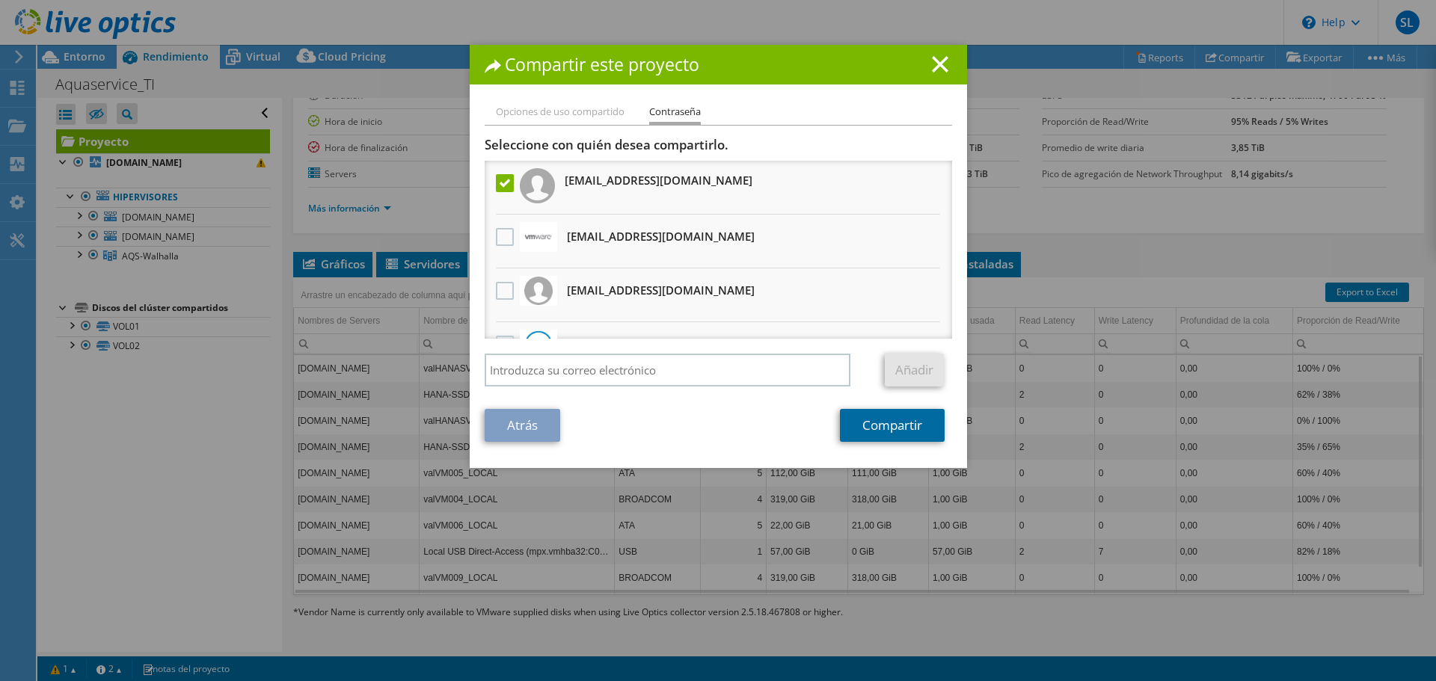
click at [874, 432] on link "Compartir" at bounding box center [892, 425] width 105 height 33
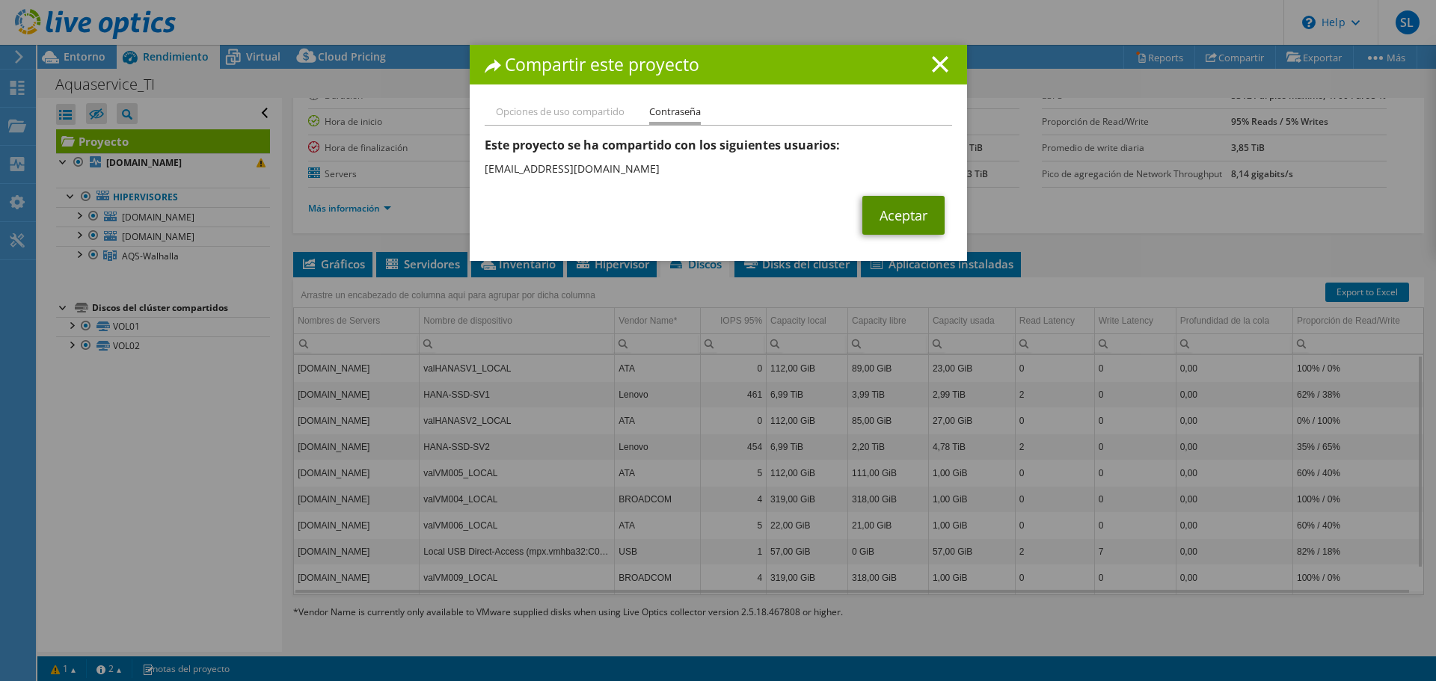
click at [882, 218] on link "Aceptar" at bounding box center [903, 215] width 82 height 39
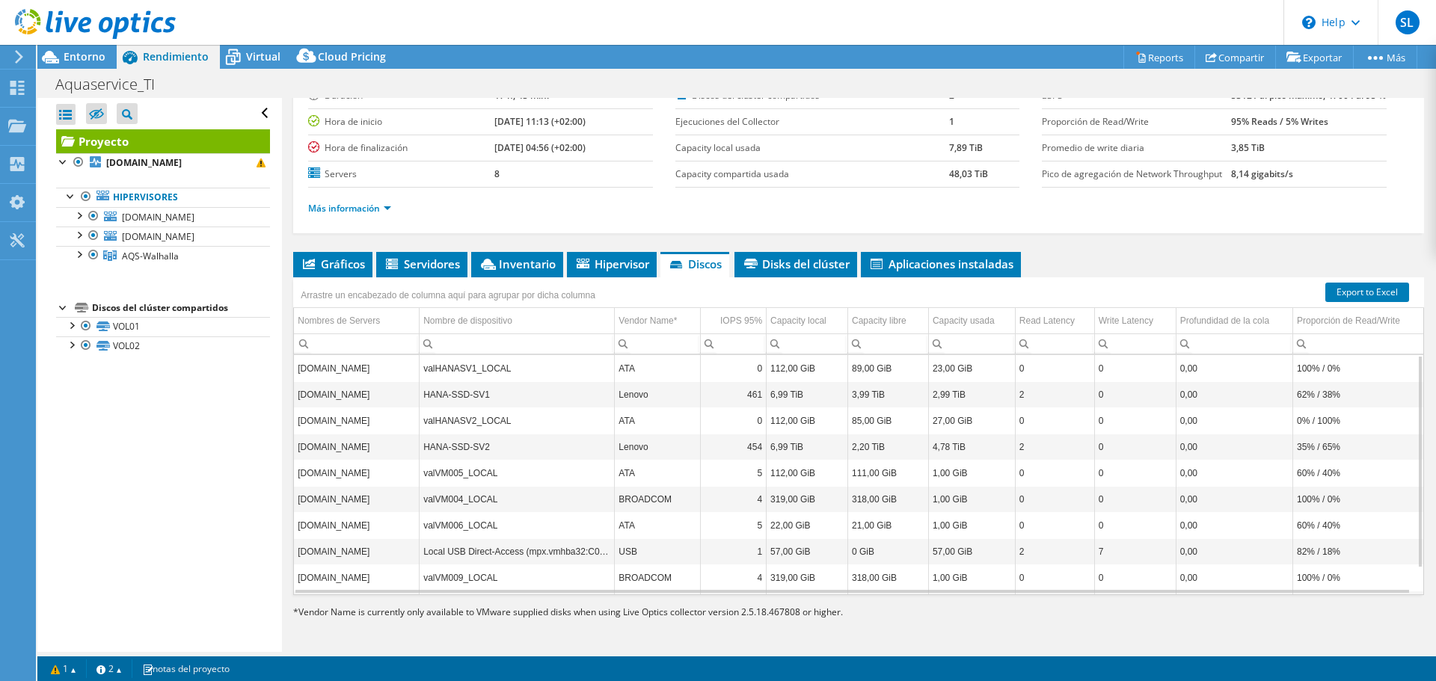
click at [99, 49] on div at bounding box center [88, 25] width 176 height 50
click at [91, 56] on span "Entorno" at bounding box center [85, 56] width 42 height 14
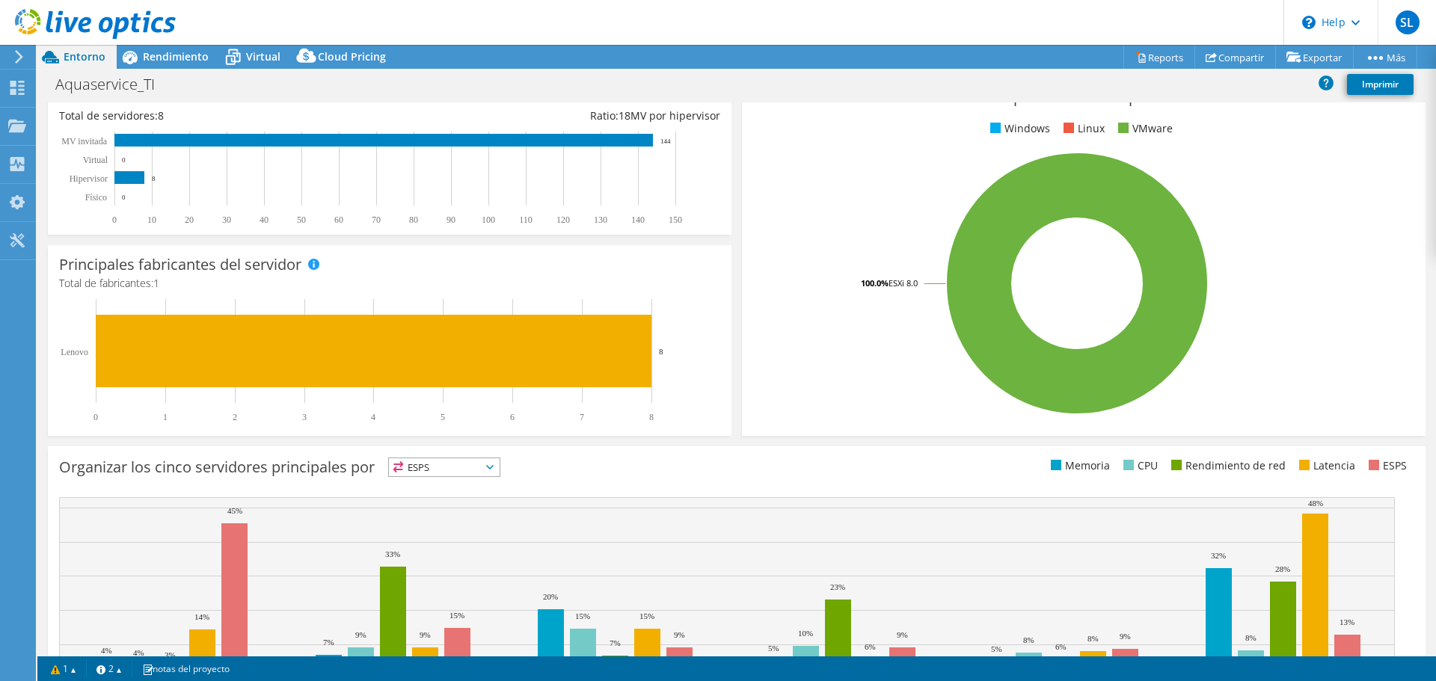
scroll to position [358, 0]
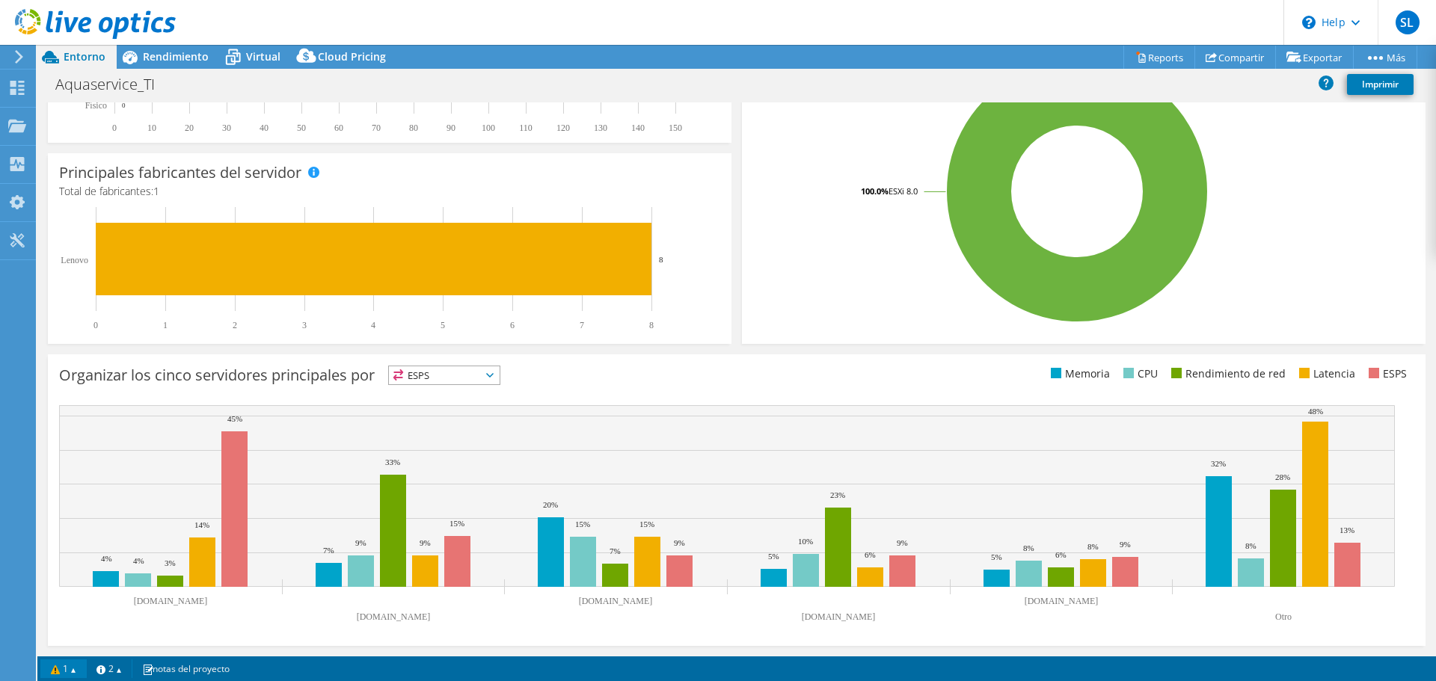
click at [77, 672] on link "1" at bounding box center [63, 668] width 46 height 19
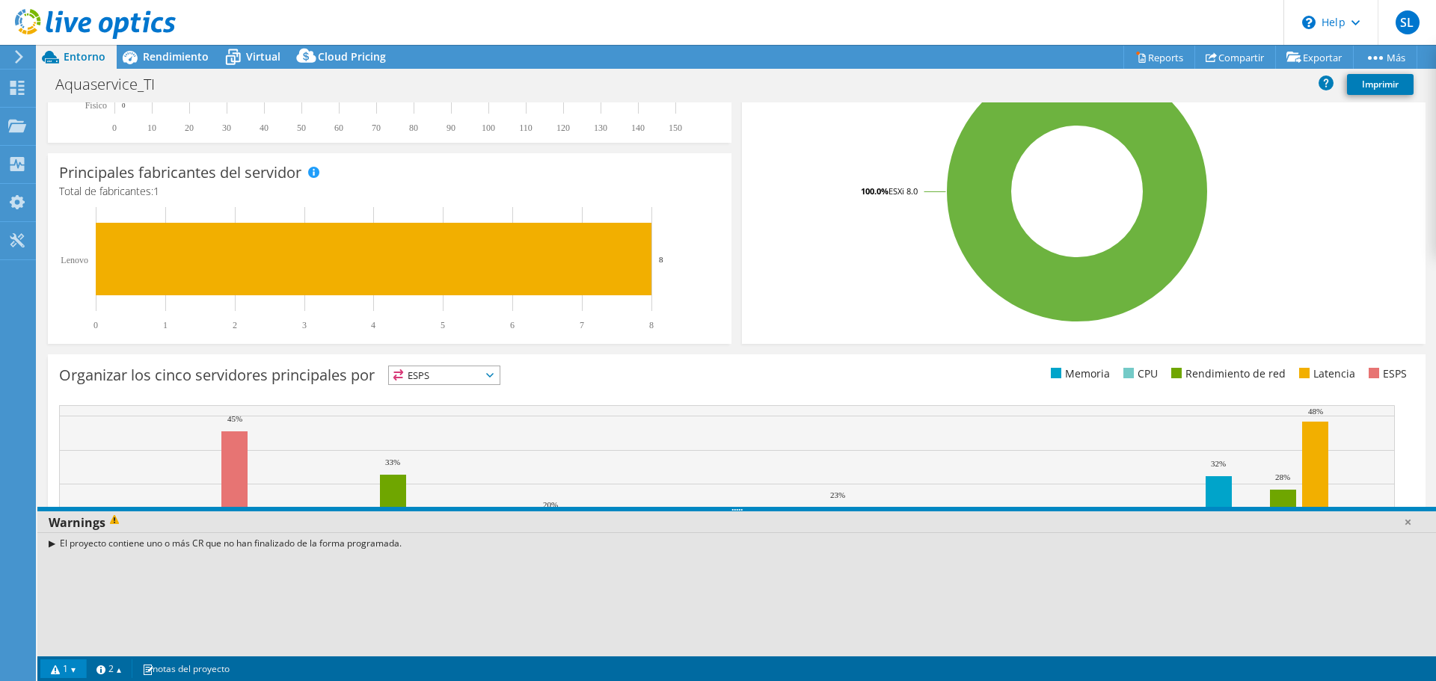
drag, startPoint x: 105, startPoint y: 543, endPoint x: 516, endPoint y: 570, distance: 412.1
click at [514, 569] on div "El proyecto contiene uno o más CR que no han finalizado de la forma programada." at bounding box center [736, 594] width 1398 height 124
click at [374, 544] on div "El proyecto contiene uno o más CR que no han finalizado de la forma programada." at bounding box center [736, 543] width 1398 height 22
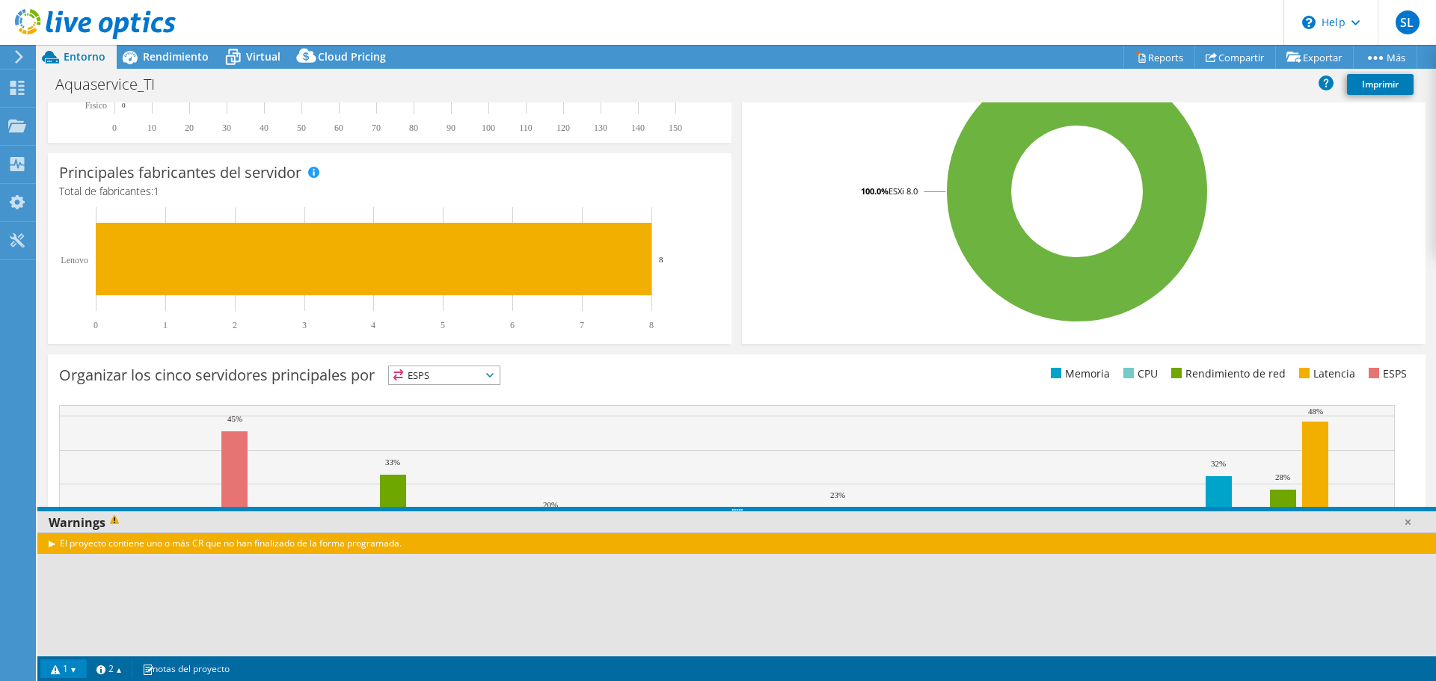
click at [374, 544] on div "El proyecto contiene uno o más CR que no han finalizado de la forma programada." at bounding box center [736, 543] width 1398 height 22
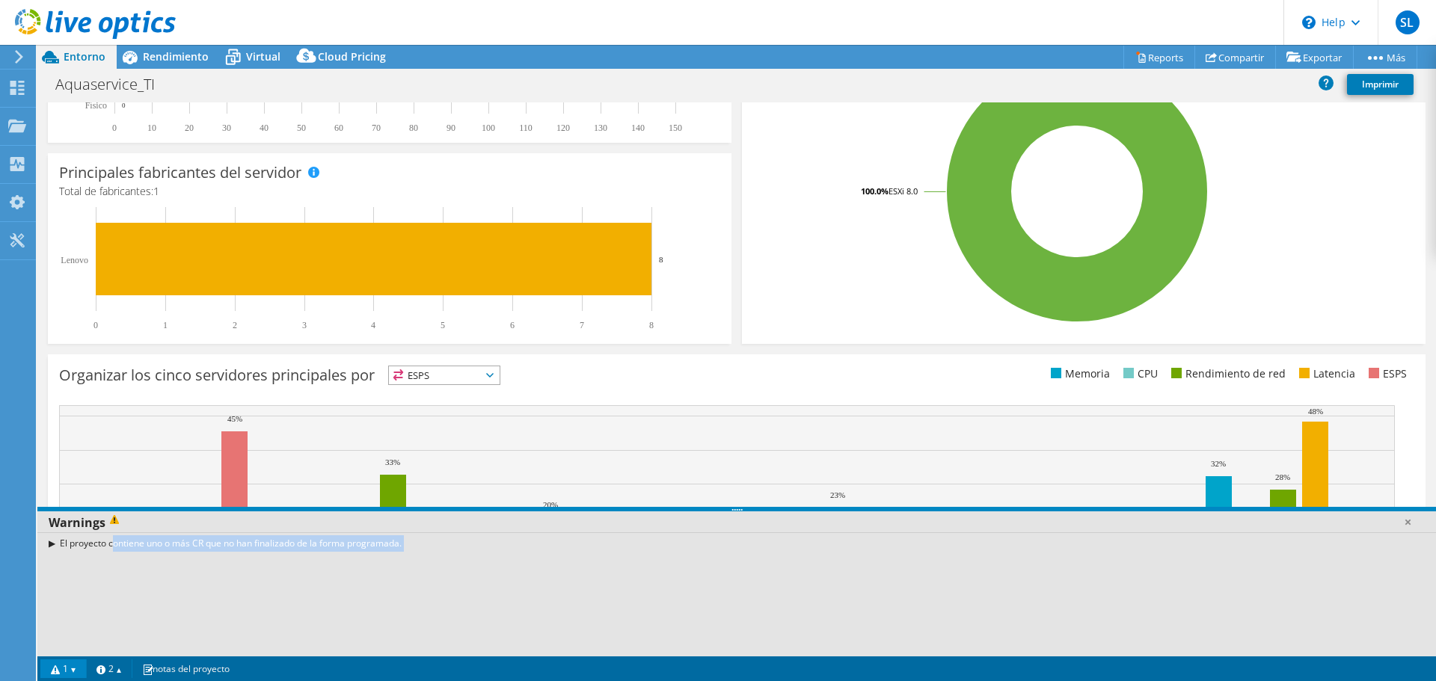
click at [374, 544] on div "El proyecto contiene uno o más CR que no han finalizado de la forma programada." at bounding box center [736, 543] width 1398 height 22
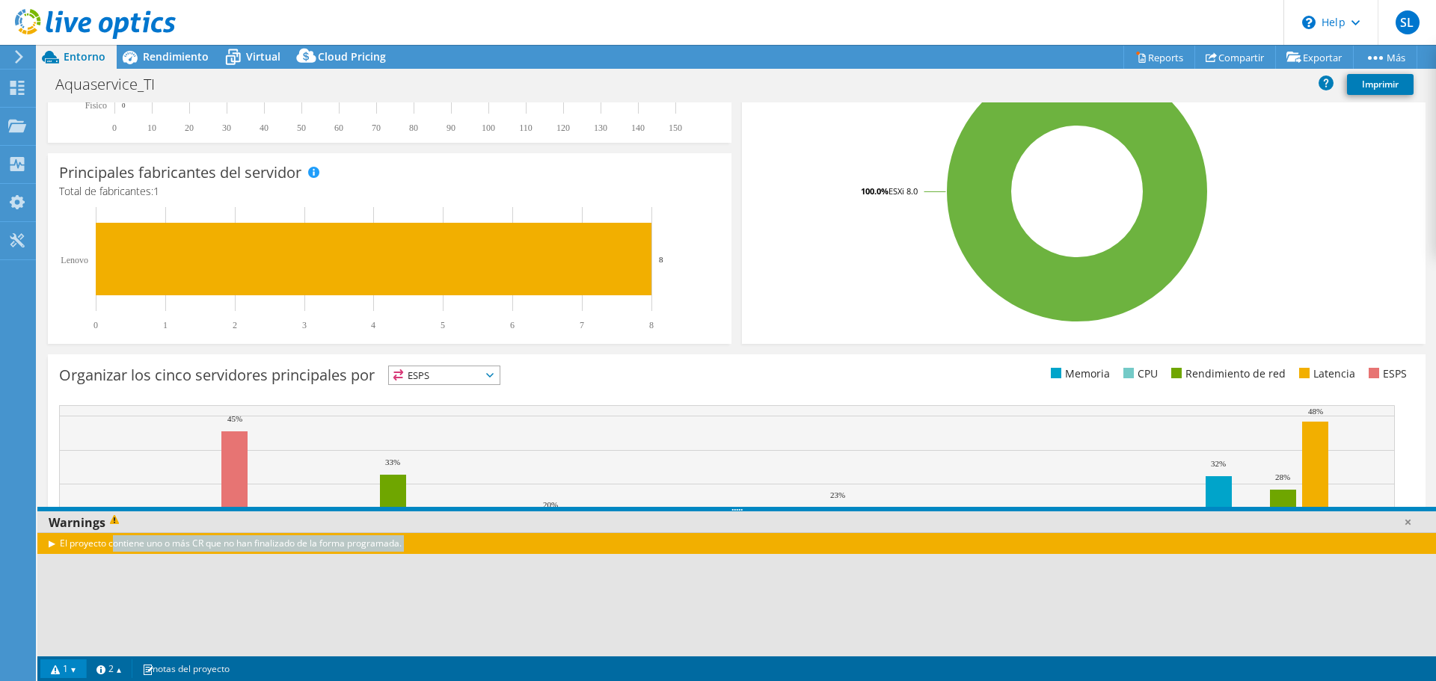
click at [372, 563] on div "El proyecto contiene uno o más CR que no han finalizado de la forma programada." at bounding box center [736, 594] width 1398 height 124
click at [1411, 520] on link at bounding box center [1407, 521] width 15 height 15
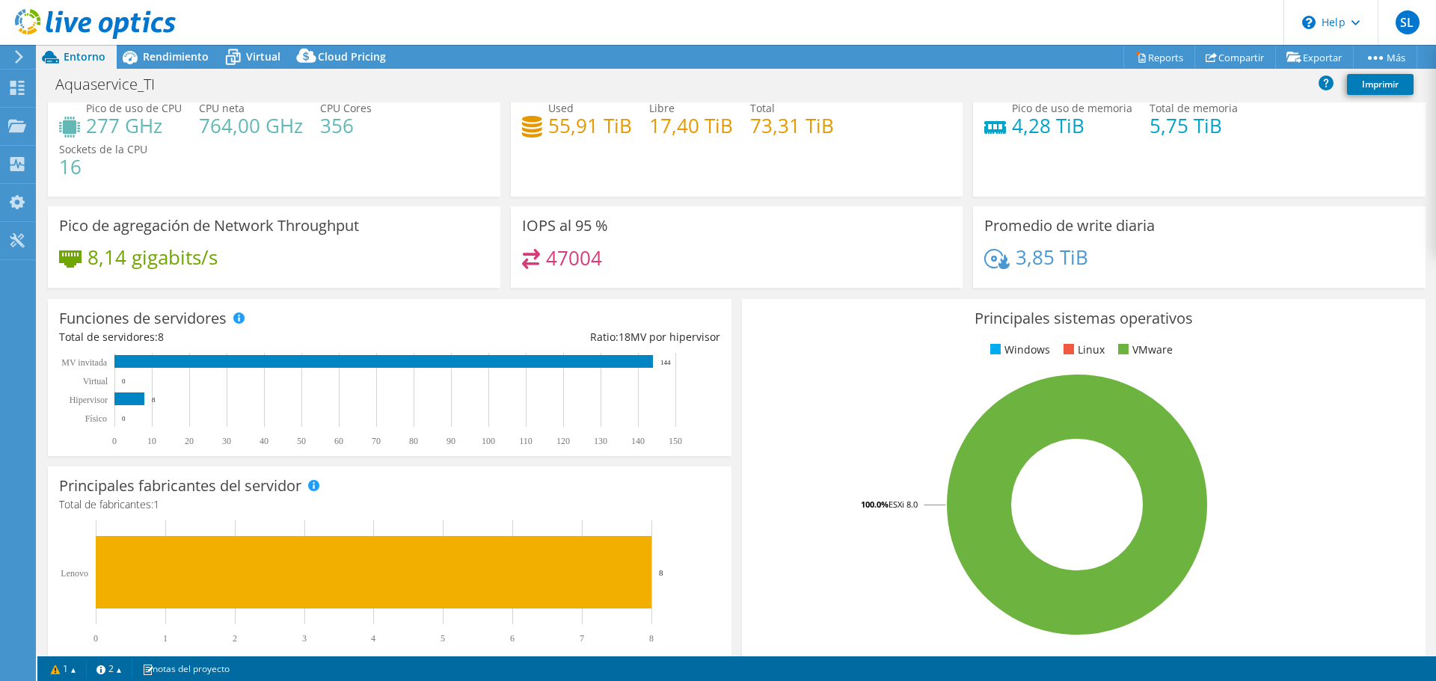
scroll to position [0, 0]
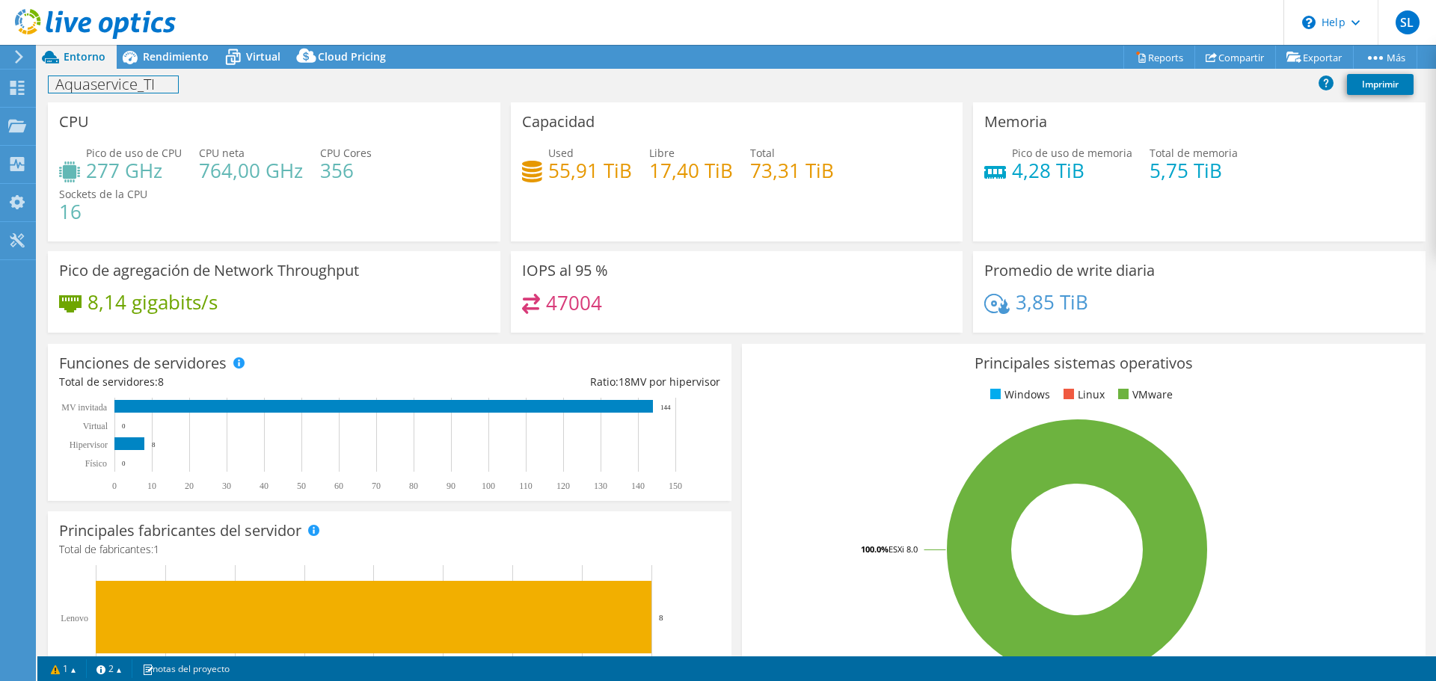
click at [179, 72] on div "Aquaservice_TI Imprimir" at bounding box center [736, 84] width 1398 height 28
click at [179, 65] on div "Rendimiento" at bounding box center [168, 57] width 103 height 24
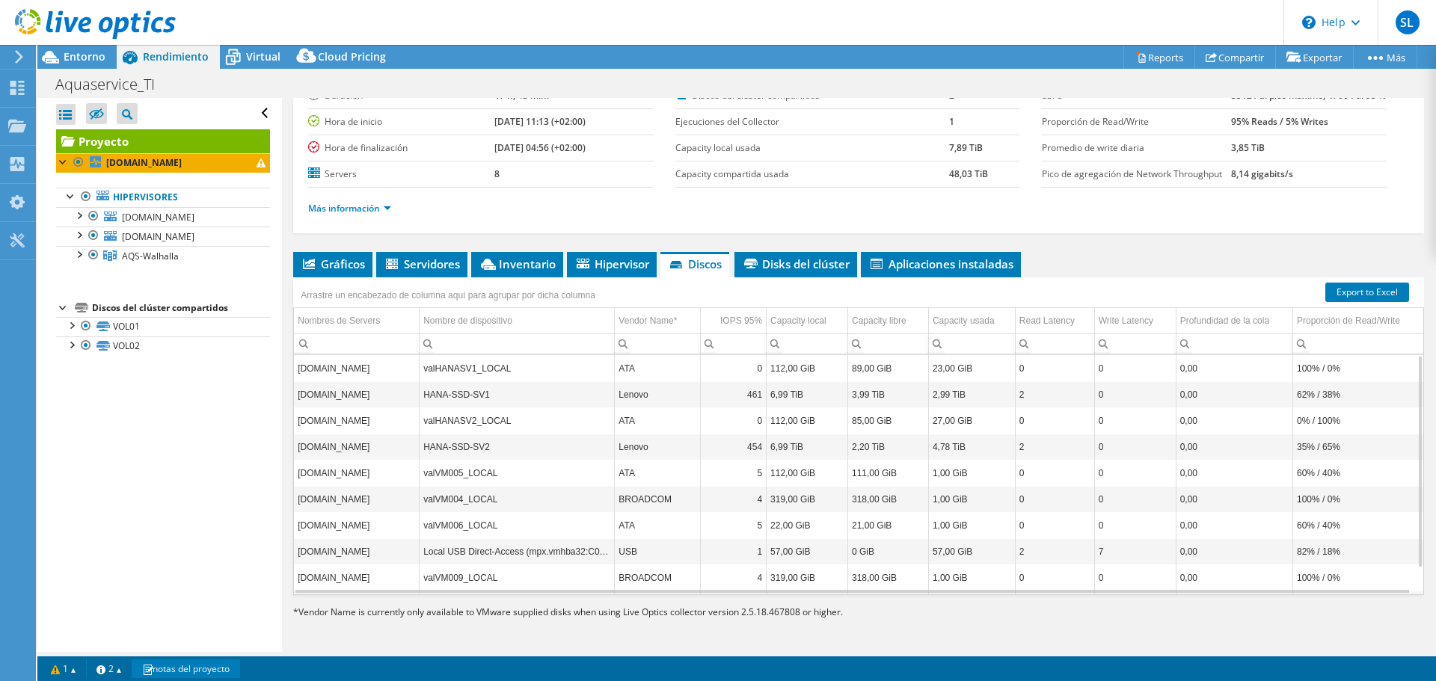
click at [199, 667] on link "notas del proyecto" at bounding box center [186, 668] width 108 height 19
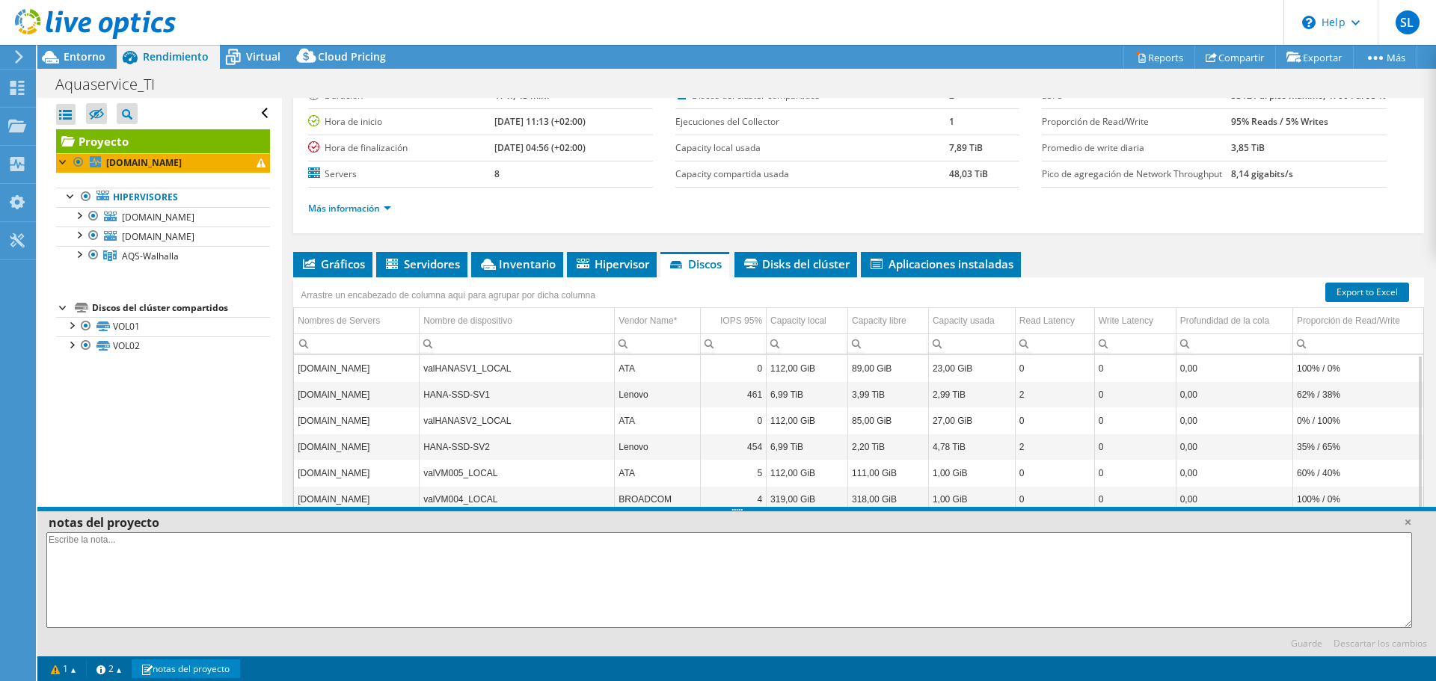
click at [140, 668] on link "notas del proyecto" at bounding box center [186, 668] width 108 height 19
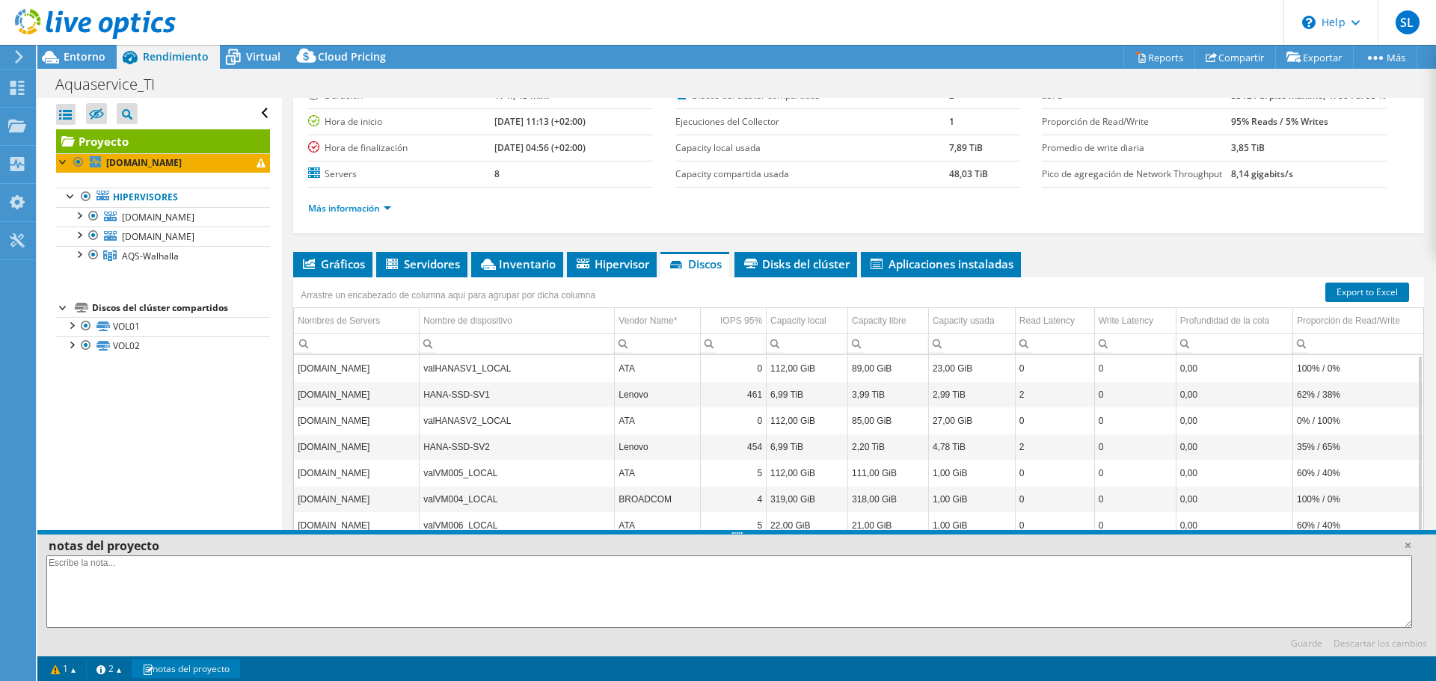
click at [138, 668] on link "notas del proyecto" at bounding box center [186, 668] width 108 height 19
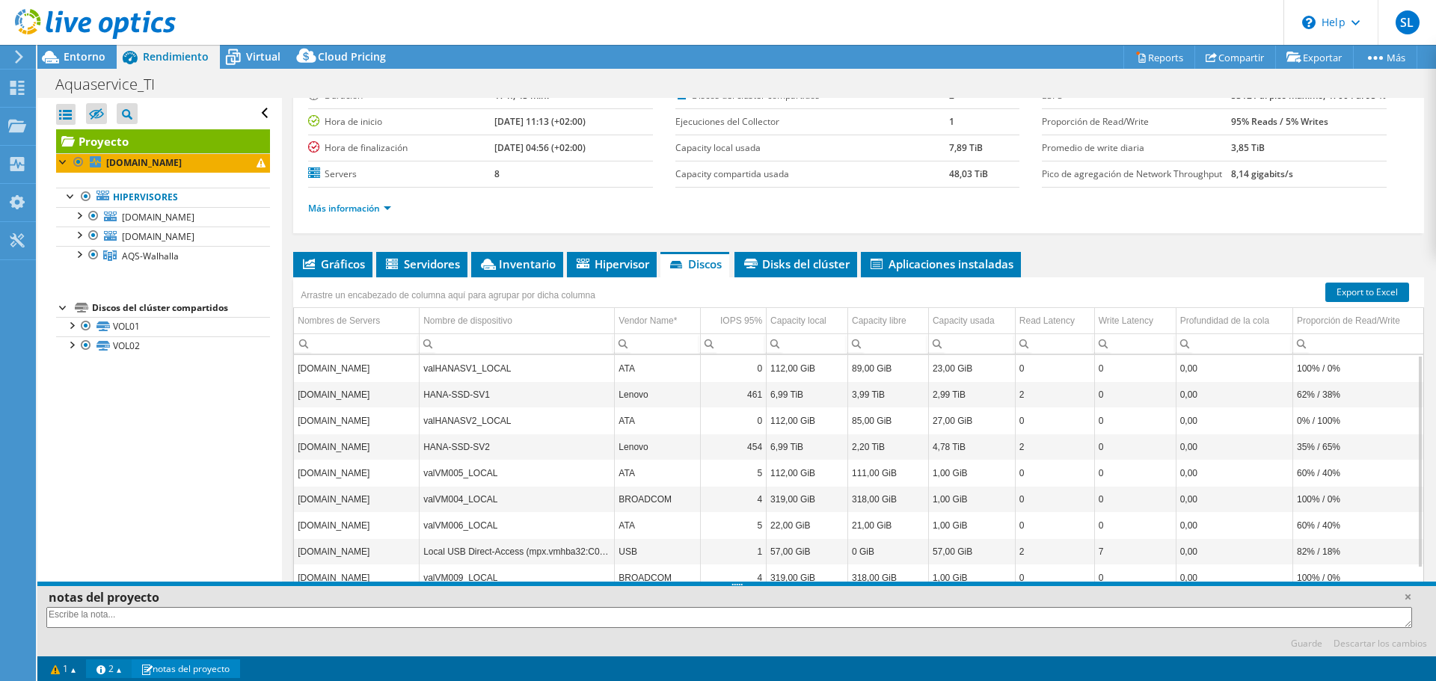
click at [132, 668] on link "2" at bounding box center [109, 668] width 46 height 19
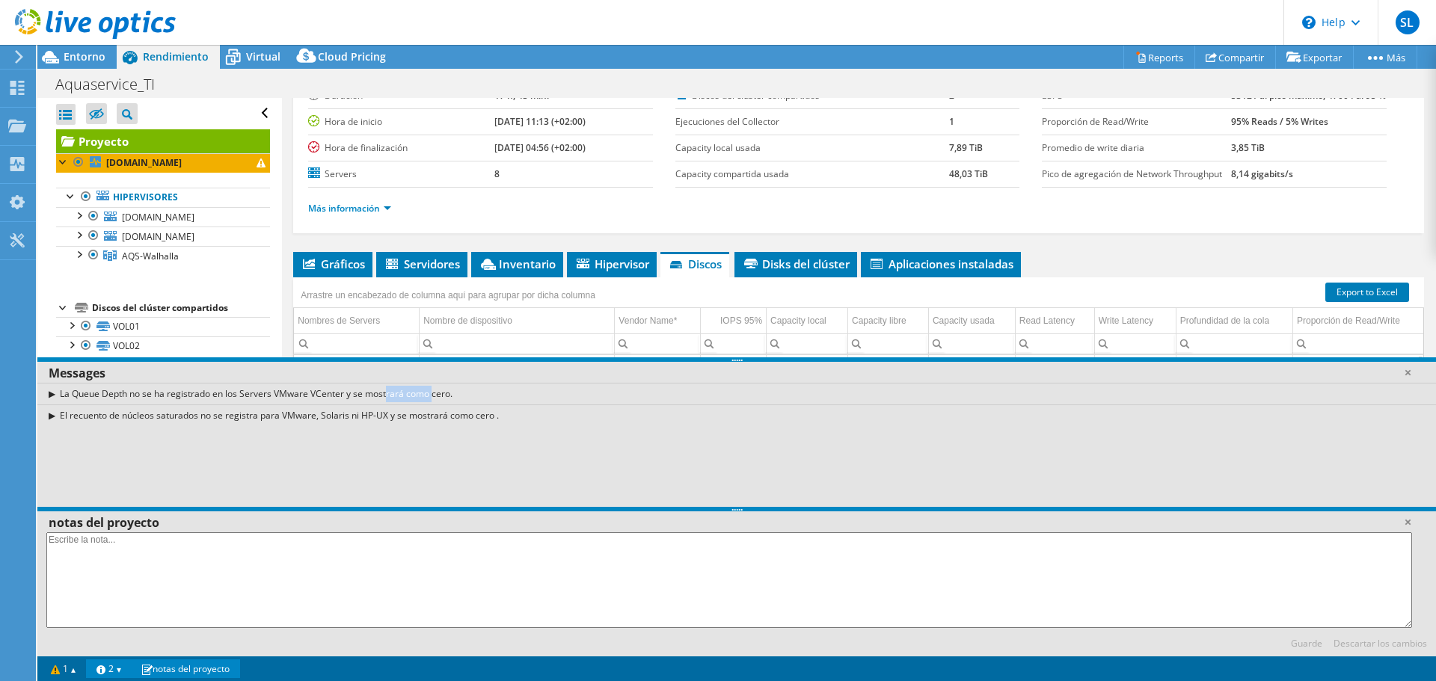
drag, startPoint x: 238, startPoint y: 389, endPoint x: 477, endPoint y: 387, distance: 239.3
click at [280, 389] on div "La Queue Depth no se ha registrado en los Servers VMware VCenter y se mostrará …" at bounding box center [736, 394] width 1398 height 22
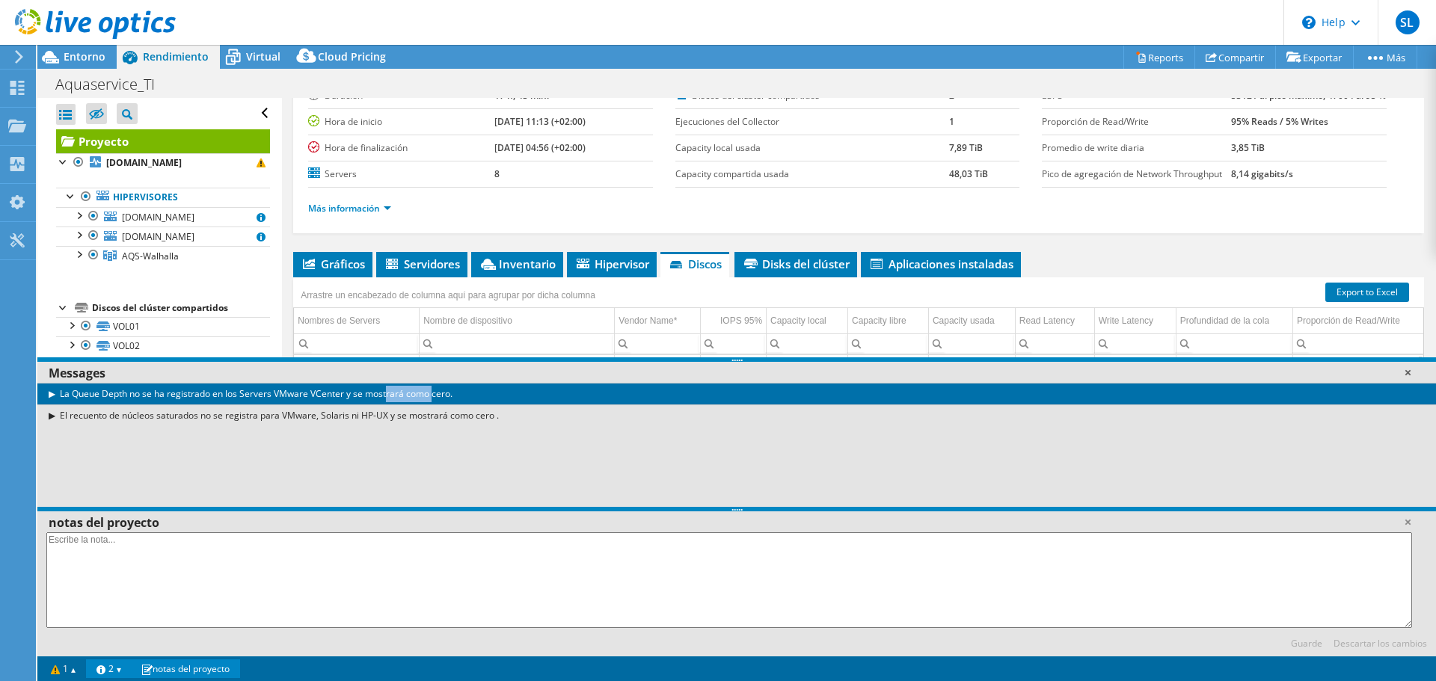
click at [1408, 370] on link at bounding box center [1407, 372] width 15 height 15
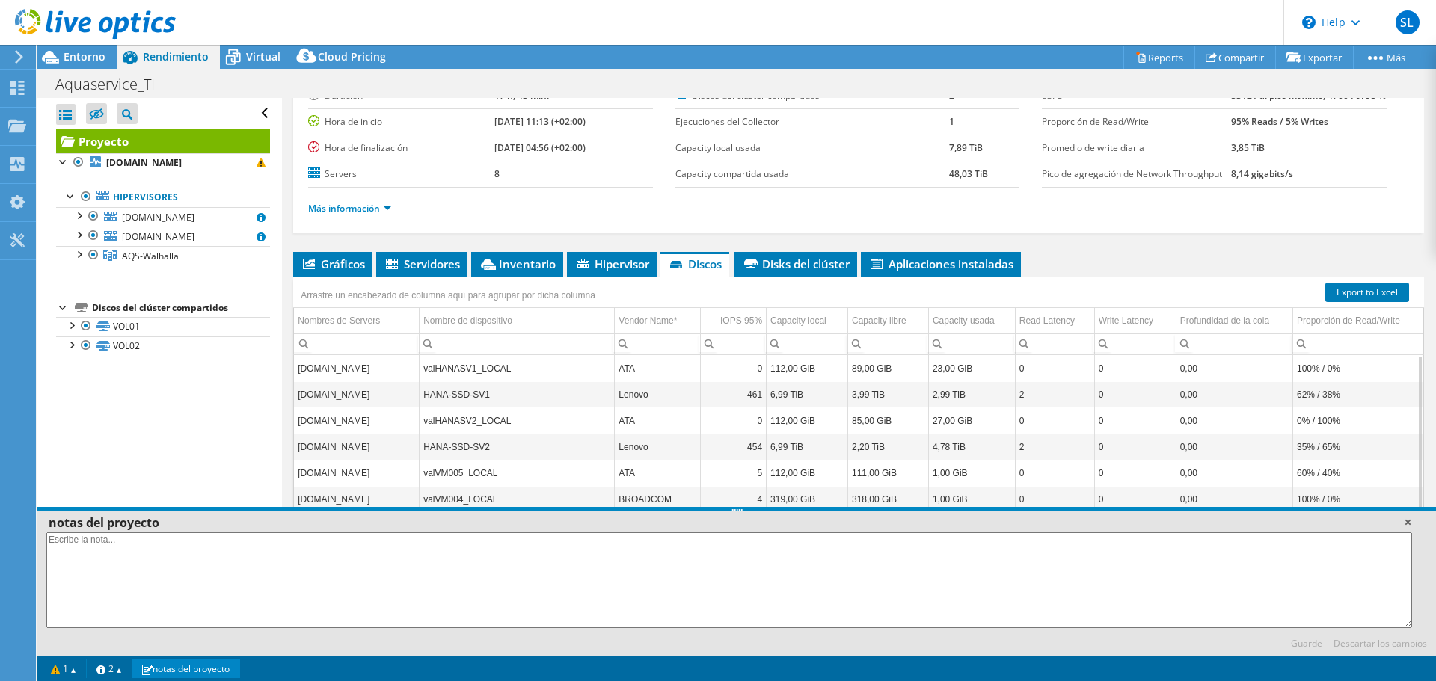
click at [1412, 525] on link at bounding box center [1407, 521] width 15 height 15
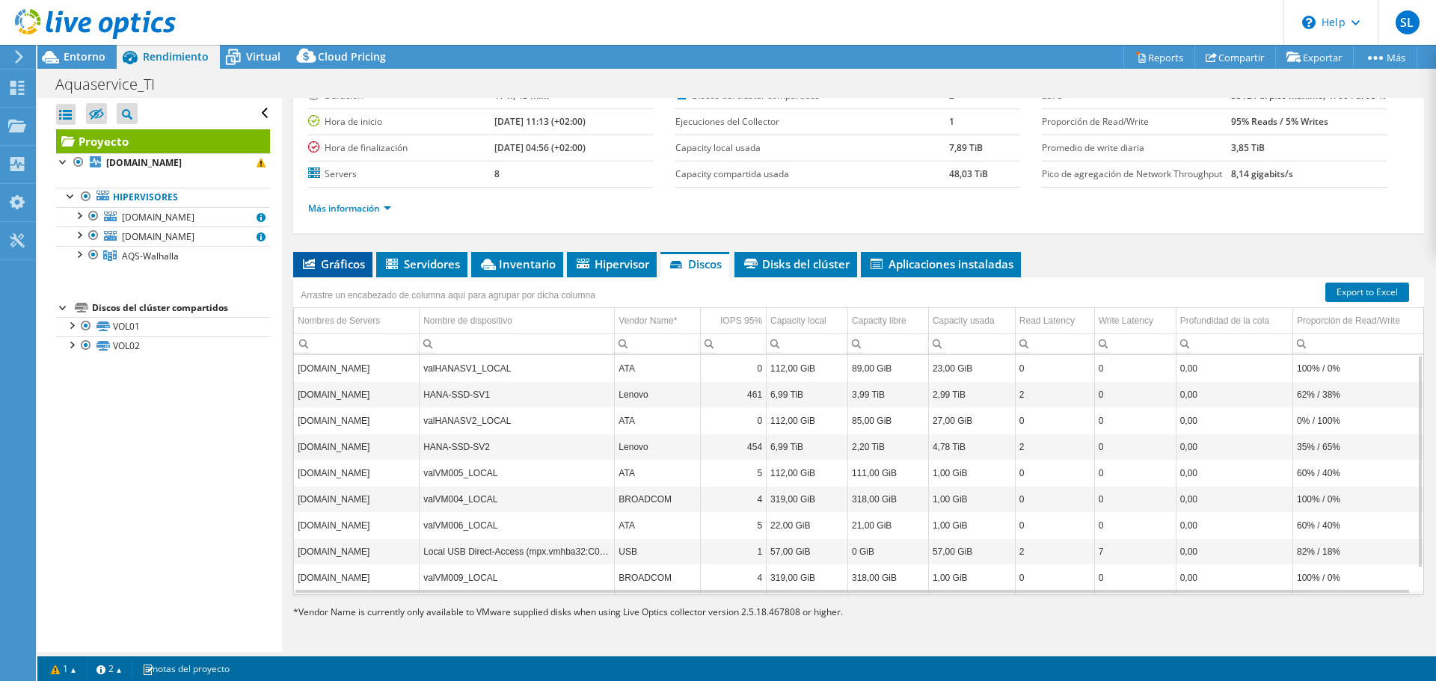
click at [324, 272] on li "Gráficos" at bounding box center [332, 264] width 79 height 25
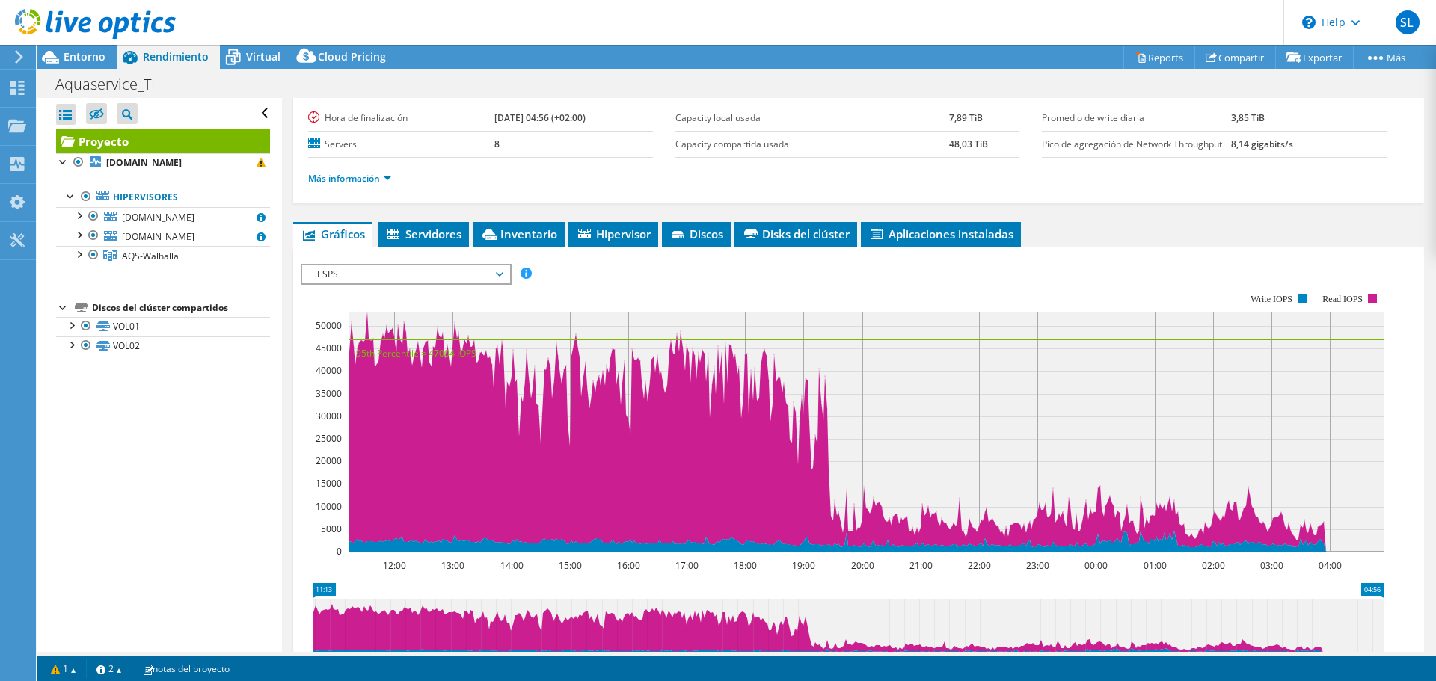
drag, startPoint x: 521, startPoint y: 114, endPoint x: 623, endPoint y: 114, distance: 101.7
click at [623, 114] on td "[DATE] 04:56 (+02:00)" at bounding box center [573, 118] width 159 height 26
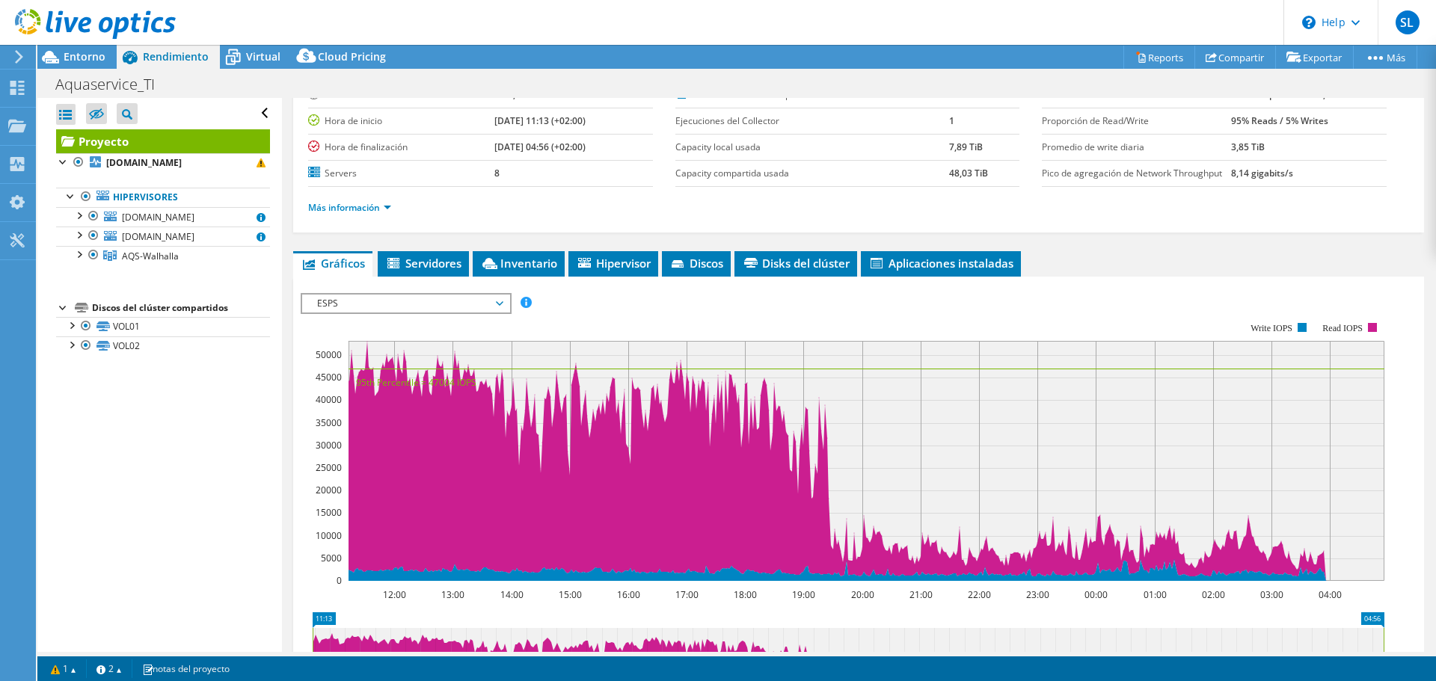
scroll to position [142, 0]
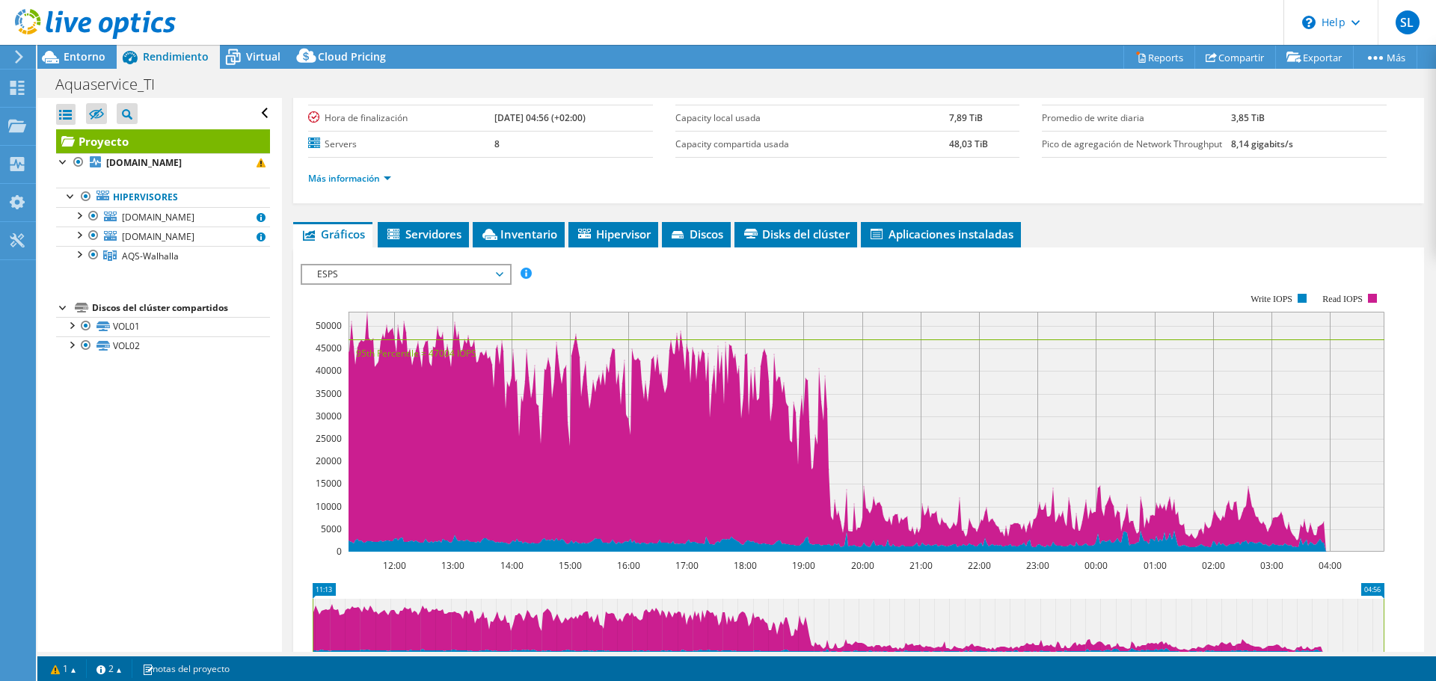
click at [420, 247] on div "Proyecto Detalles Preparado para: Soporte LynxView, soporte@lynxview.es Cuenta …" at bounding box center [858, 417] width 1153 height 922
click at [418, 242] on span "Servidores" at bounding box center [423, 234] width 76 height 15
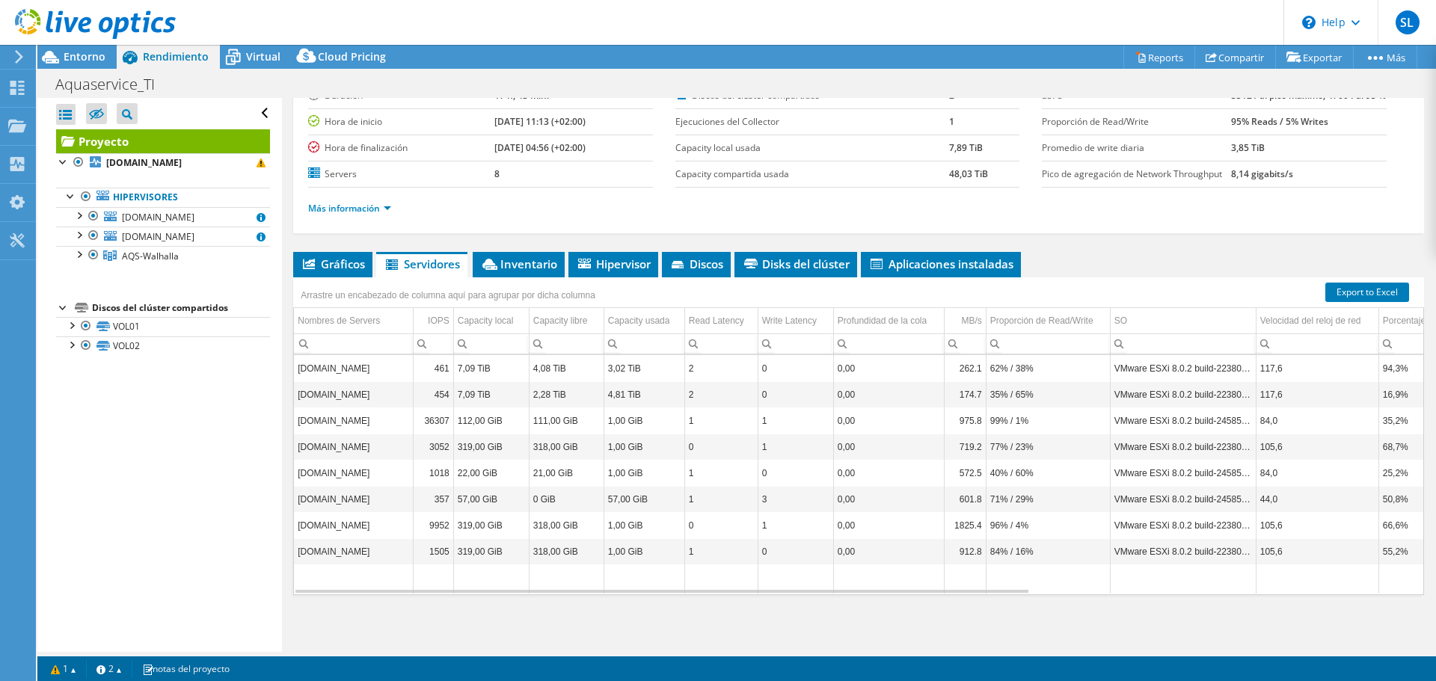
drag, startPoint x: 479, startPoint y: 121, endPoint x: 574, endPoint y: 117, distance: 95.8
click at [574, 141] on b "[DATE] 04:56 (+02:00)" at bounding box center [539, 147] width 91 height 13
click at [318, 141] on label "Hora de finalización" at bounding box center [401, 148] width 186 height 15
click at [256, 164] on span at bounding box center [260, 163] width 9 height 9
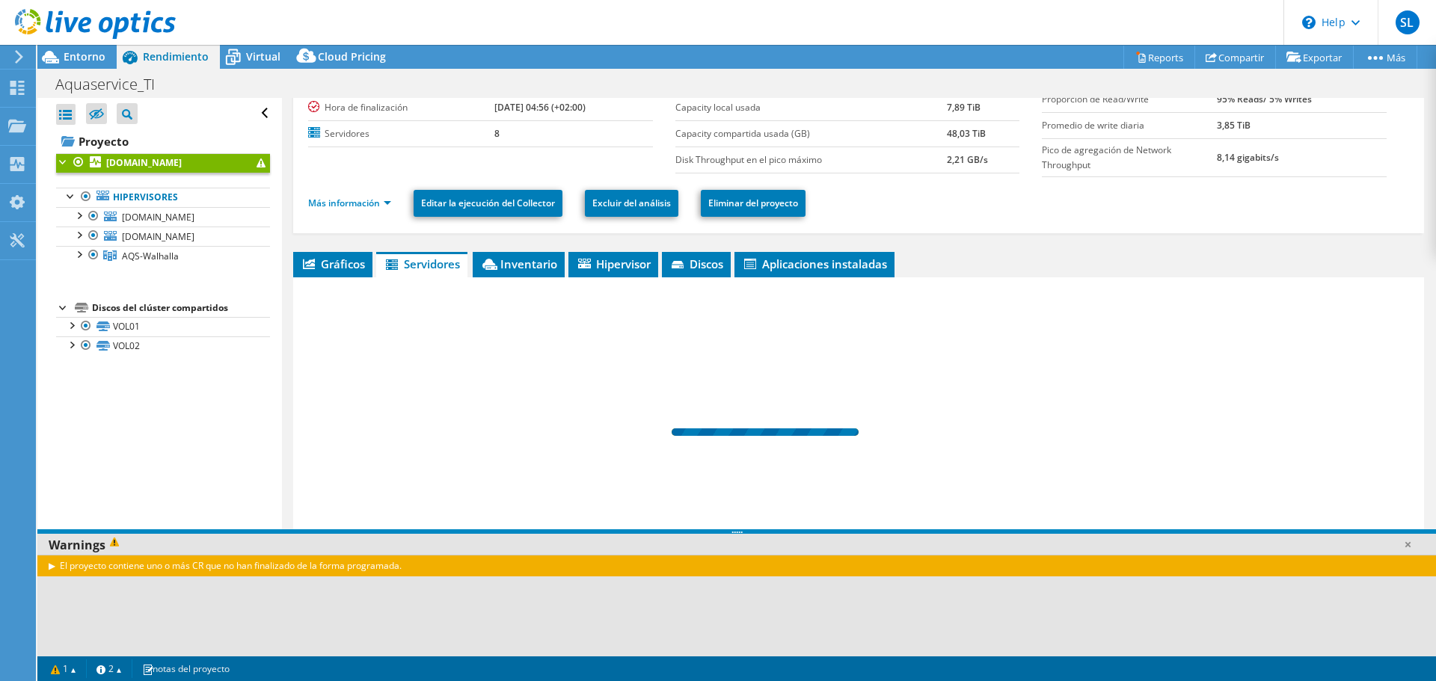
scroll to position [100, 0]
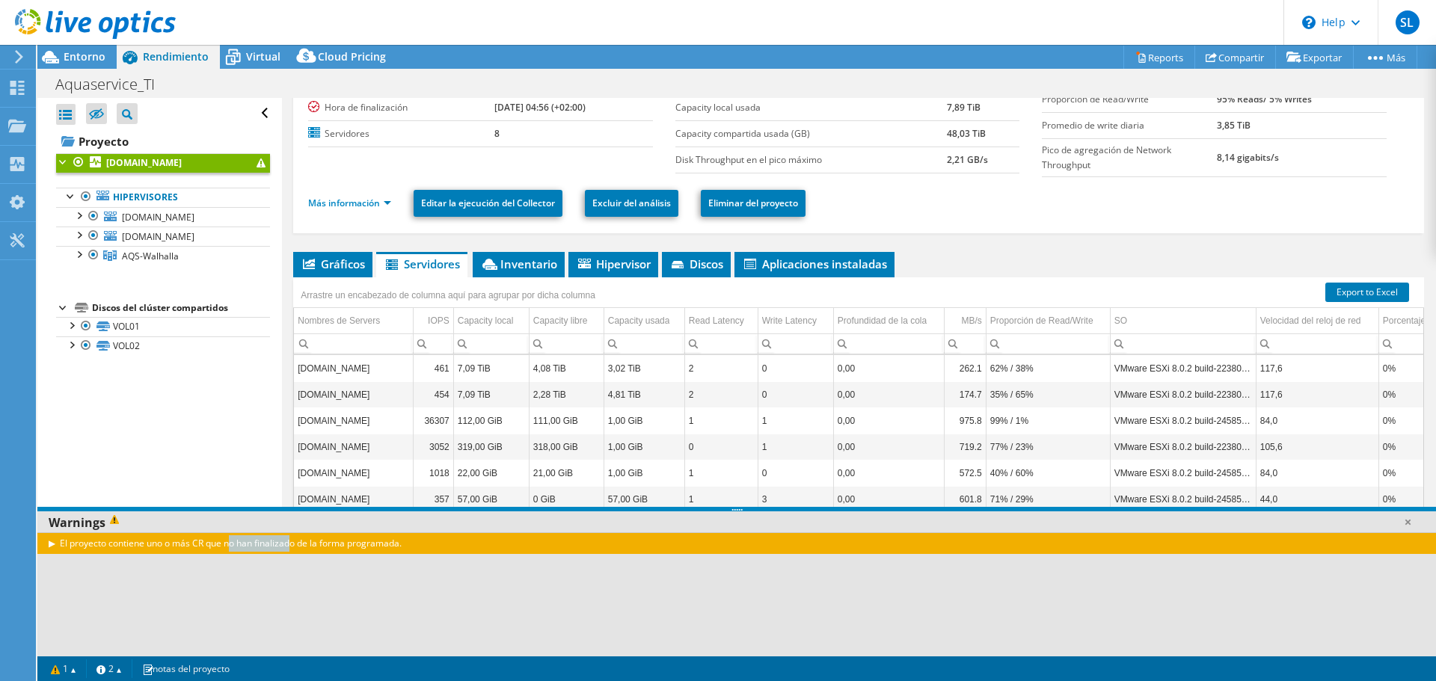
drag, startPoint x: 169, startPoint y: 541, endPoint x: 240, endPoint y: 545, distance: 71.1
click at [240, 545] on div "El proyecto contiene uno o más CR que no han finalizado de la forma programada." at bounding box center [736, 543] width 1398 height 22
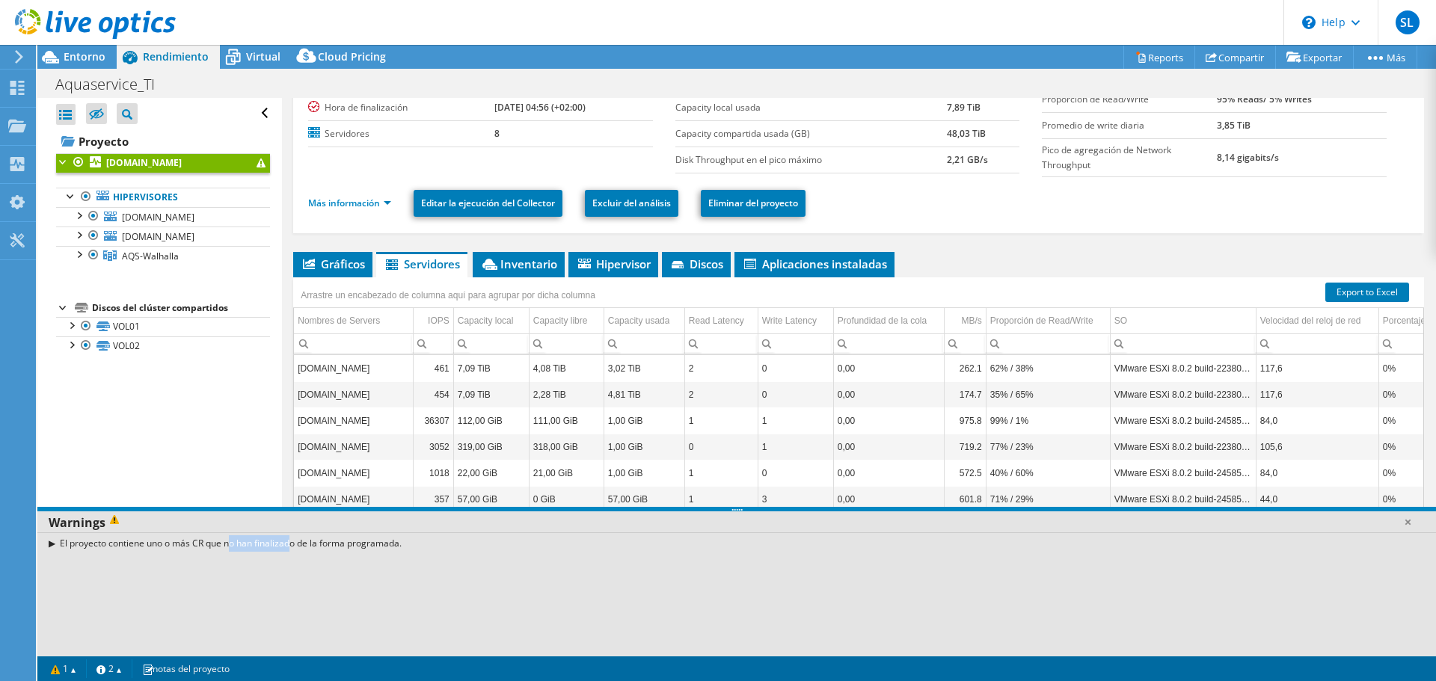
click at [240, 545] on div "El proyecto contiene uno o más CR que no han finalizado de la forma programada." at bounding box center [736, 543] width 1398 height 22
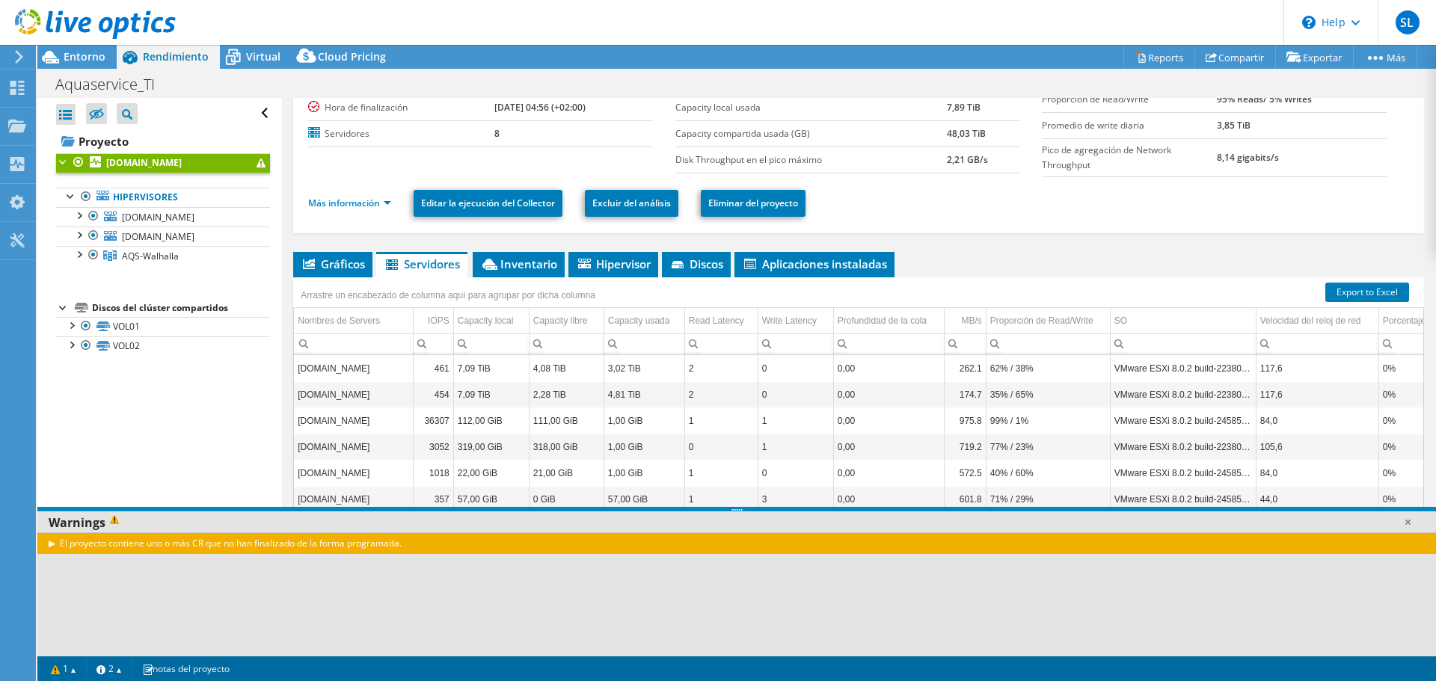
click at [197, 544] on div "El proyecto contiene uno o más CR que no han finalizado de la forma programada." at bounding box center [736, 543] width 1398 height 22
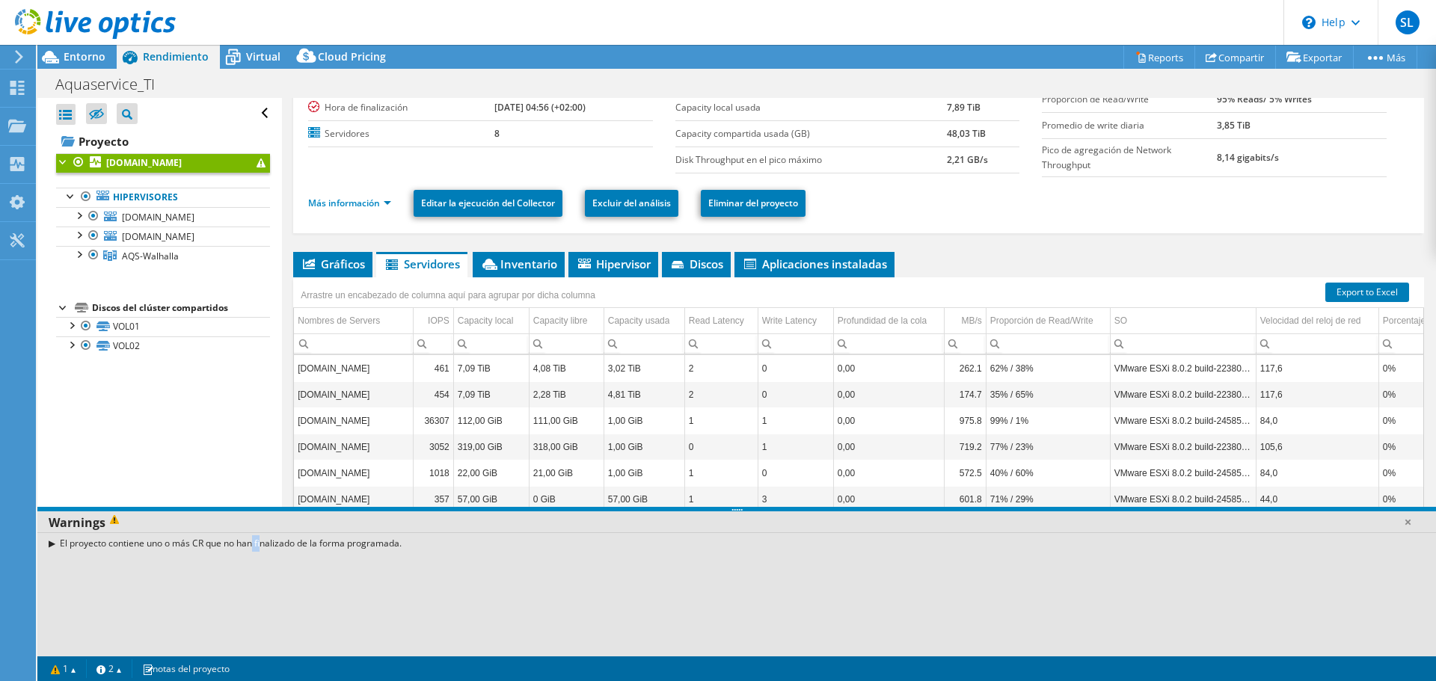
click at [197, 544] on div "El proyecto contiene uno o más CR que no han finalizado de la forma programada." at bounding box center [736, 543] width 1398 height 22
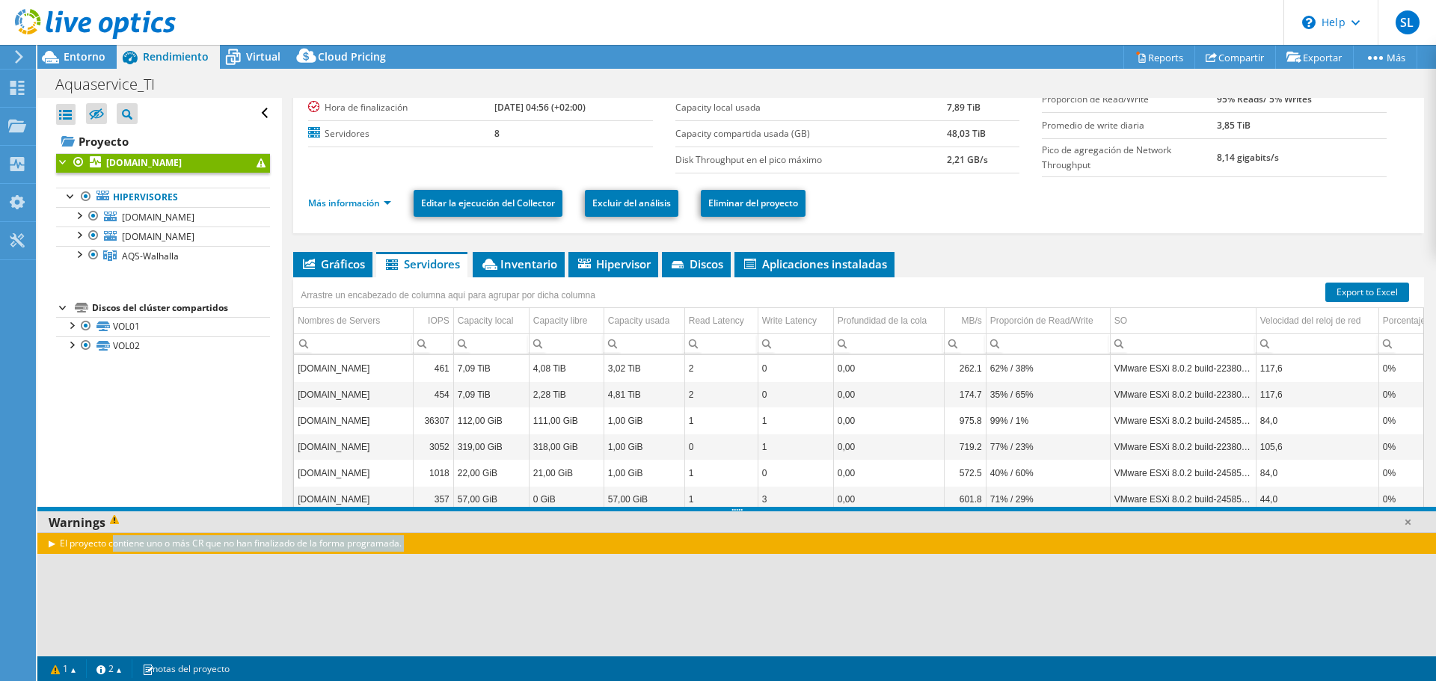
click at [198, 544] on div "El proyecto contiene uno o más CR que no han finalizado de la forma programada." at bounding box center [736, 543] width 1398 height 22
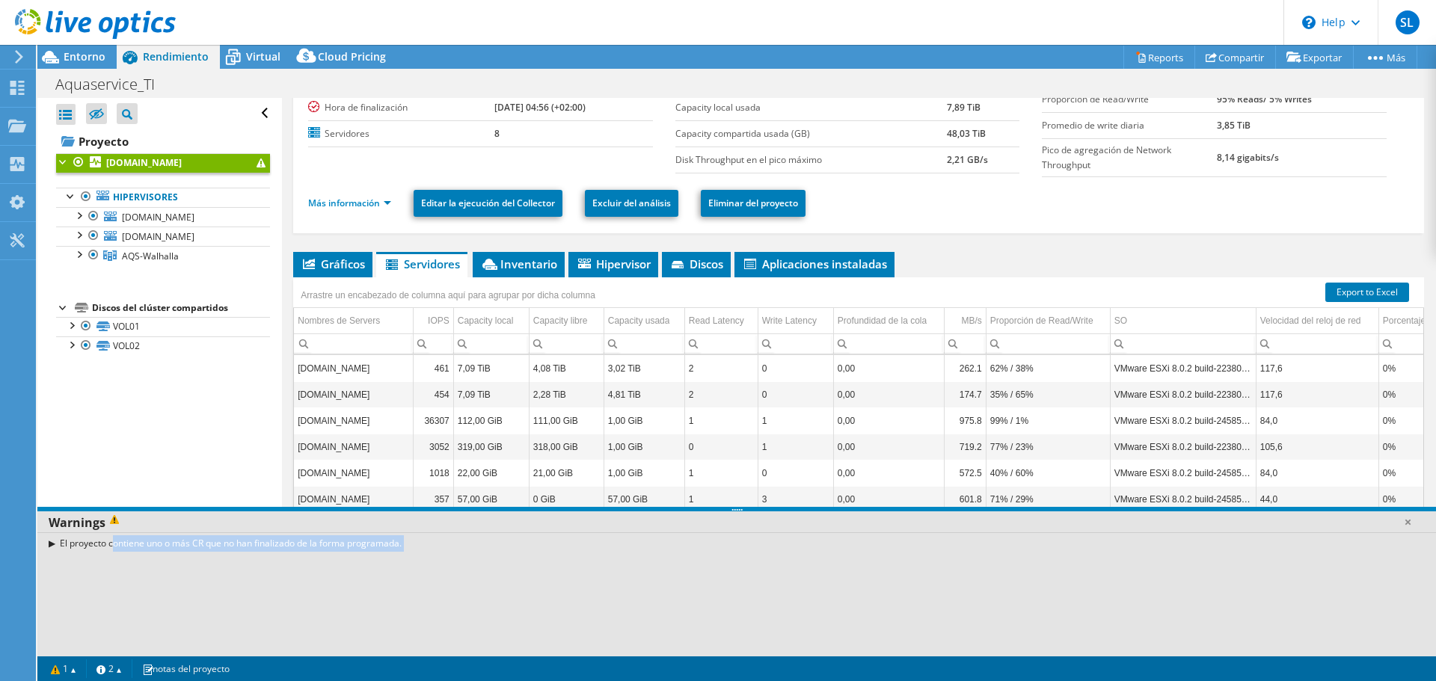
click at [198, 544] on div "El proyecto contiene uno o más CR que no han finalizado de la forma programada." at bounding box center [736, 543] width 1398 height 22
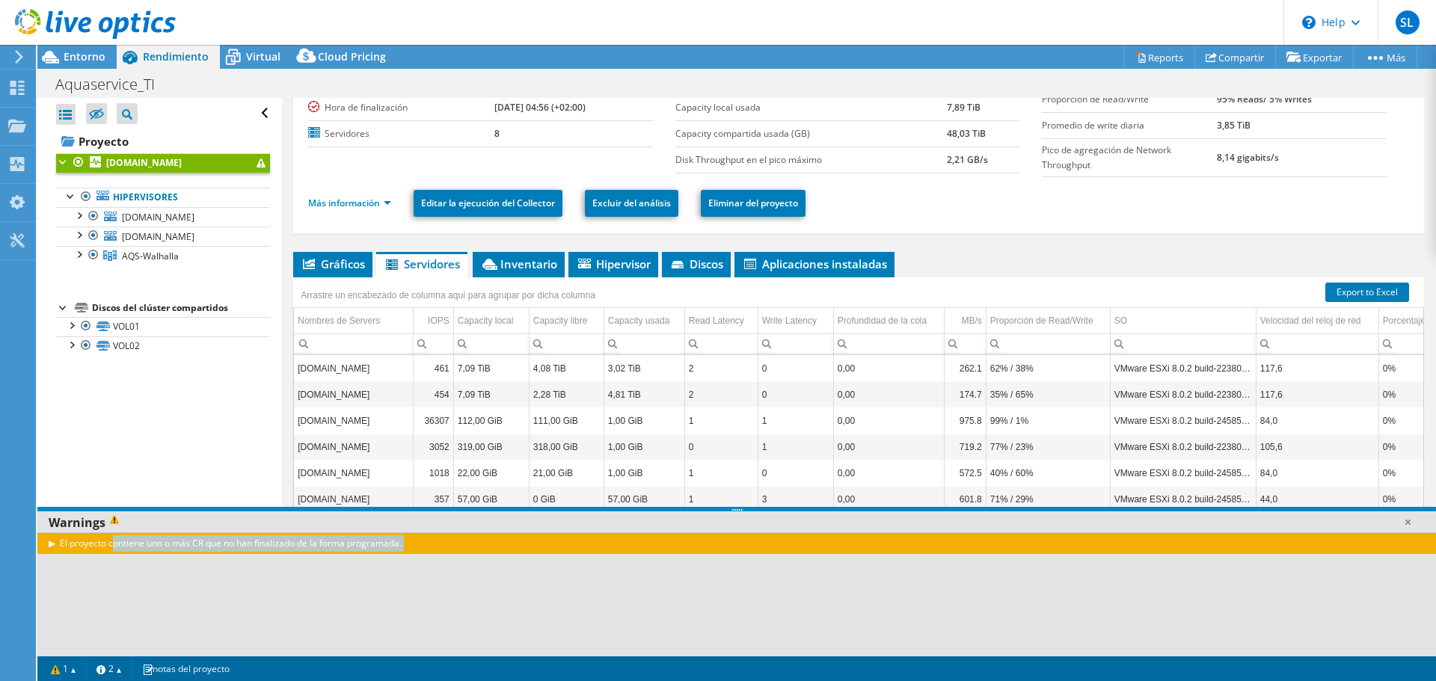
click at [185, 544] on div "El proyecto contiene uno o más CR que no han finalizado de la forma programada." at bounding box center [736, 543] width 1398 height 22
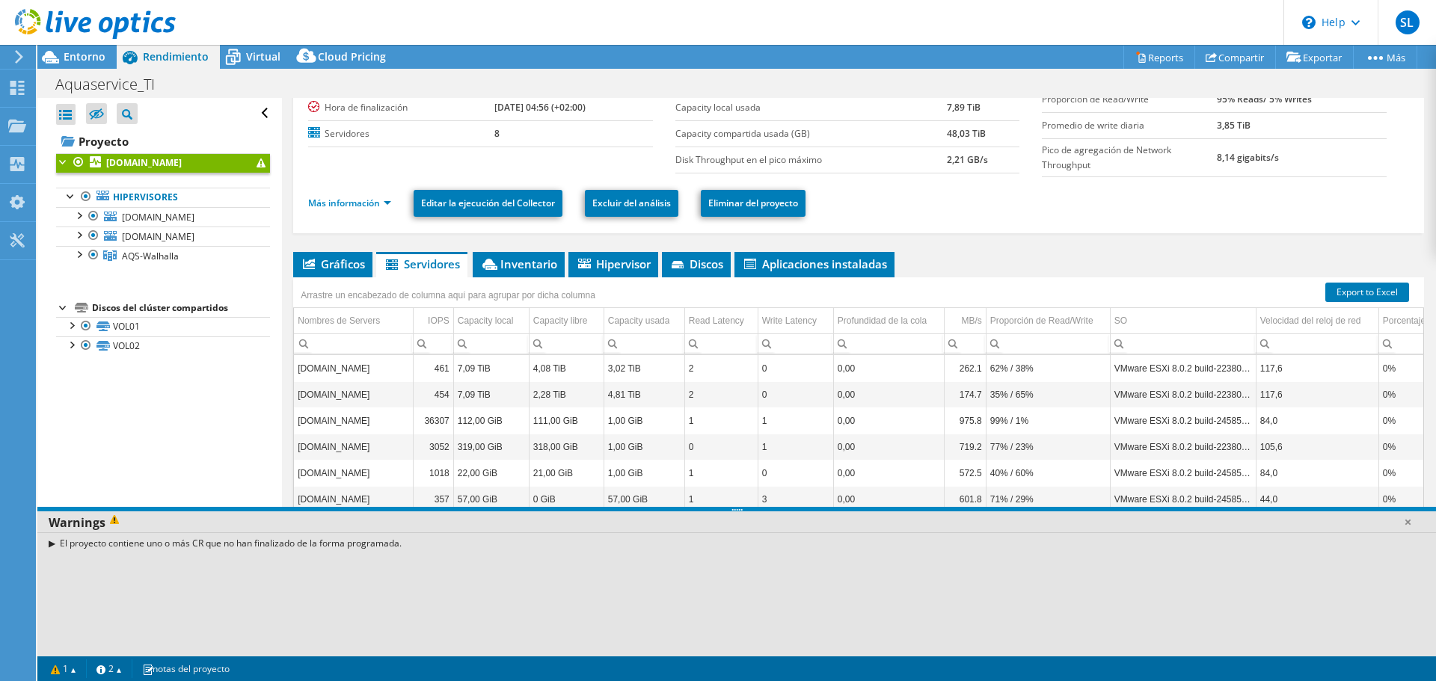
click at [197, 544] on div "El proyecto contiene uno o más CR que no han finalizado de la forma programada." at bounding box center [736, 543] width 1398 height 22
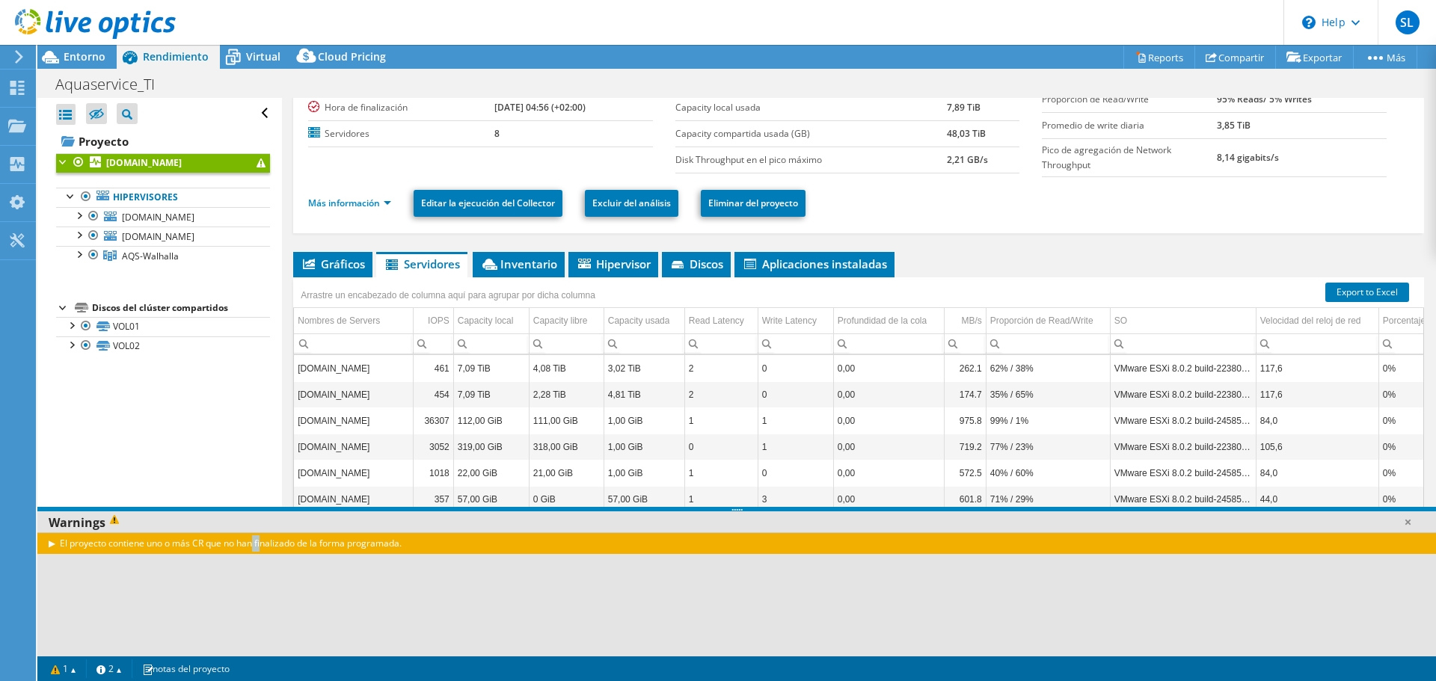
click at [197, 544] on div "El proyecto contiene uno o más CR que no han finalizado de la forma programada." at bounding box center [736, 543] width 1398 height 22
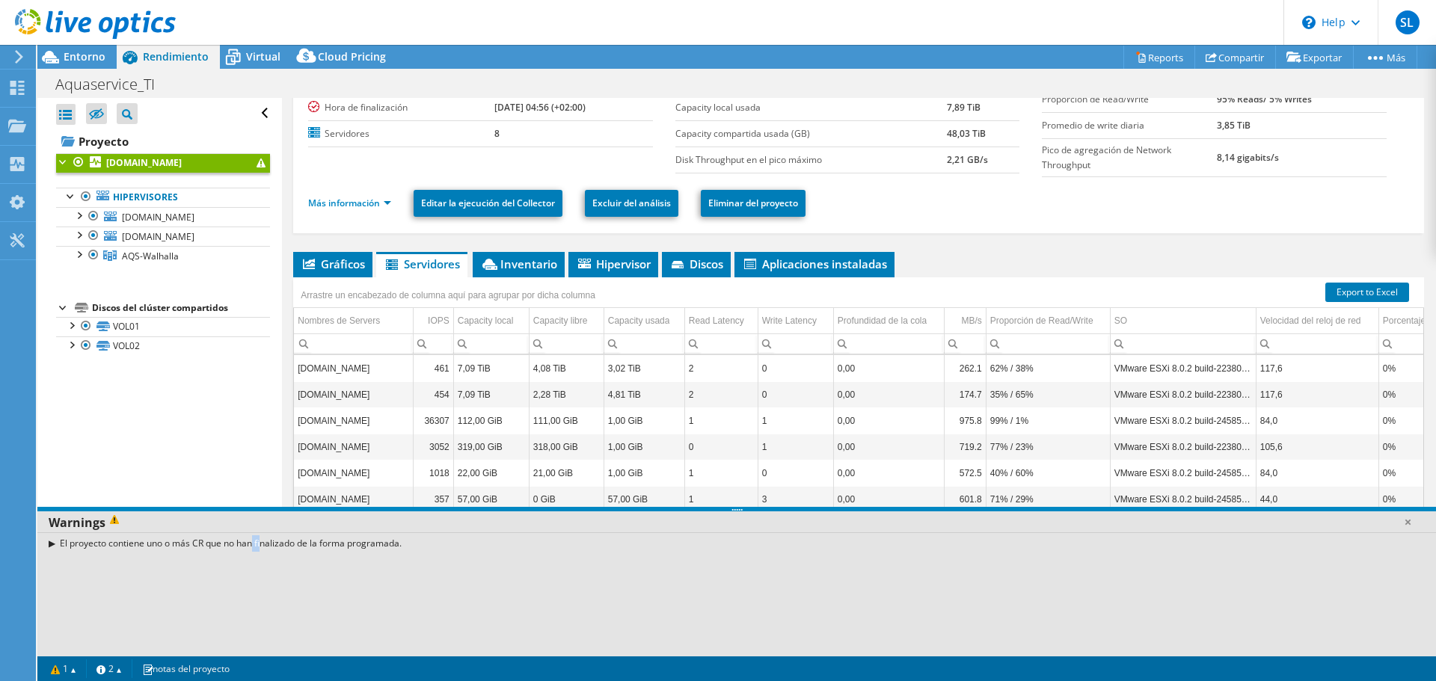
scroll to position [6, 0]
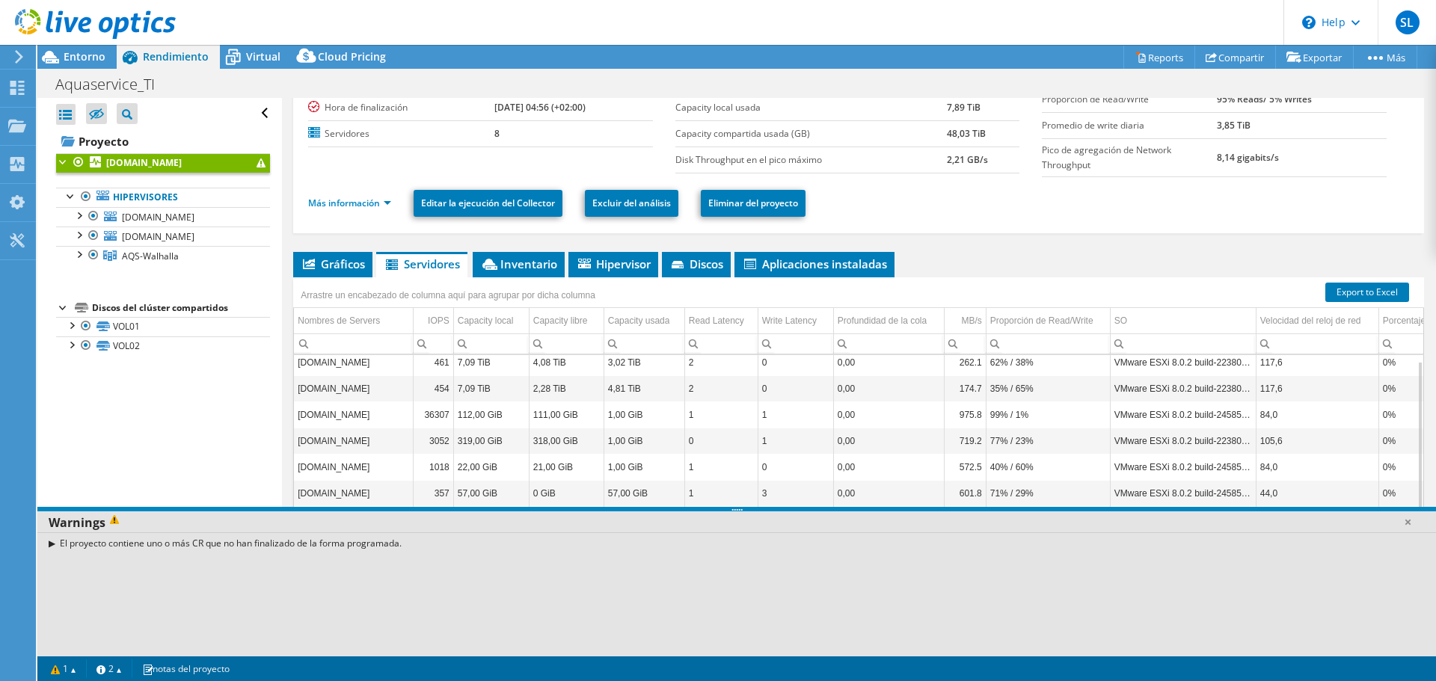
click at [339, 278] on div "Arrastre un encabezado de columna aquí para agrupar por dicha columna" at bounding box center [448, 293] width 310 height 32
click at [339, 276] on li "Gráficos" at bounding box center [332, 264] width 79 height 25
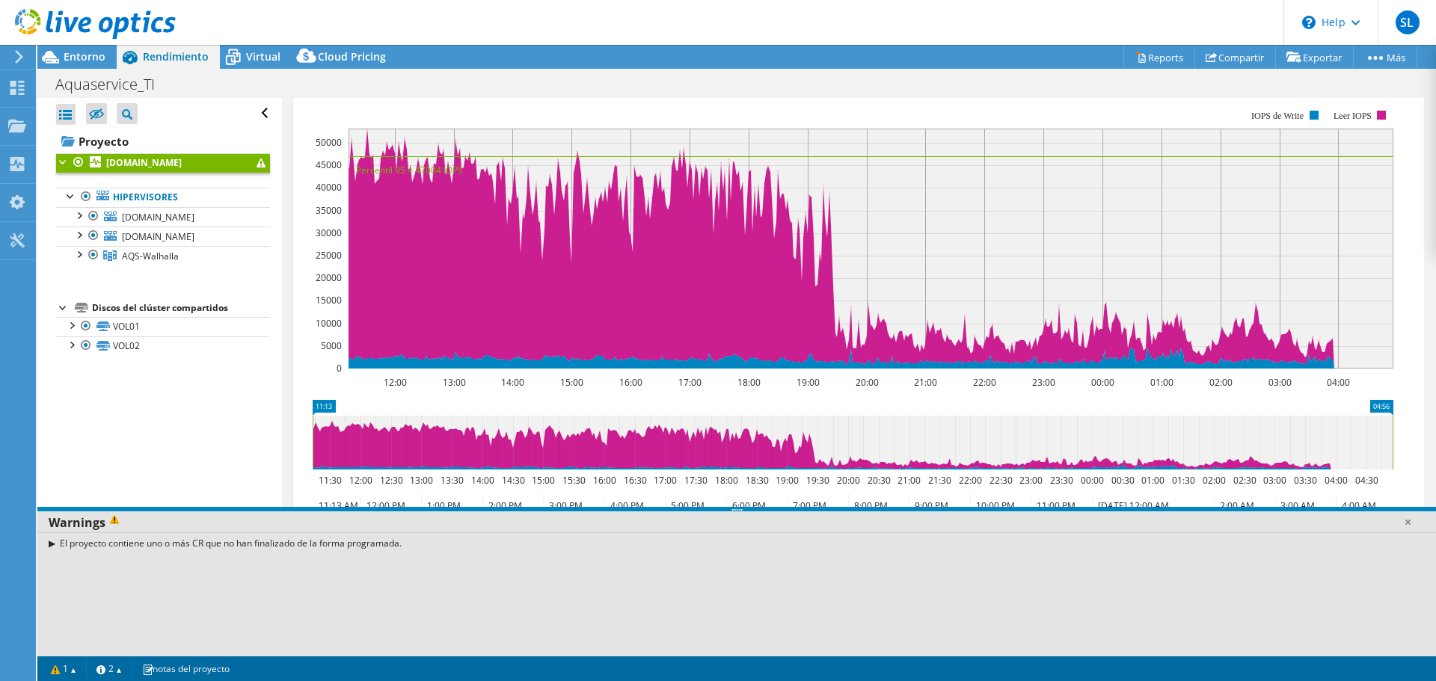
scroll to position [25, 0]
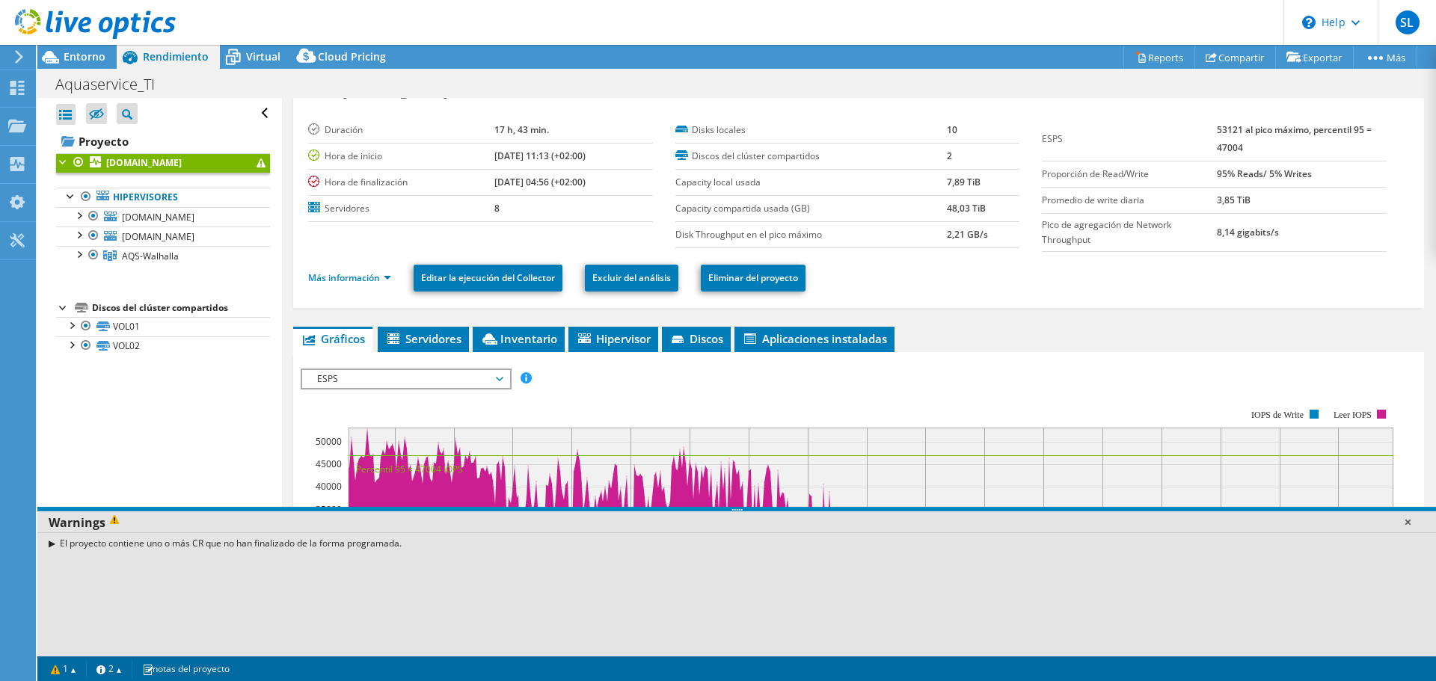
click at [1409, 520] on link at bounding box center [1407, 521] width 15 height 15
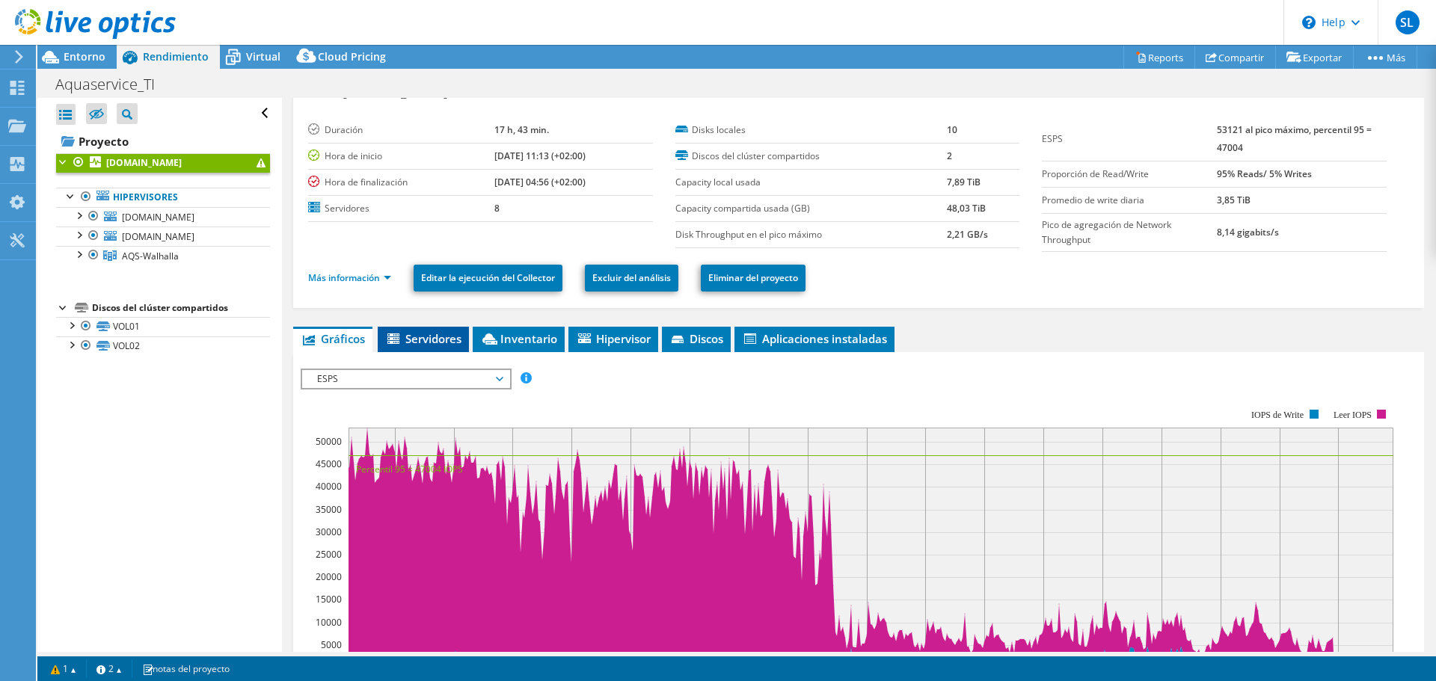
click at [458, 339] on span "Servidores" at bounding box center [423, 338] width 76 height 15
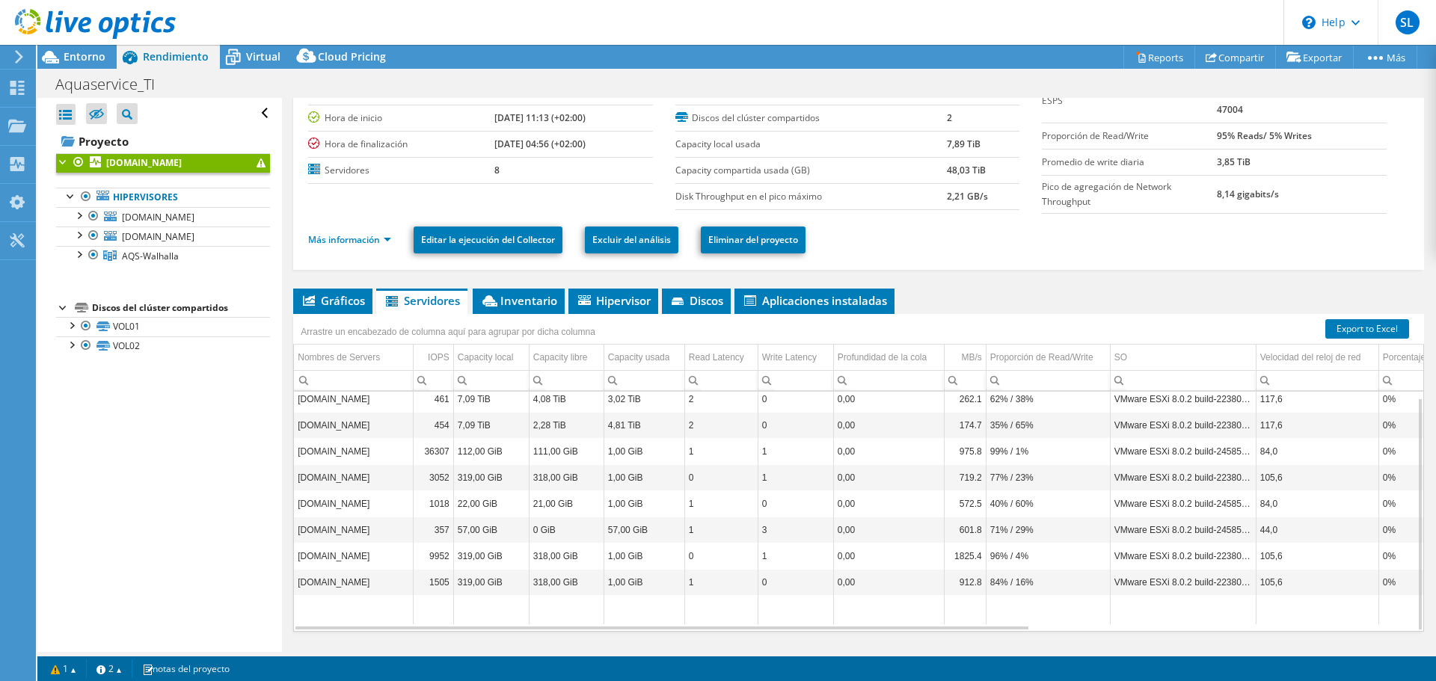
scroll to position [100, 0]
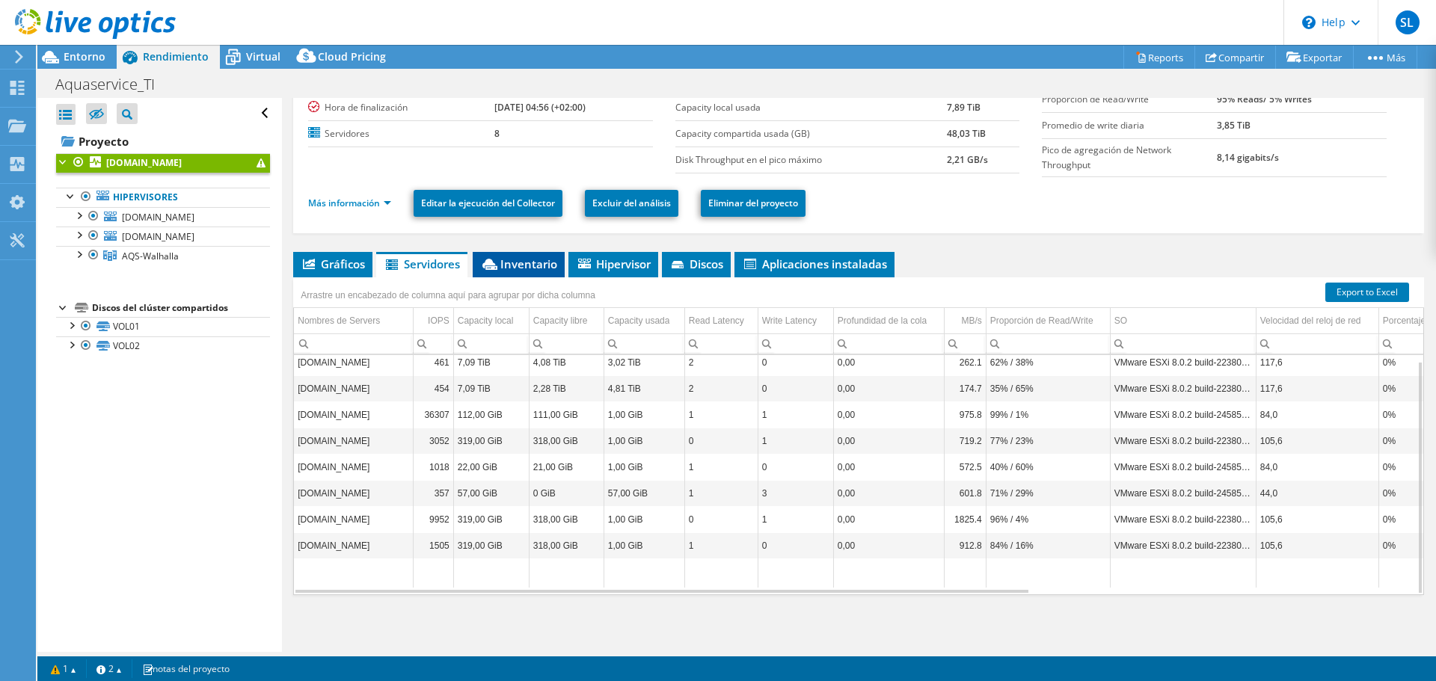
click at [517, 265] on span "Inventario" at bounding box center [518, 263] width 77 height 15
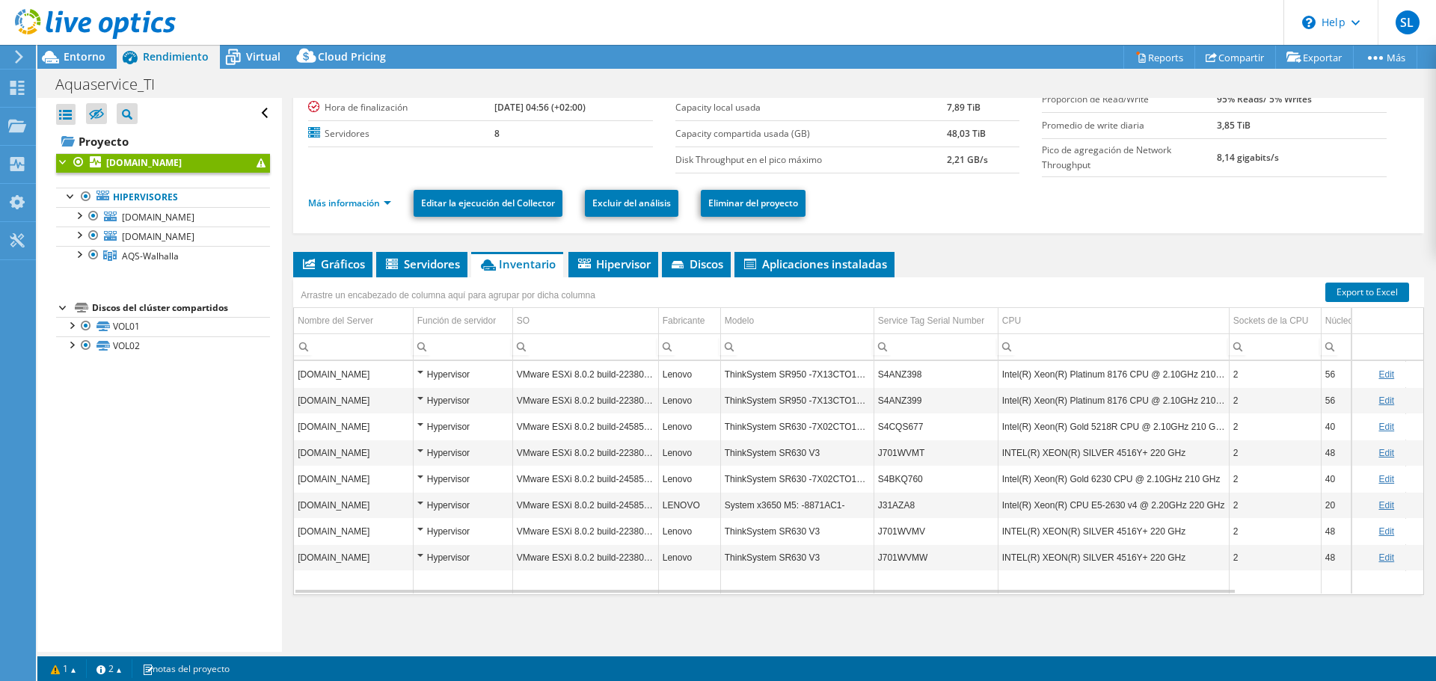
click at [608, 285] on div "Arrastre un encabezado de columna aquí para agrupar por dicha columna" at bounding box center [453, 293] width 321 height 32
click at [609, 271] on li "Hipervisor" at bounding box center [613, 264] width 90 height 25
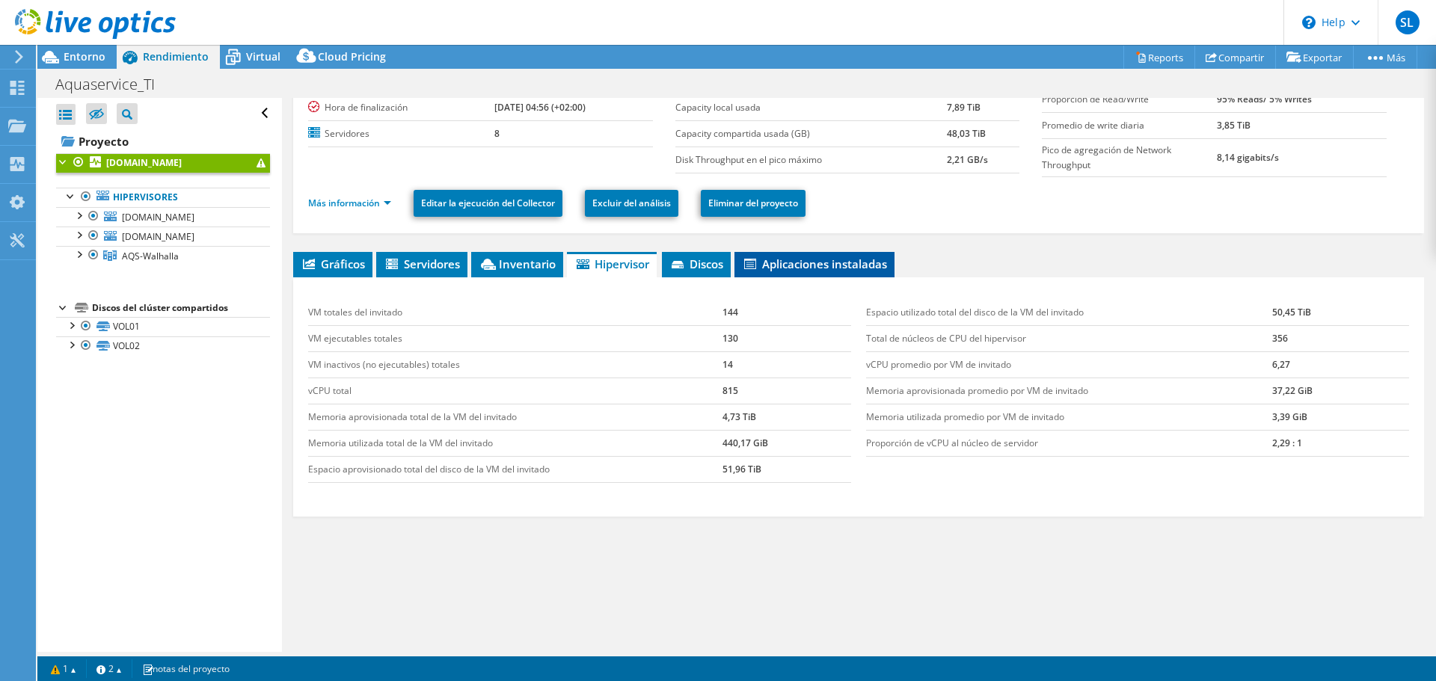
click at [781, 259] on span "Aplicaciones instaladas" at bounding box center [814, 263] width 145 height 15
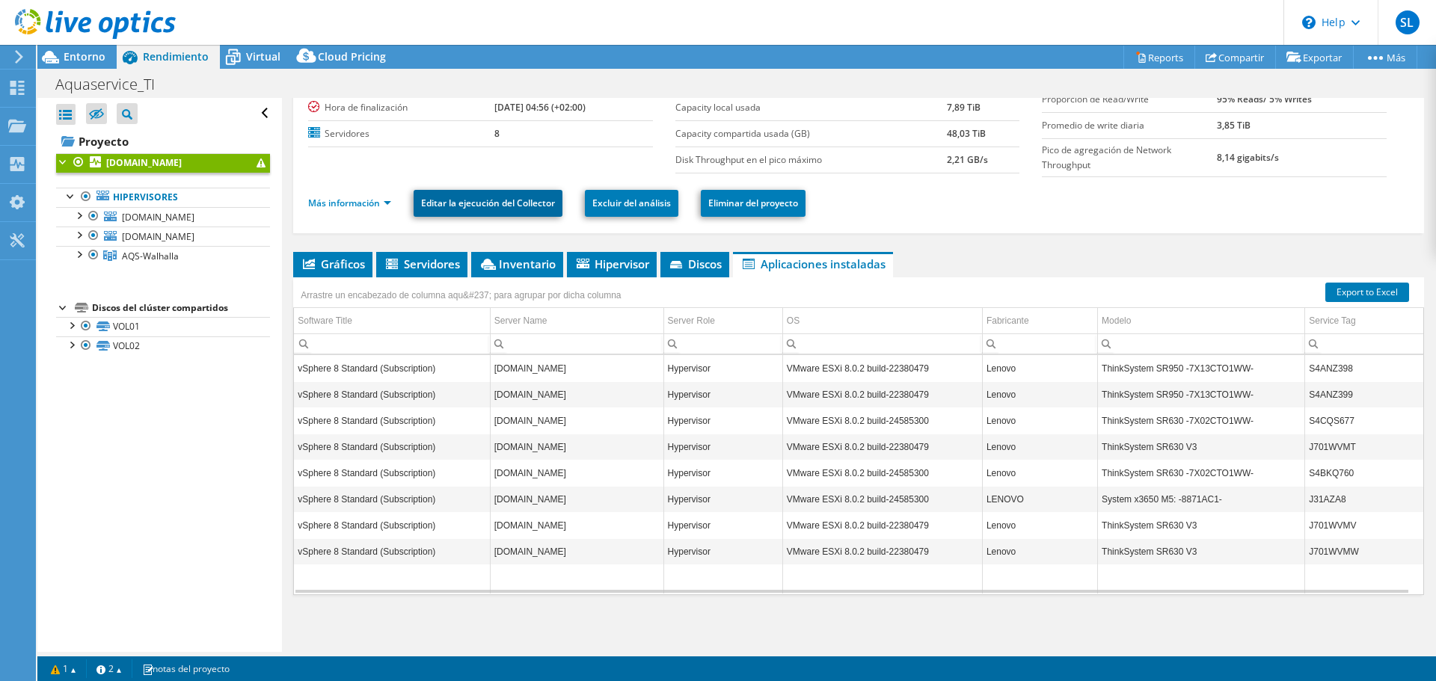
click at [424, 208] on link "Editar la ejecución del Collector" at bounding box center [487, 203] width 149 height 27
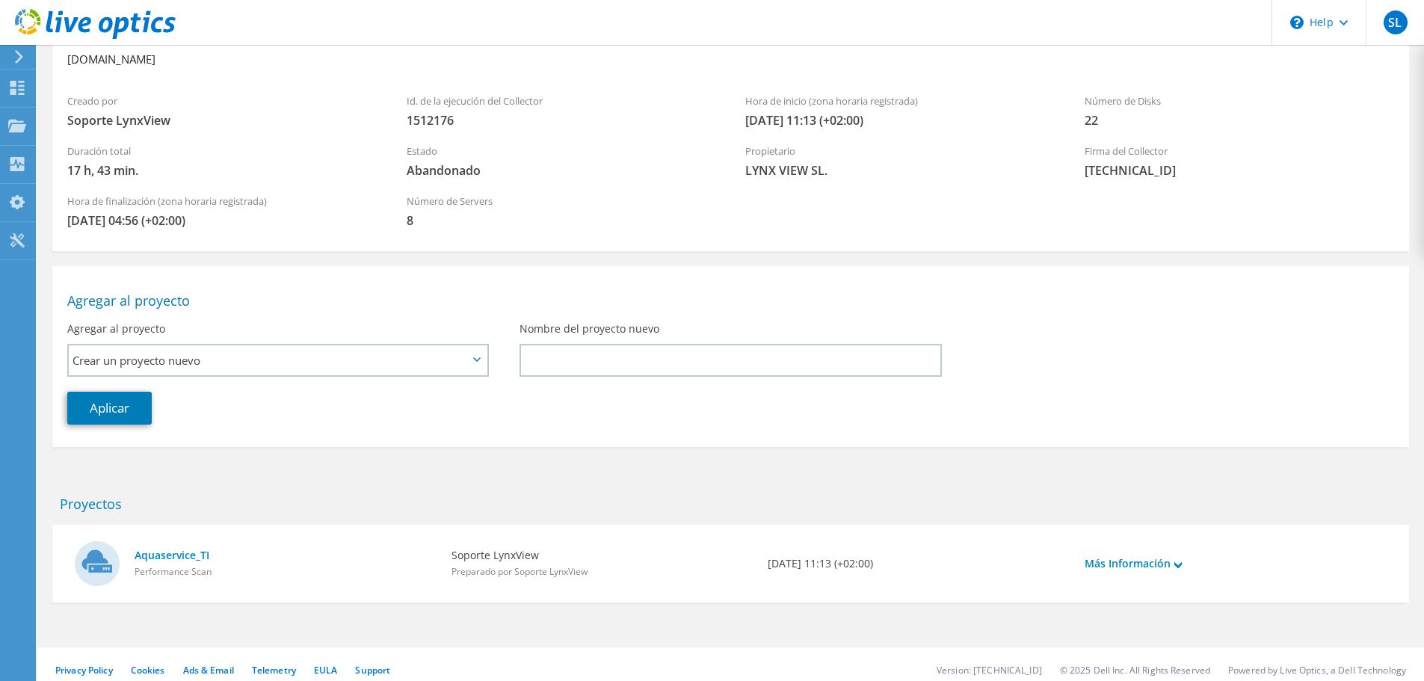
scroll to position [103, 0]
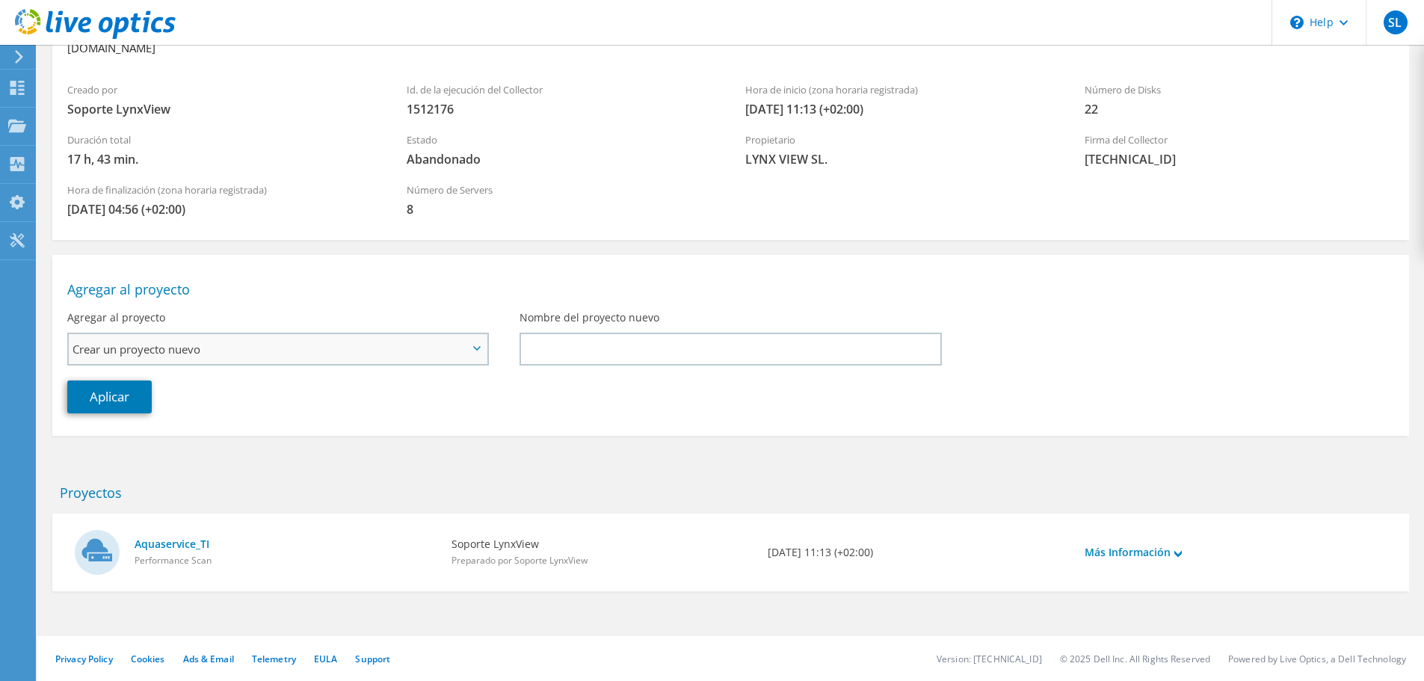
click at [416, 344] on span "Crear un proyecto nuevo" at bounding box center [271, 349] width 396 height 18
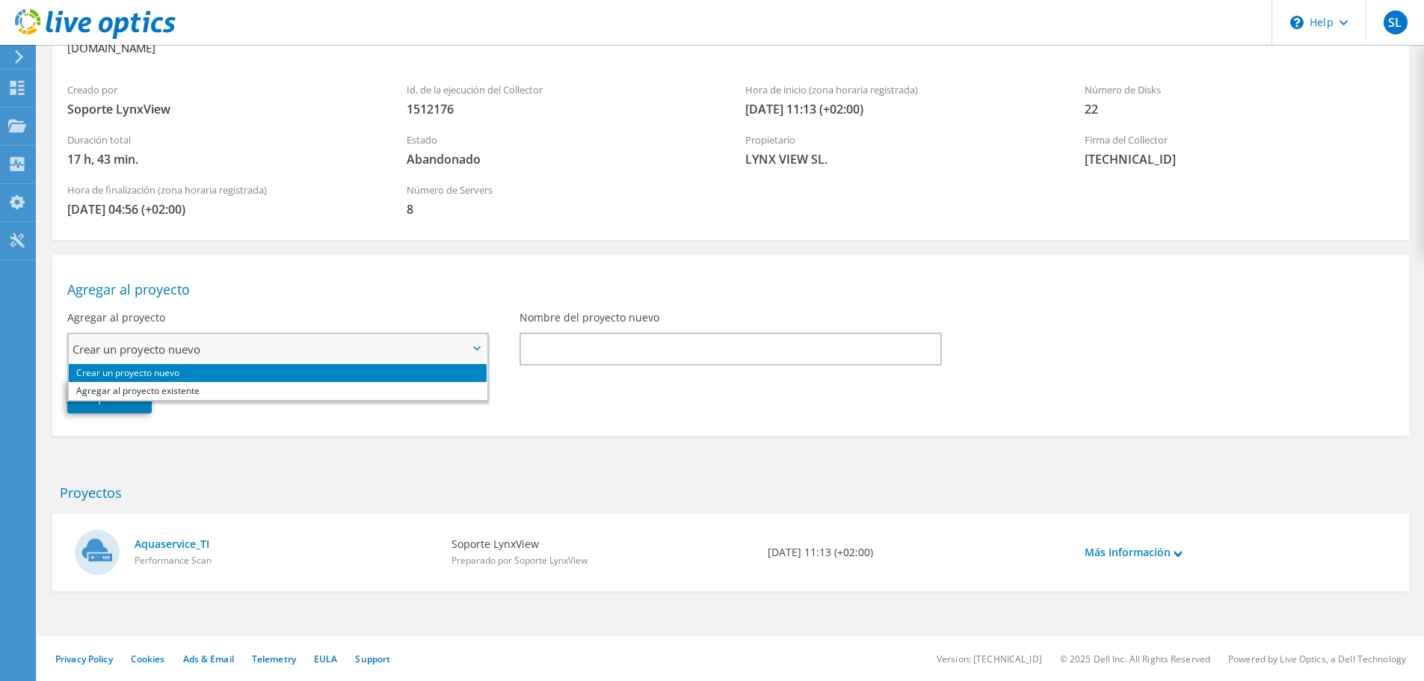
click at [404, 345] on span "Crear un proyecto nuevo" at bounding box center [271, 349] width 396 height 18
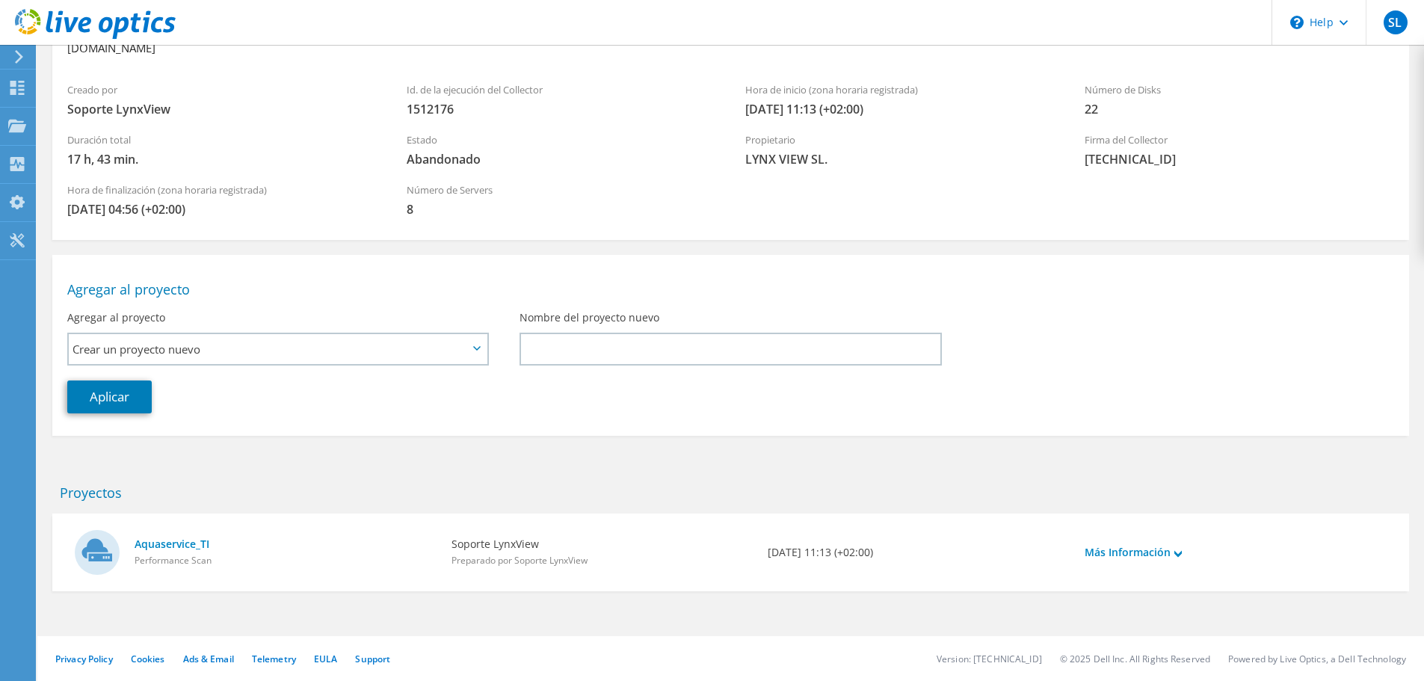
click at [326, 277] on div "Agregar al proyecto" at bounding box center [730, 279] width 1357 height 35
click at [1125, 556] on link "Más Información" at bounding box center [1133, 552] width 97 height 16
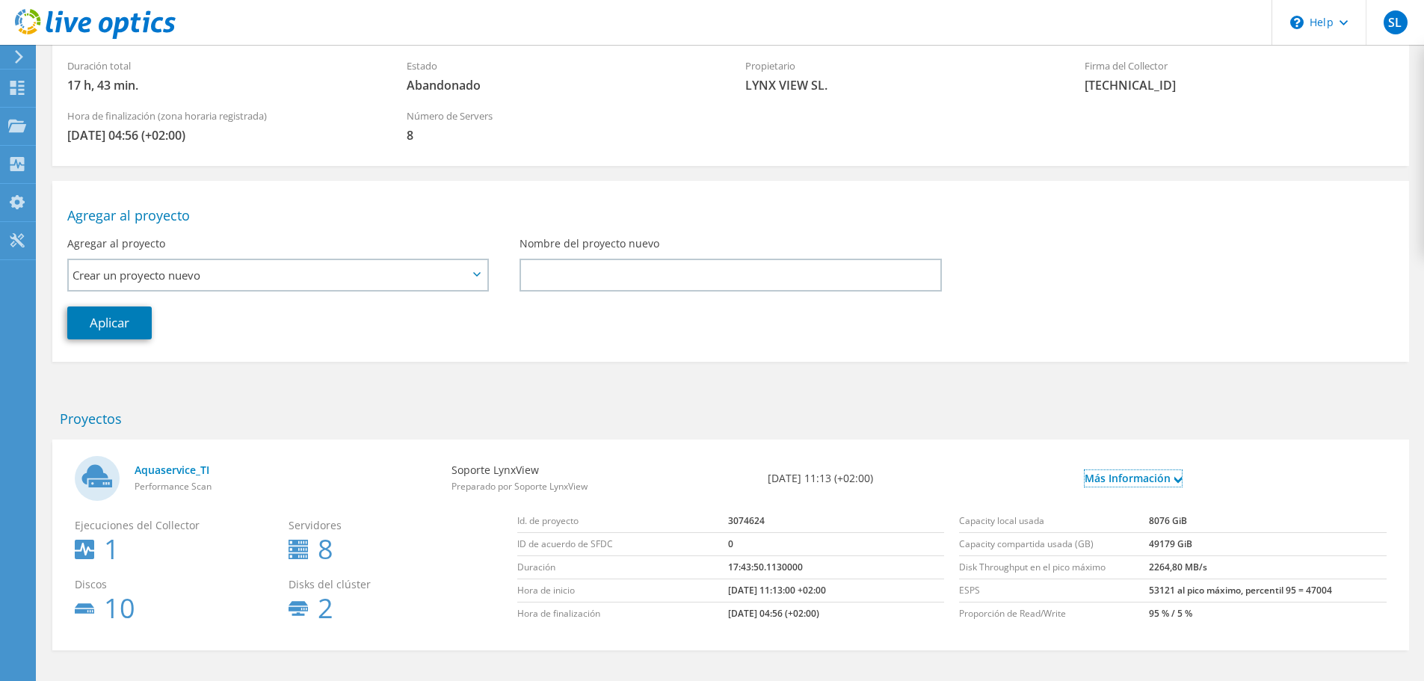
scroll to position [236, 0]
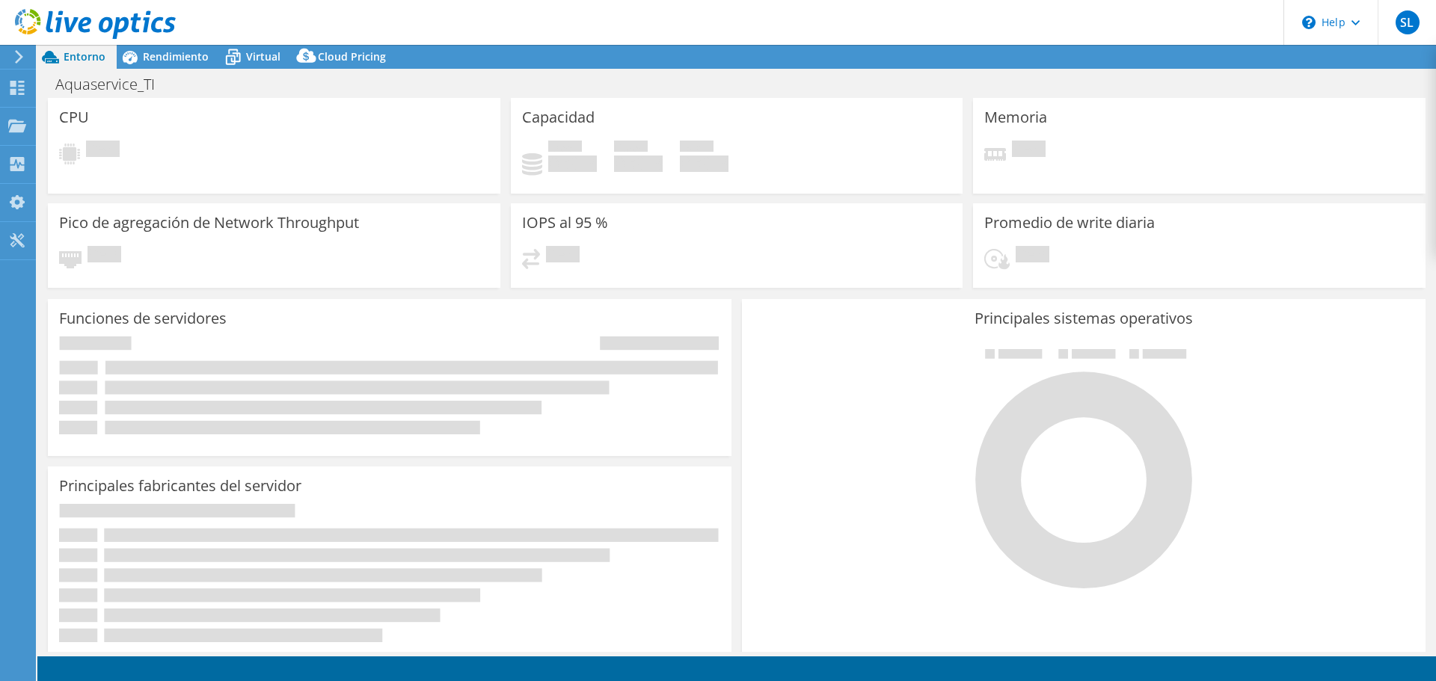
select select "USD"
